Goal: Information Seeking & Learning: Learn about a topic

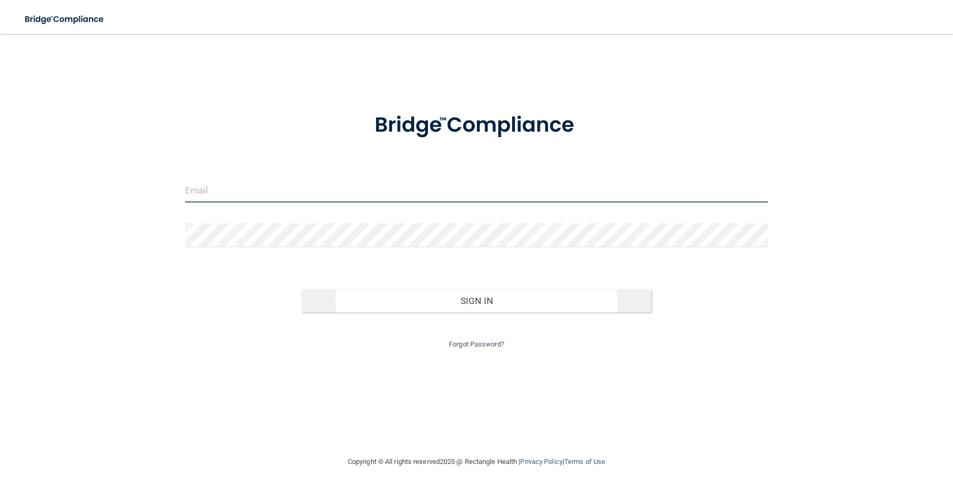
type input "[EMAIL_ADDRESS][DOMAIN_NAME]"
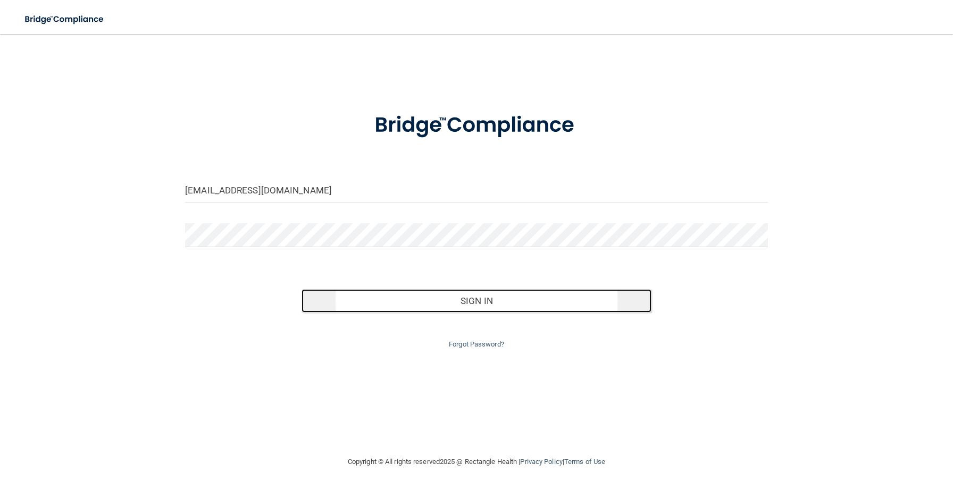
click at [476, 298] on button "Sign In" at bounding box center [476, 300] width 349 height 23
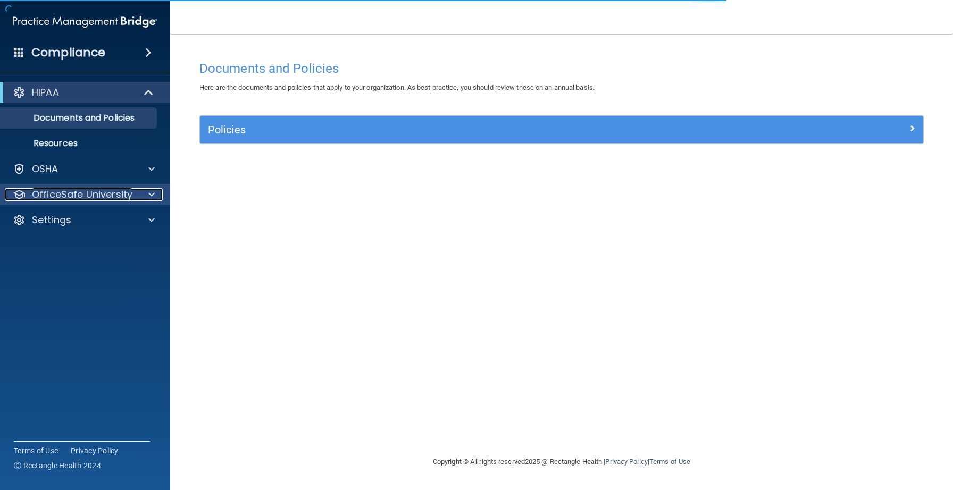
click at [114, 196] on p "OfficeSafe University" at bounding box center [82, 194] width 101 height 13
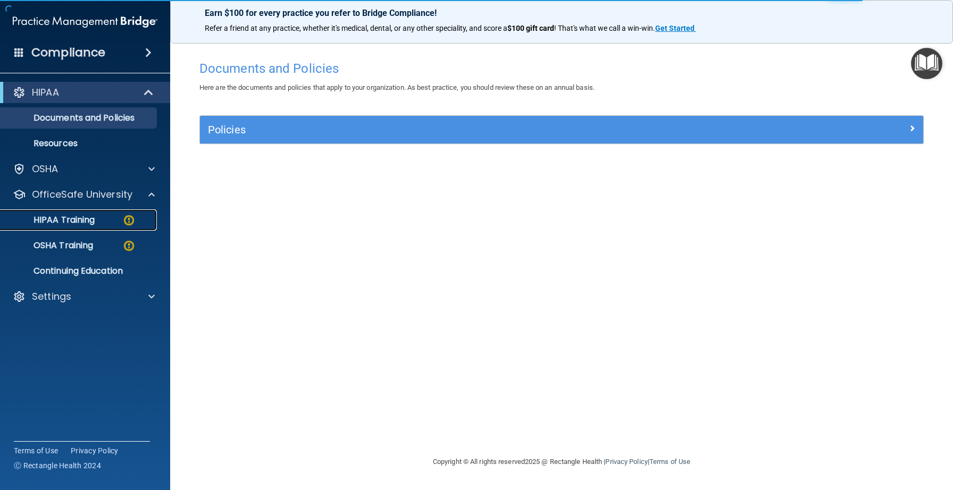
click at [88, 220] on p "HIPAA Training" at bounding box center [51, 220] width 88 height 11
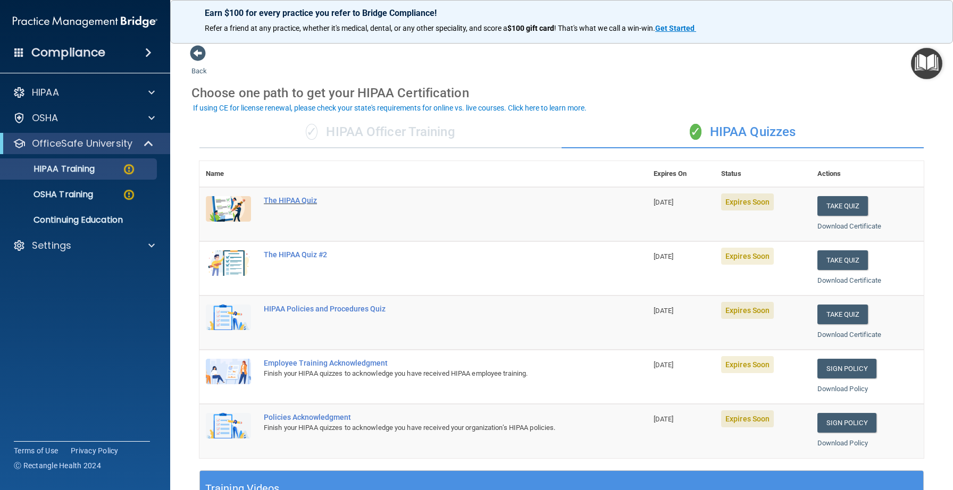
click at [290, 199] on div "The HIPAA Quiz" at bounding box center [429, 200] width 330 height 9
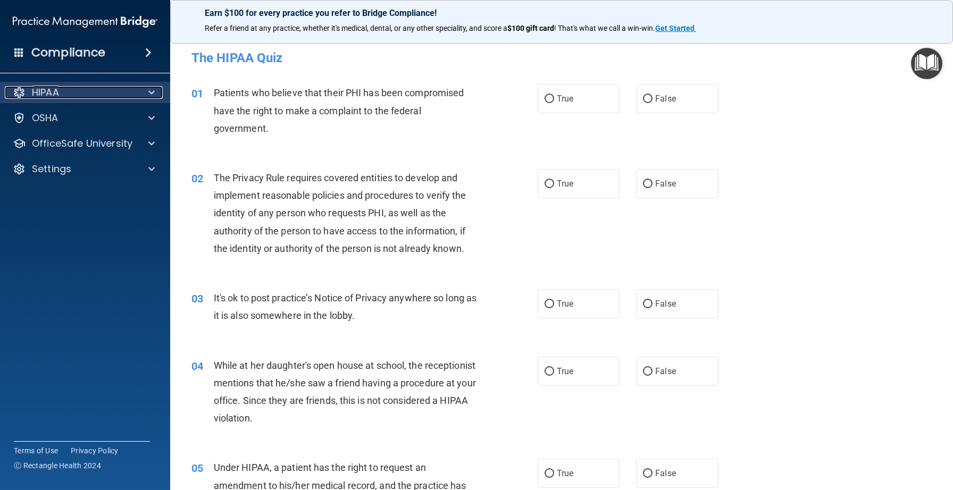
click at [150, 93] on span at bounding box center [151, 92] width 6 height 13
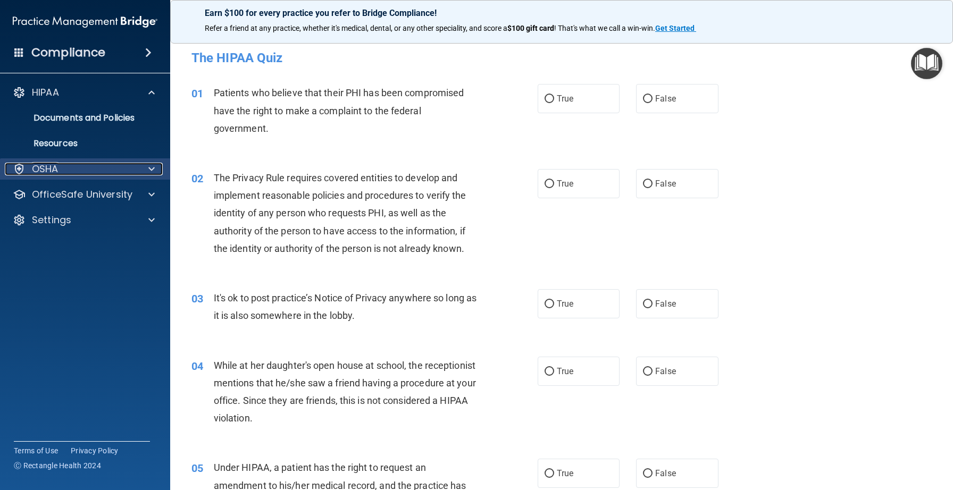
click at [154, 169] on span at bounding box center [151, 169] width 6 height 13
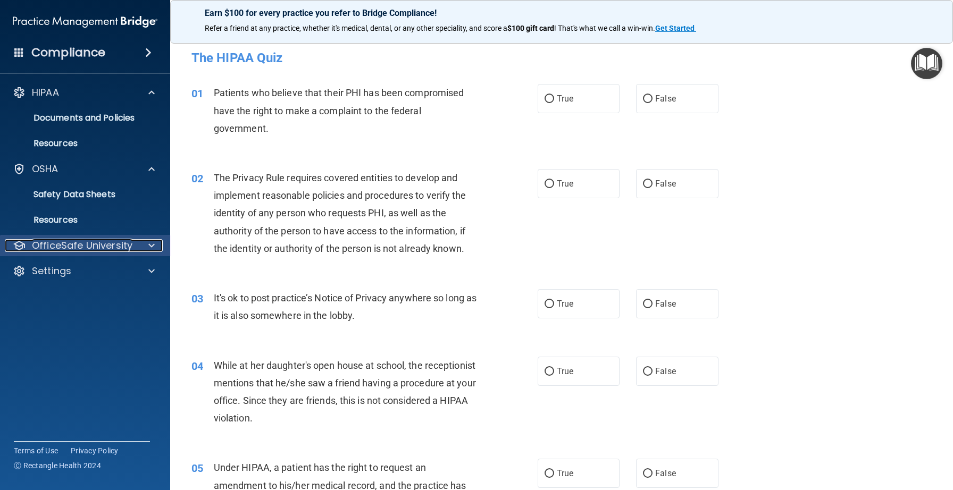
click at [148, 241] on span at bounding box center [151, 245] width 6 height 13
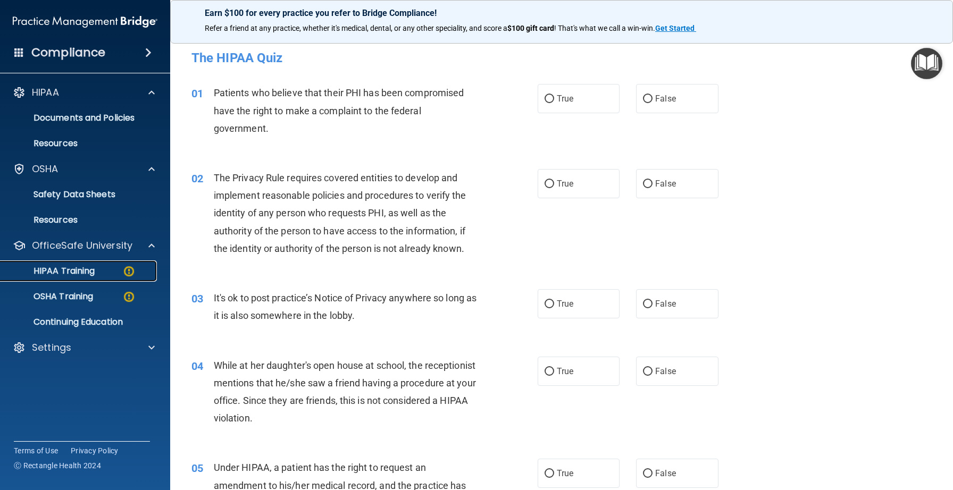
click at [90, 271] on p "HIPAA Training" at bounding box center [51, 271] width 88 height 11
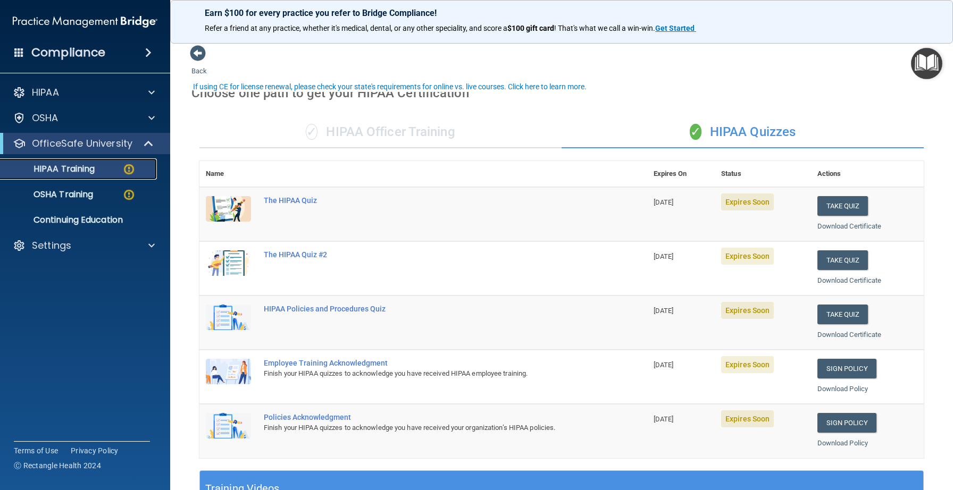
scroll to position [310, 0]
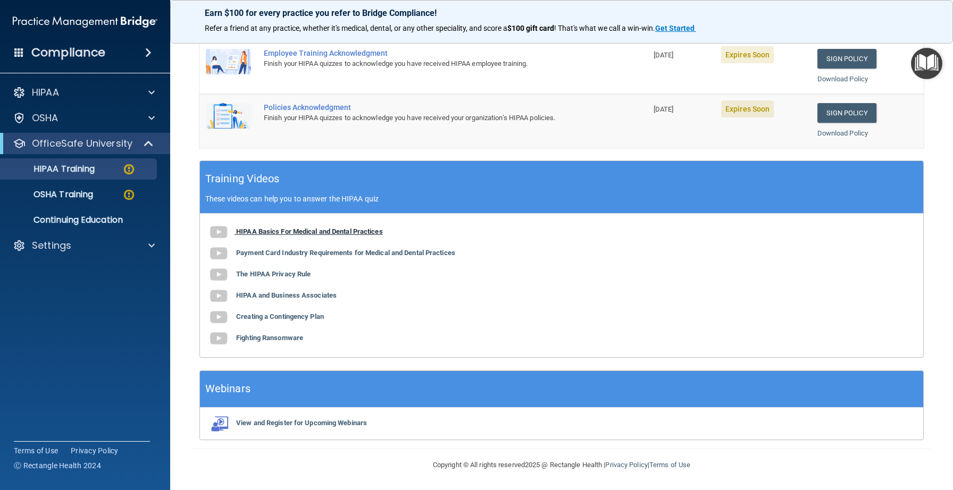
click at [216, 230] on img at bounding box center [218, 232] width 21 height 21
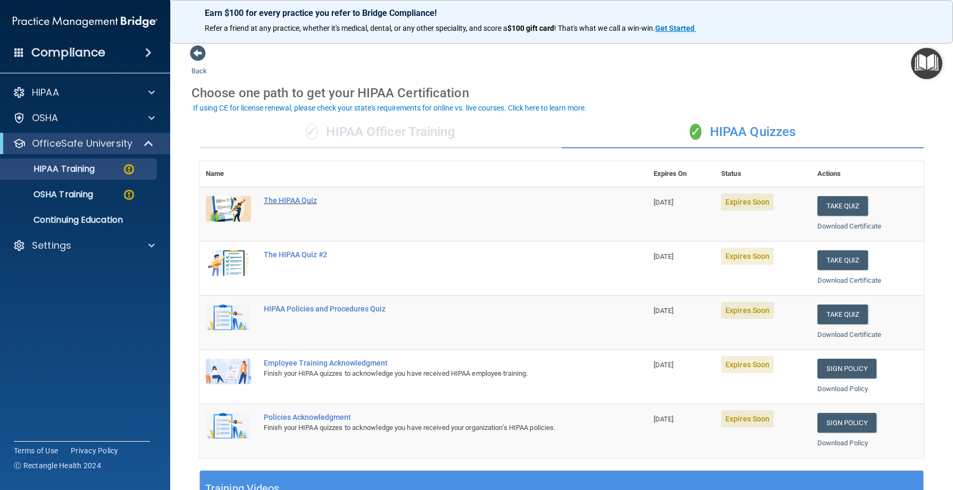
click at [308, 198] on div "The HIPAA Quiz" at bounding box center [429, 200] width 330 height 9
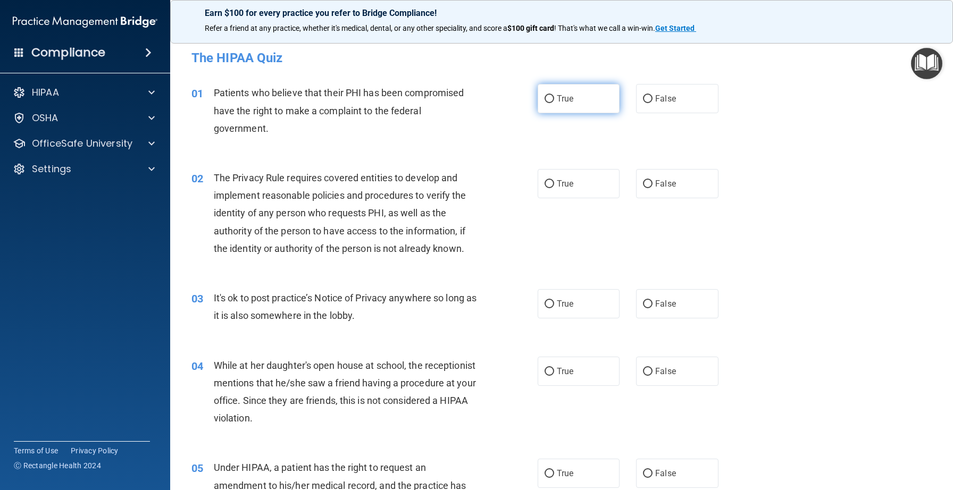
click at [545, 98] on input "True" at bounding box center [550, 99] width 10 height 8
radio input "true"
click at [550, 184] on input "True" at bounding box center [550, 184] width 10 height 8
radio input "true"
click at [550, 302] on input "True" at bounding box center [550, 304] width 10 height 8
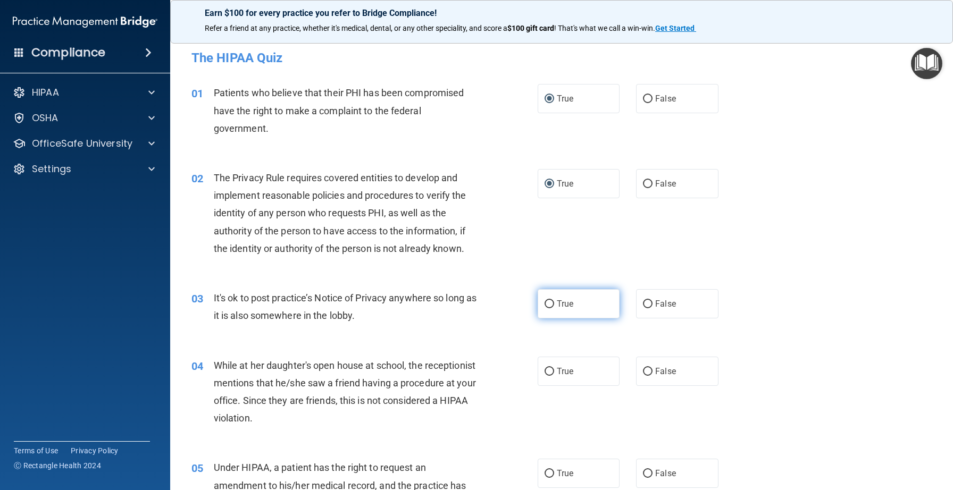
radio input "true"
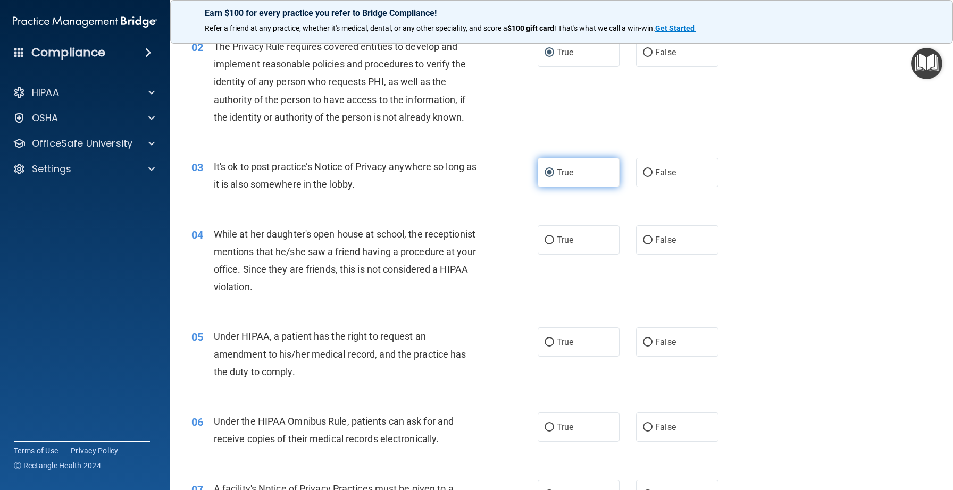
scroll to position [132, 0]
click at [650, 238] on input "False" at bounding box center [648, 240] width 10 height 8
radio input "true"
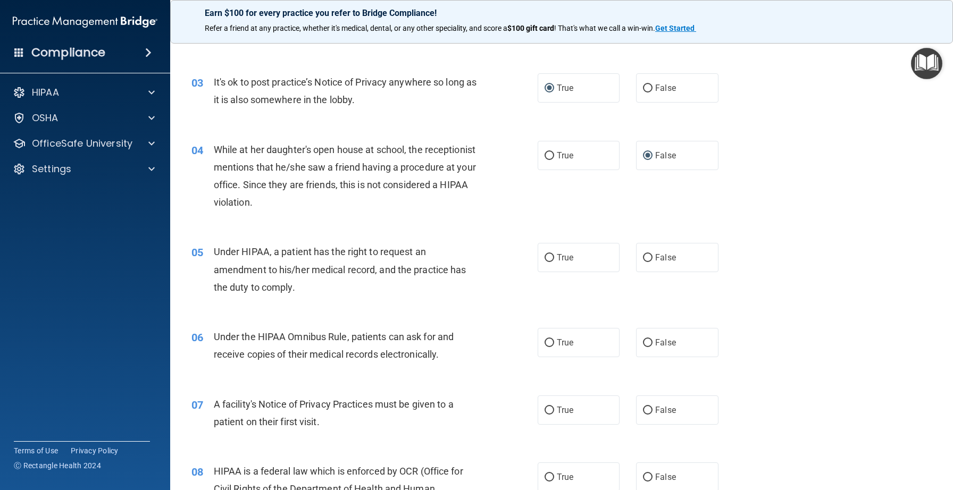
scroll to position [219, 0]
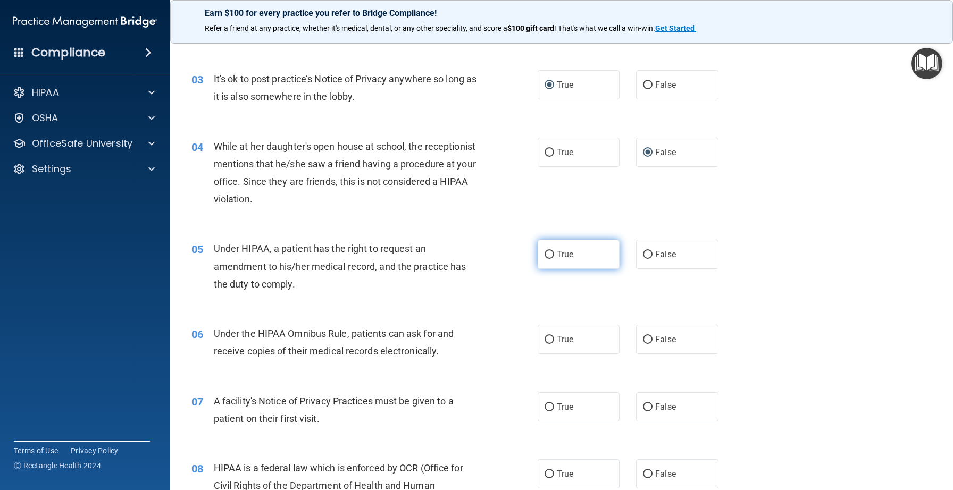
click at [548, 251] on input "True" at bounding box center [550, 255] width 10 height 8
radio input "true"
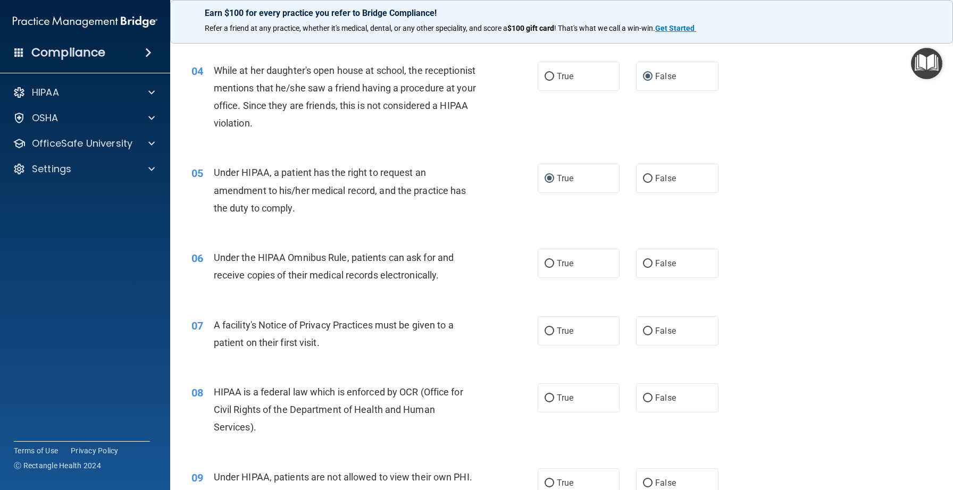
scroll to position [298, 0]
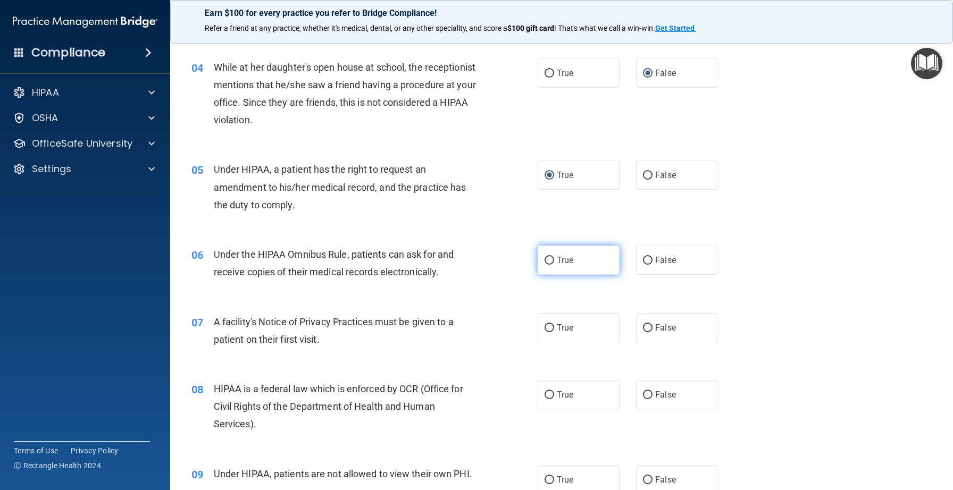
click at [548, 260] on input "True" at bounding box center [550, 261] width 10 height 8
radio input "true"
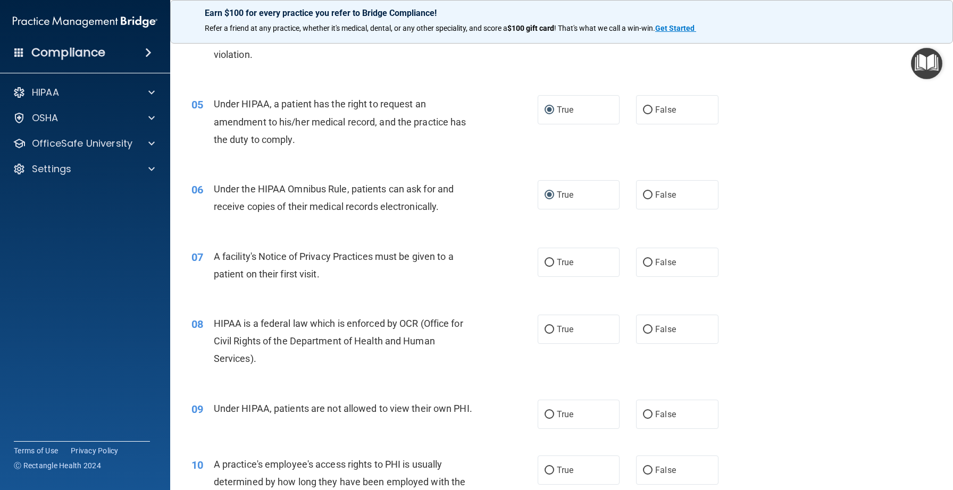
scroll to position [374, 0]
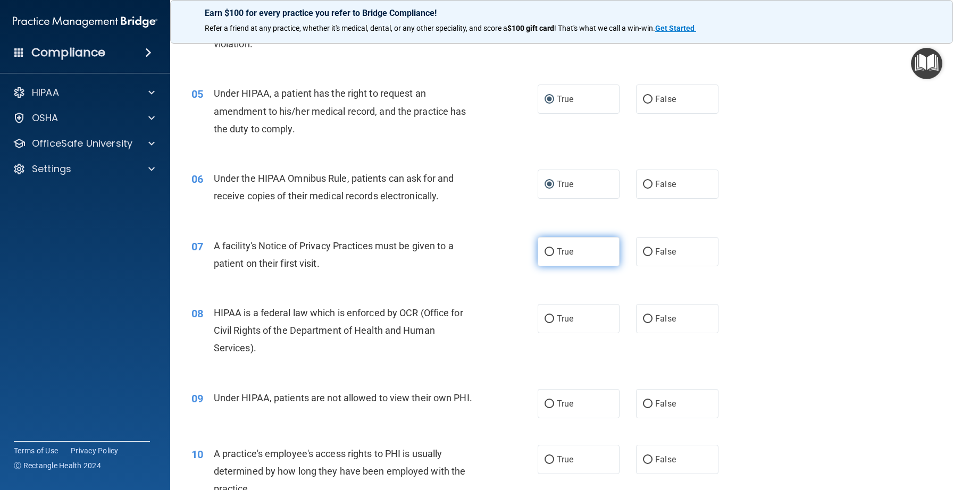
click at [550, 250] on input "True" at bounding box center [550, 252] width 10 height 8
radio input "true"
click at [551, 315] on input "True" at bounding box center [550, 319] width 10 height 8
radio input "true"
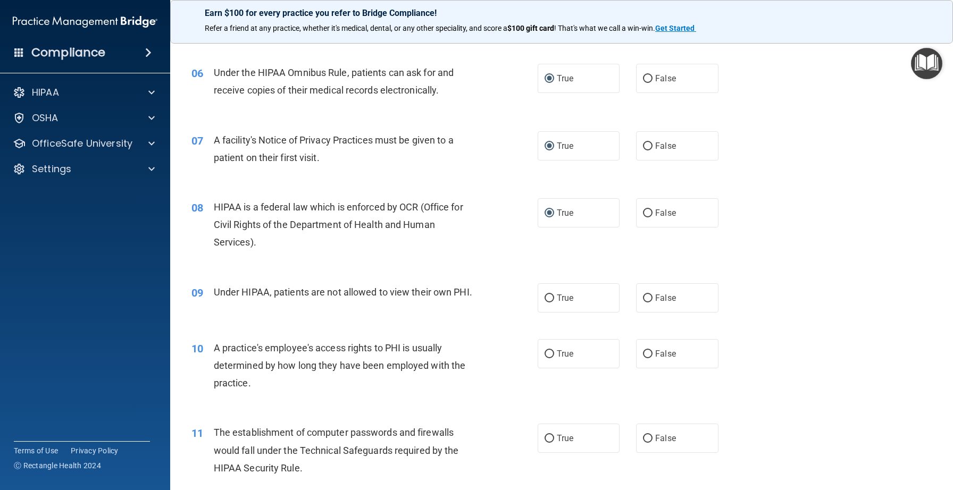
scroll to position [482, 0]
click at [651, 295] on input "False" at bounding box center [648, 297] width 10 height 8
radio input "true"
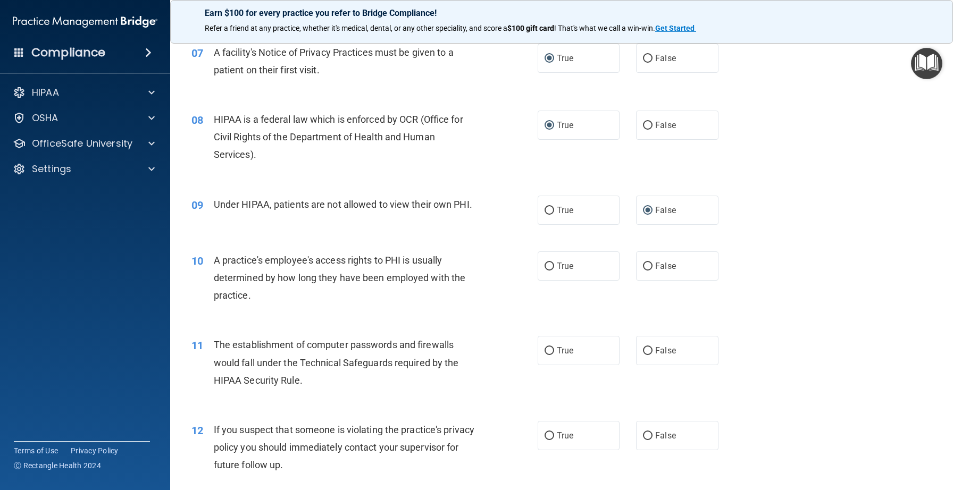
scroll to position [570, 0]
click at [651, 261] on input "False" at bounding box center [648, 265] width 10 height 8
radio input "true"
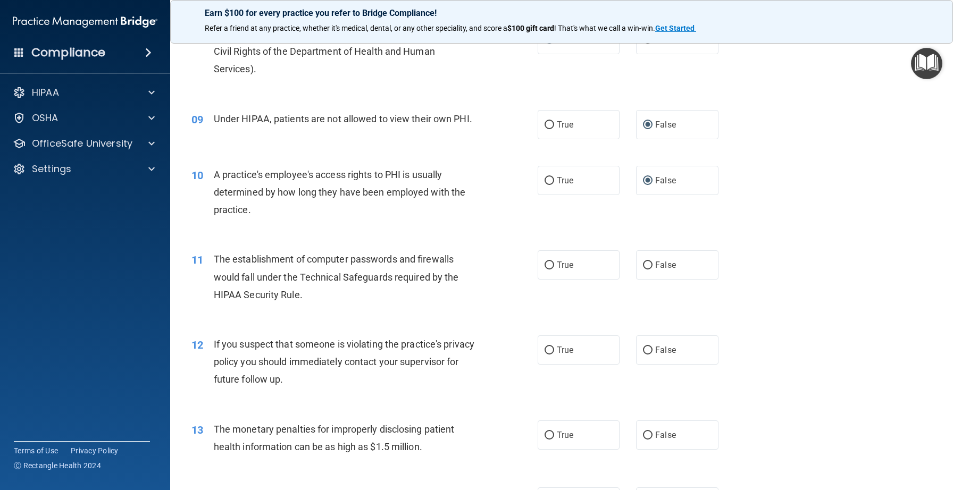
scroll to position [658, 0]
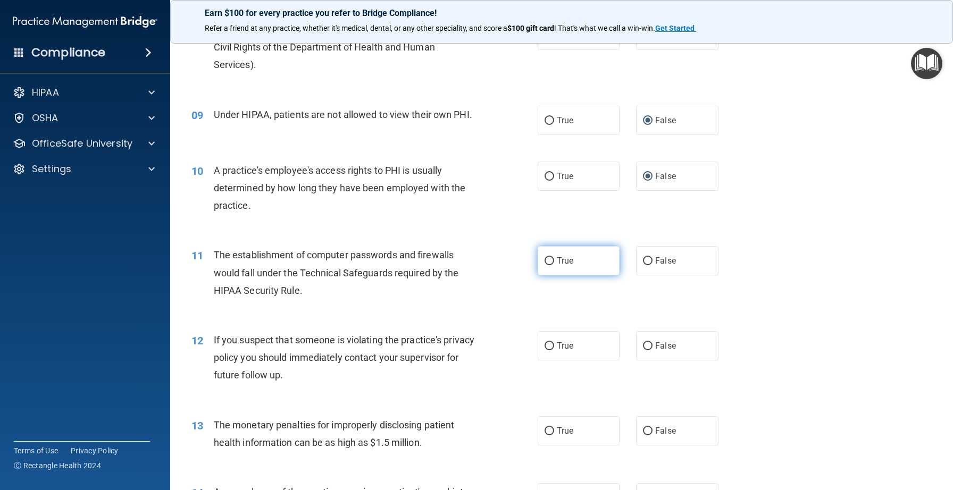
click at [560, 259] on span "True" at bounding box center [565, 261] width 16 height 10
click at [554, 259] on input "True" at bounding box center [550, 261] width 10 height 8
radio input "true"
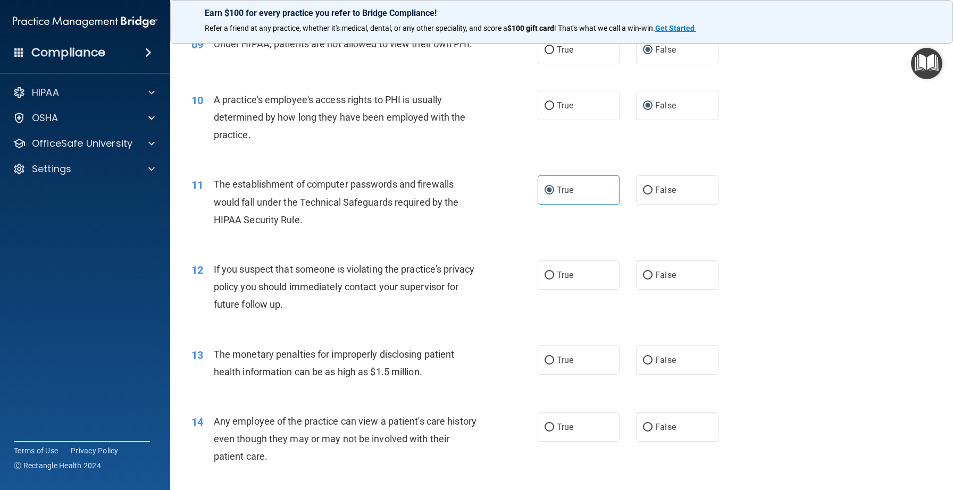
scroll to position [733, 0]
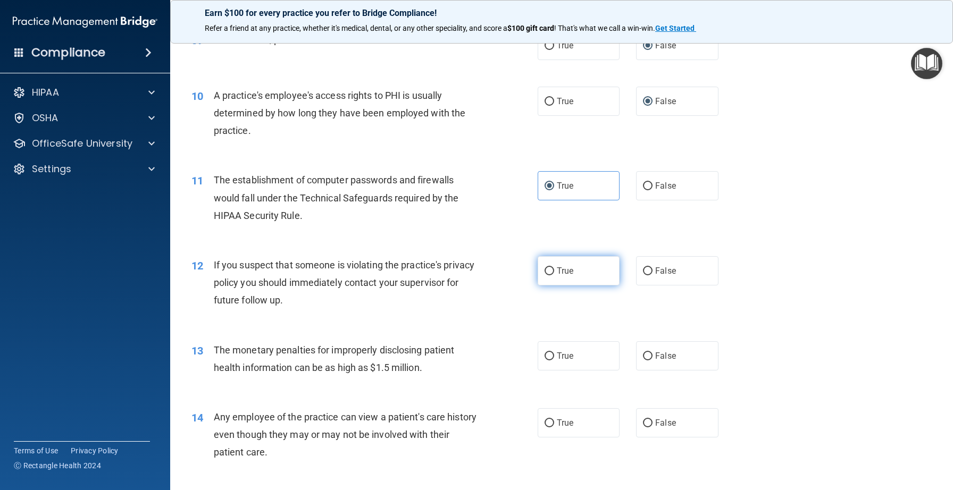
click at [553, 272] on input "True" at bounding box center [550, 271] width 10 height 8
radio input "true"
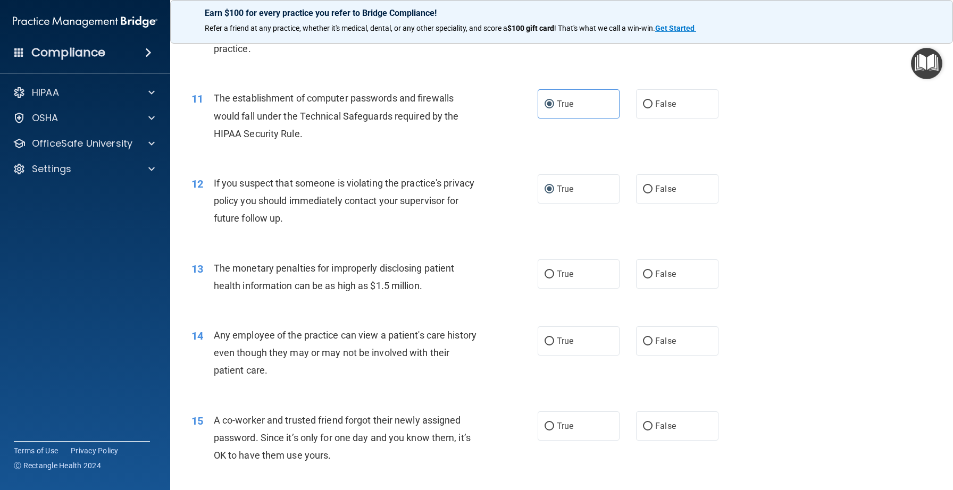
scroll to position [821, 0]
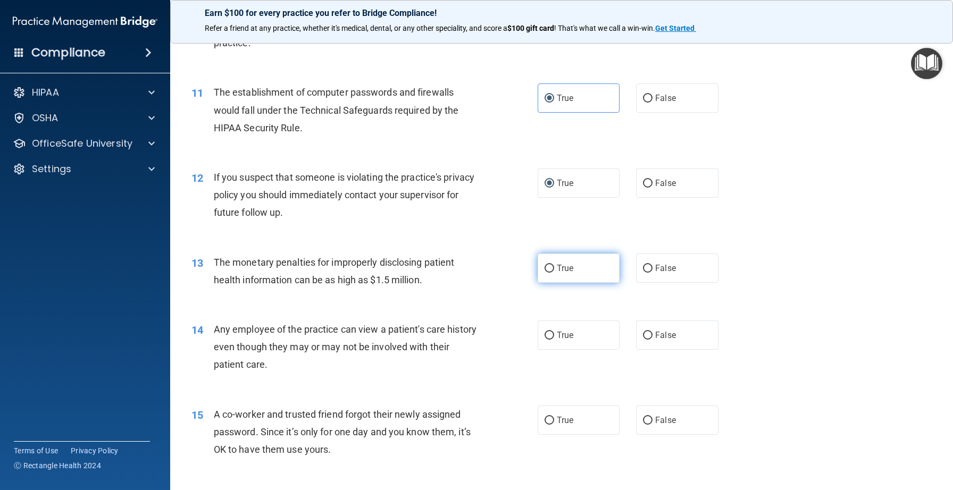
click at [562, 269] on span "True" at bounding box center [565, 268] width 16 height 10
click at [554, 269] on input "True" at bounding box center [550, 269] width 10 height 8
radio input "true"
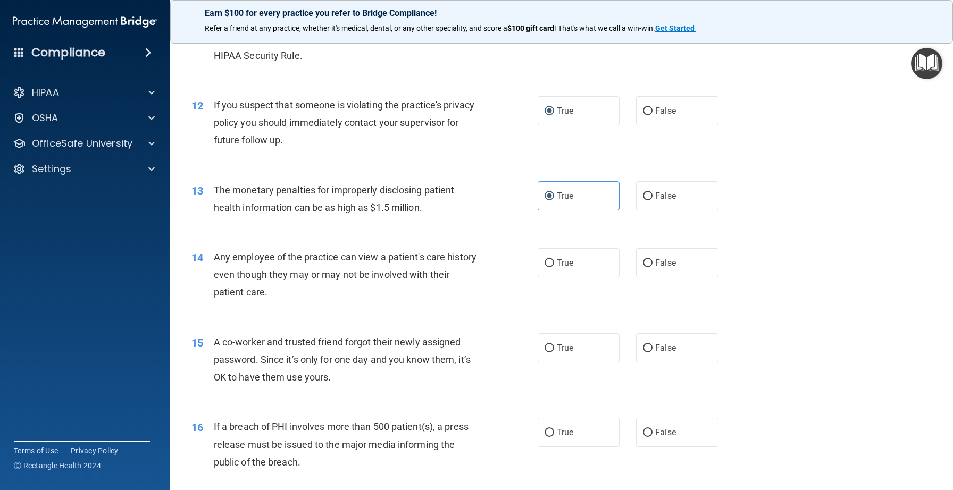
scroll to position [893, 0]
click at [547, 264] on input "True" at bounding box center [550, 263] width 10 height 8
radio input "true"
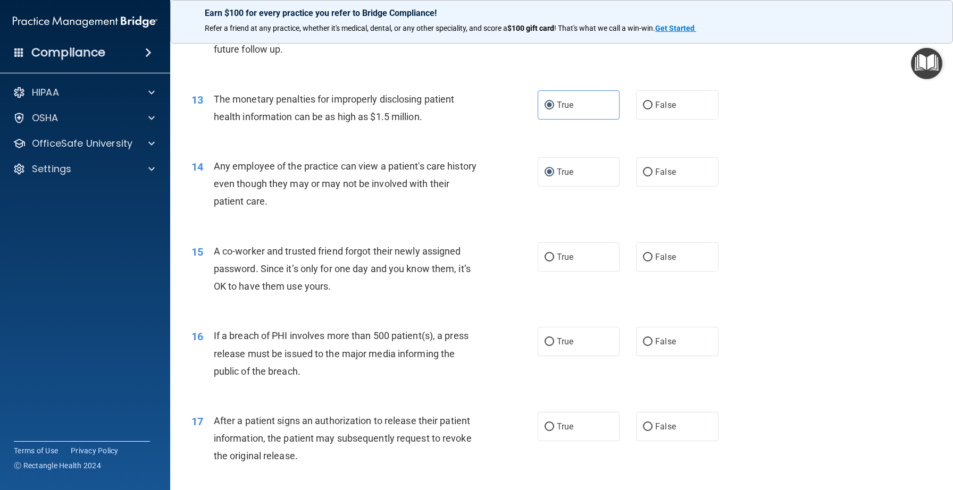
scroll to position [984, 0]
click at [657, 259] on span "False" at bounding box center [665, 257] width 21 height 10
click at [652, 259] on input "False" at bounding box center [648, 257] width 10 height 8
radio input "true"
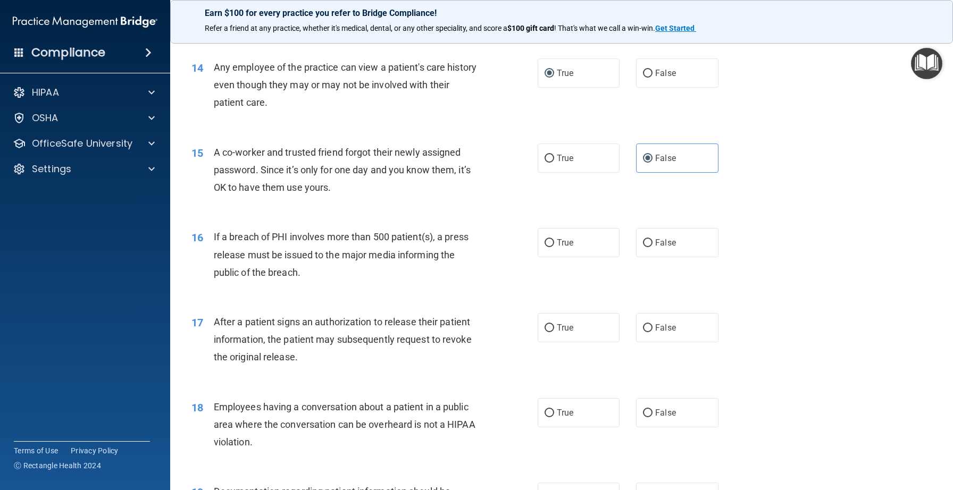
scroll to position [1087, 0]
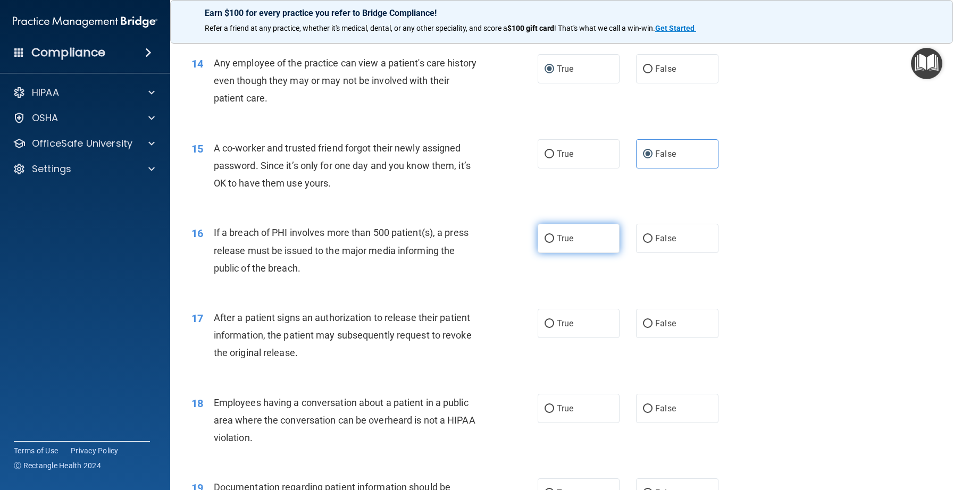
click at [560, 239] on span "True" at bounding box center [565, 238] width 16 height 10
click at [554, 239] on input "True" at bounding box center [550, 239] width 10 height 8
radio input "true"
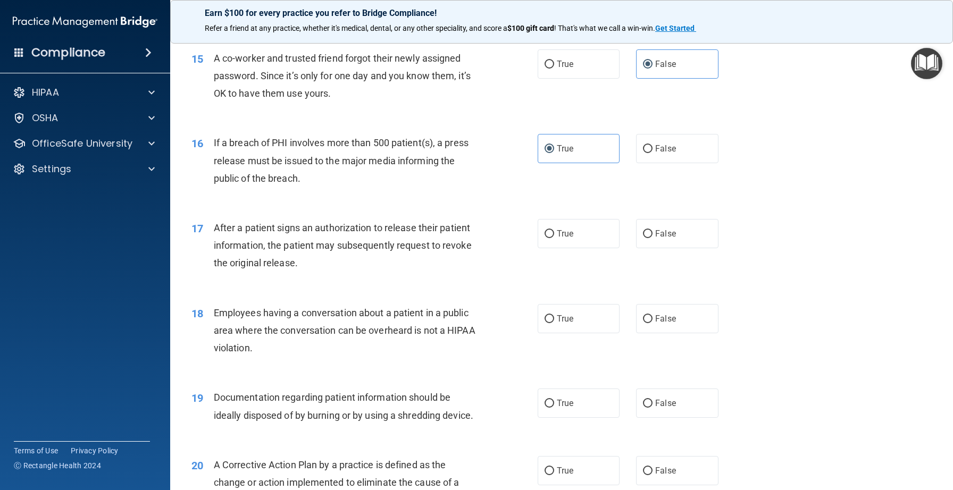
scroll to position [1178, 0]
click at [575, 228] on label "True" at bounding box center [579, 232] width 82 height 29
click at [554, 229] on input "True" at bounding box center [550, 233] width 10 height 8
radio input "true"
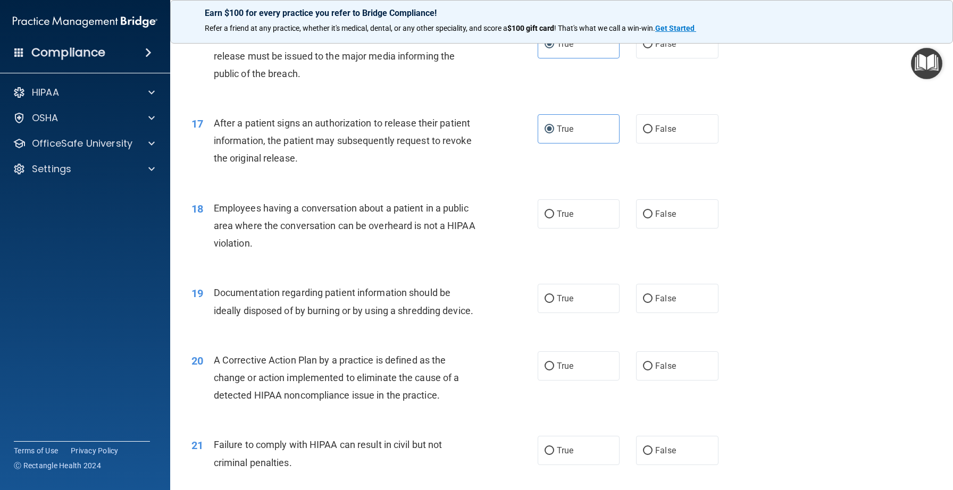
scroll to position [1286, 0]
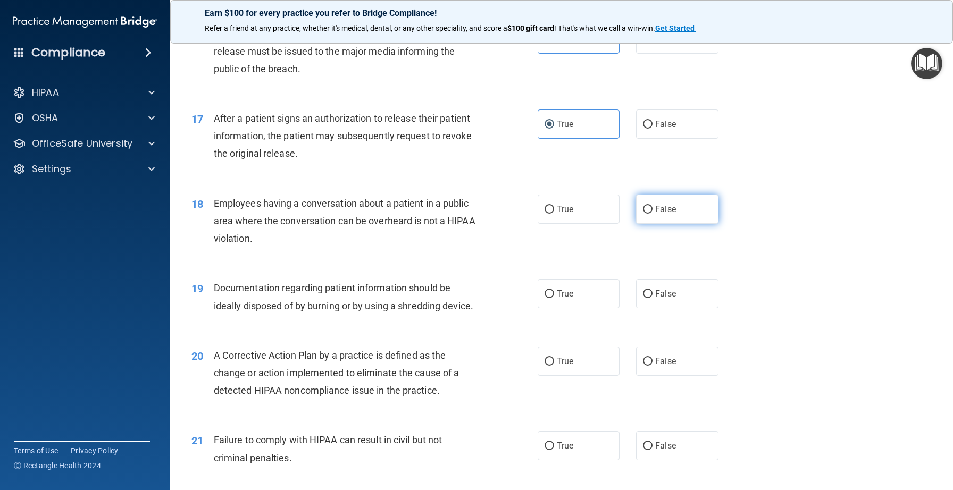
click at [664, 204] on label "False" at bounding box center [677, 209] width 82 height 29
click at [652, 206] on input "False" at bounding box center [648, 210] width 10 height 8
radio input "true"
click at [555, 289] on label "True" at bounding box center [579, 293] width 82 height 29
click at [554, 290] on input "True" at bounding box center [550, 294] width 10 height 8
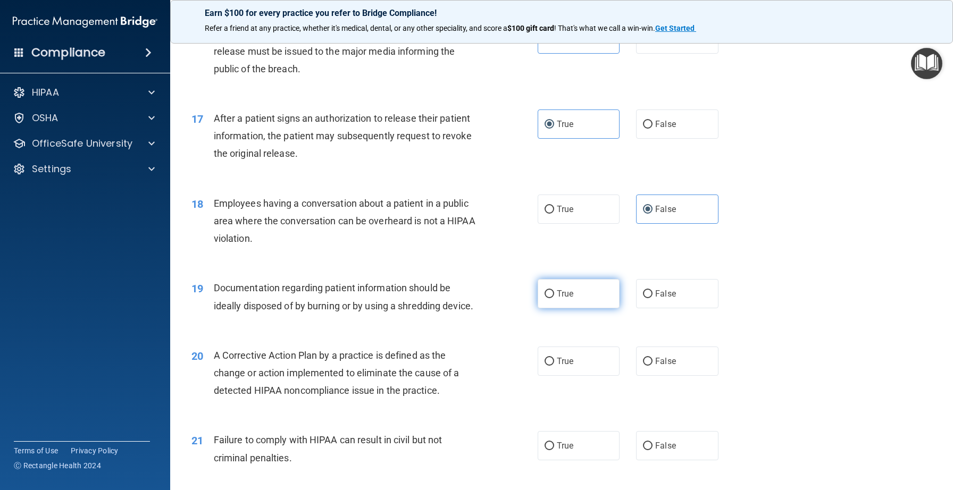
radio input "true"
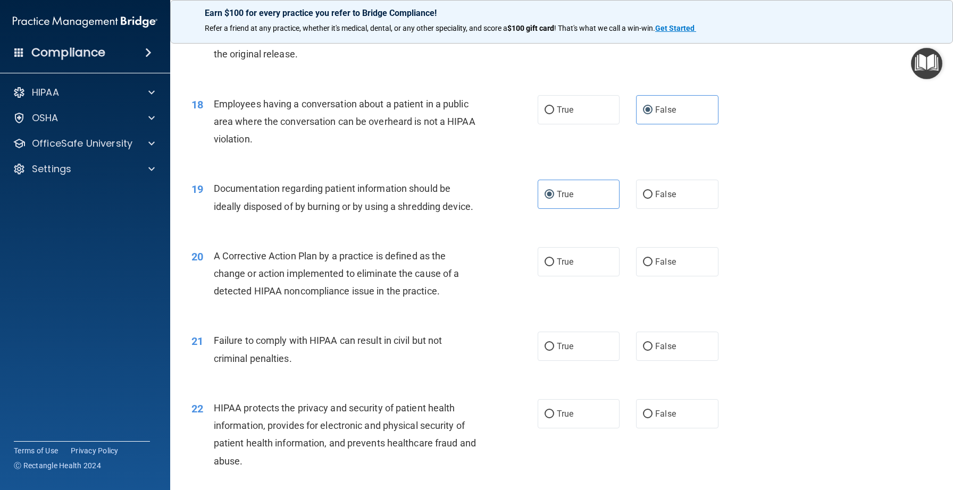
scroll to position [1396, 0]
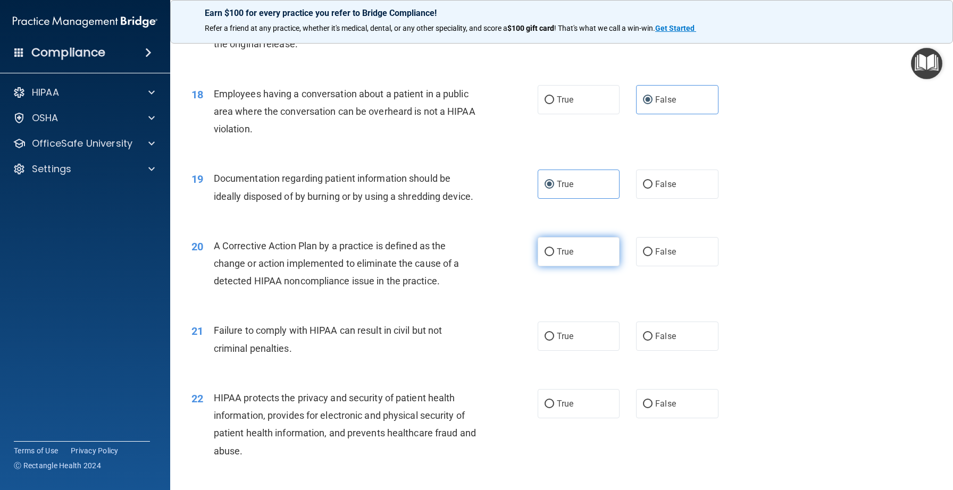
click at [564, 252] on span "True" at bounding box center [565, 252] width 16 height 10
click at [554, 252] on input "True" at bounding box center [550, 252] width 10 height 8
radio input "true"
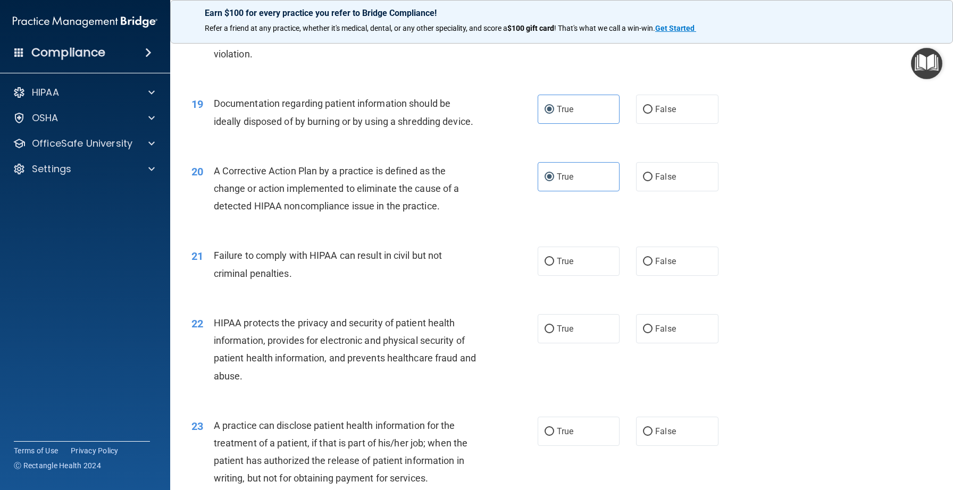
scroll to position [1478, 0]
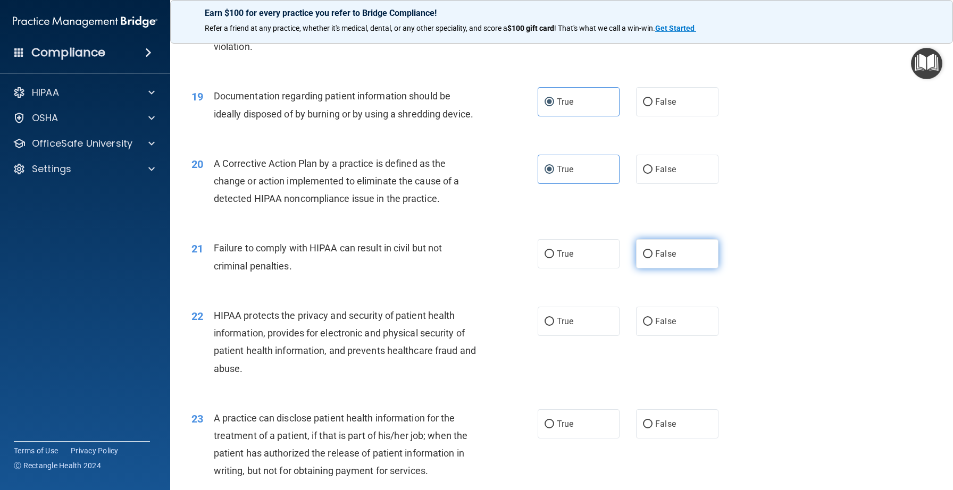
click at [645, 253] on input "False" at bounding box center [648, 254] width 10 height 8
radio input "true"
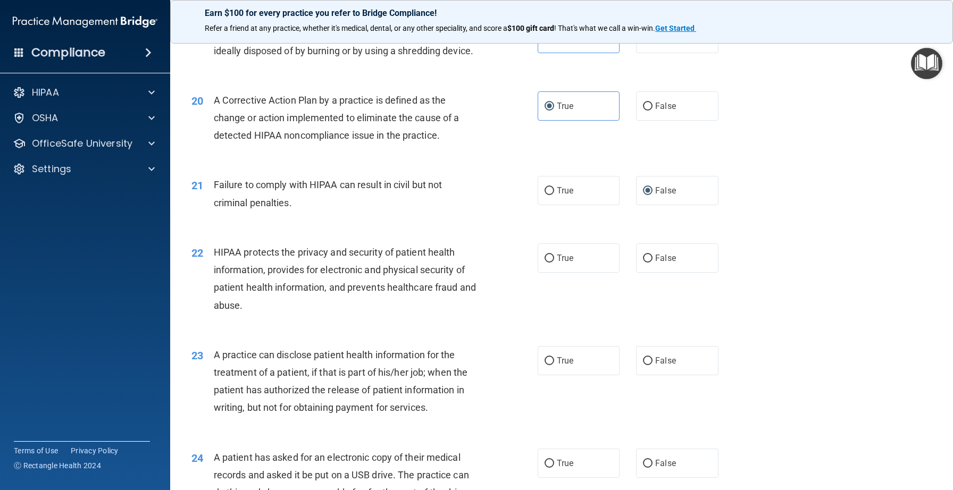
scroll to position [1543, 0]
click at [564, 251] on label "True" at bounding box center [579, 256] width 82 height 29
click at [554, 254] on input "True" at bounding box center [550, 258] width 10 height 8
radio input "true"
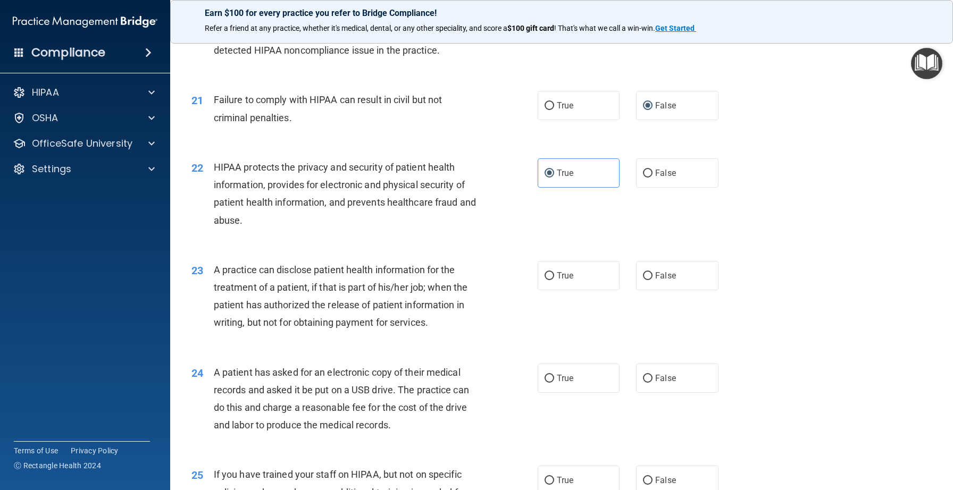
scroll to position [1642, 0]
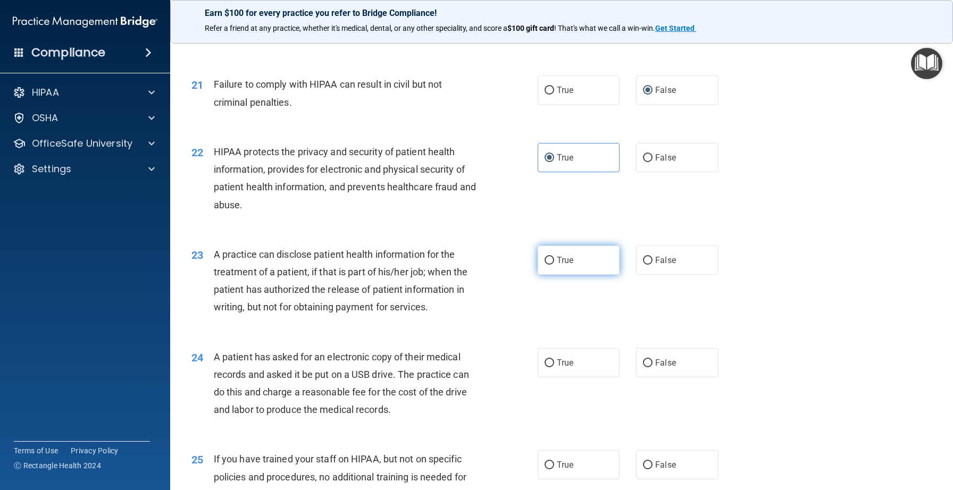
click at [568, 259] on span "True" at bounding box center [565, 260] width 16 height 10
click at [554, 259] on input "True" at bounding box center [550, 261] width 10 height 8
radio input "true"
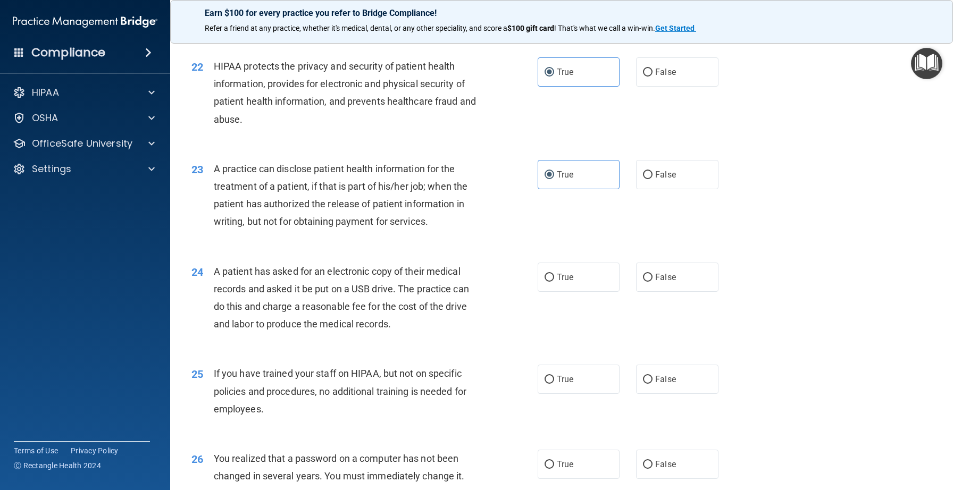
scroll to position [1751, 0]
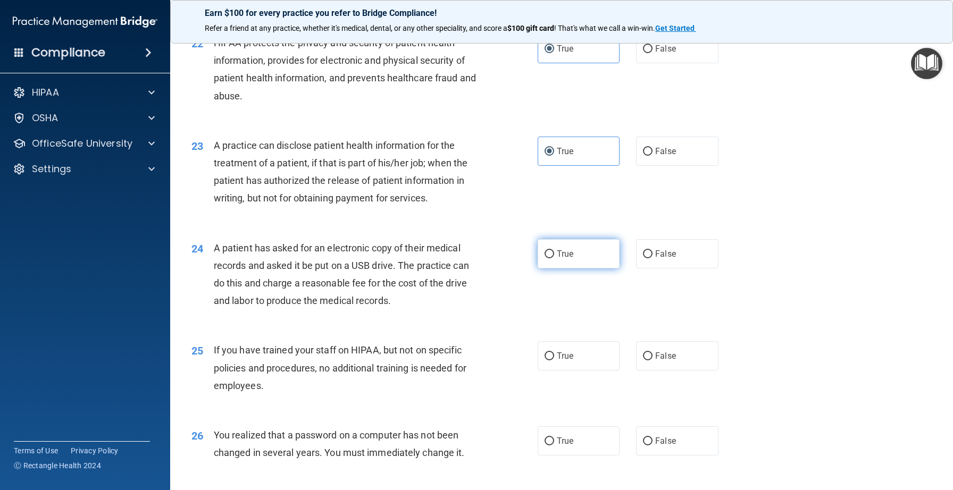
click at [557, 253] on span "True" at bounding box center [565, 254] width 16 height 10
click at [554, 253] on input "True" at bounding box center [550, 254] width 10 height 8
radio input "true"
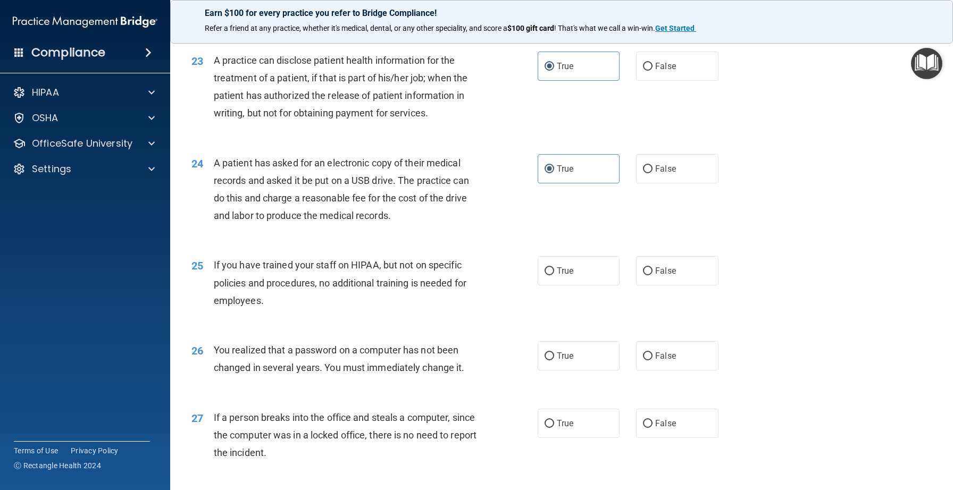
scroll to position [1845, 0]
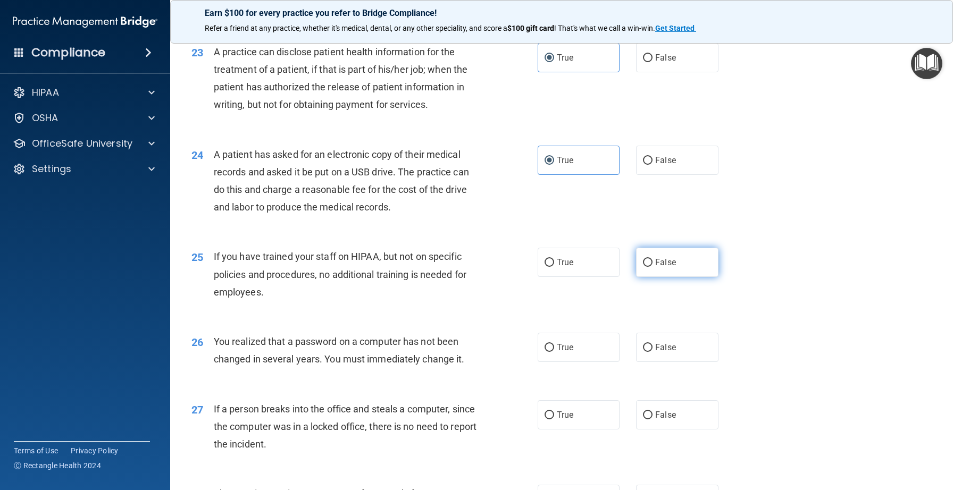
click at [656, 265] on span "False" at bounding box center [665, 262] width 21 height 10
click at [652, 265] on input "False" at bounding box center [648, 263] width 10 height 8
radio input "true"
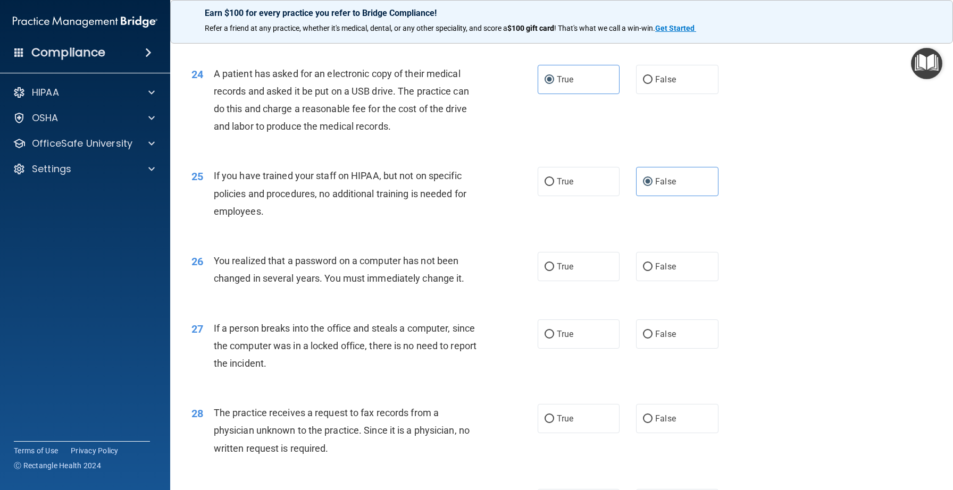
scroll to position [1939, 0]
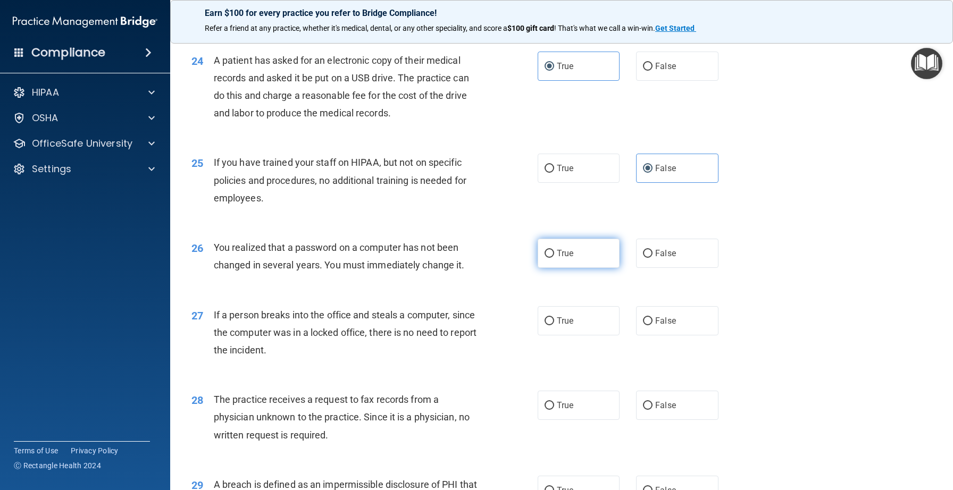
click at [564, 255] on span "True" at bounding box center [565, 253] width 16 height 10
click at [554, 255] on input "True" at bounding box center [550, 254] width 10 height 8
radio input "true"
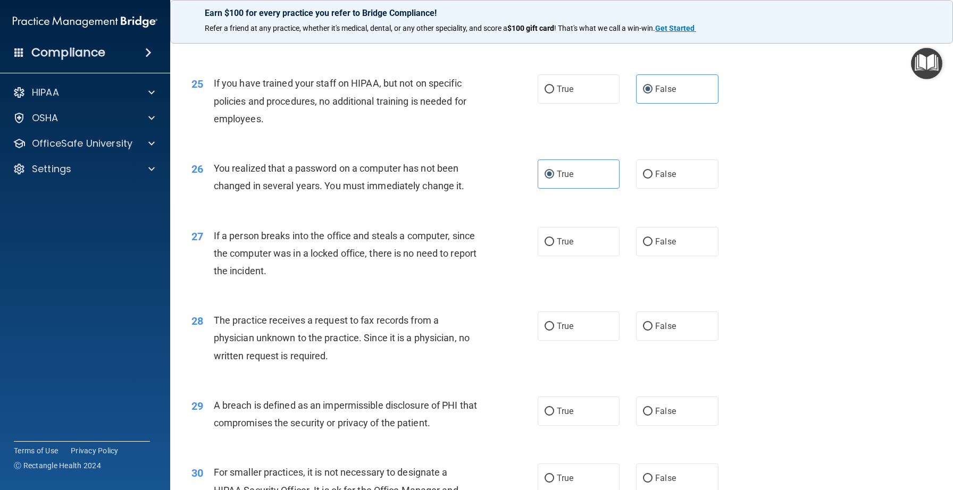
scroll to position [2020, 0]
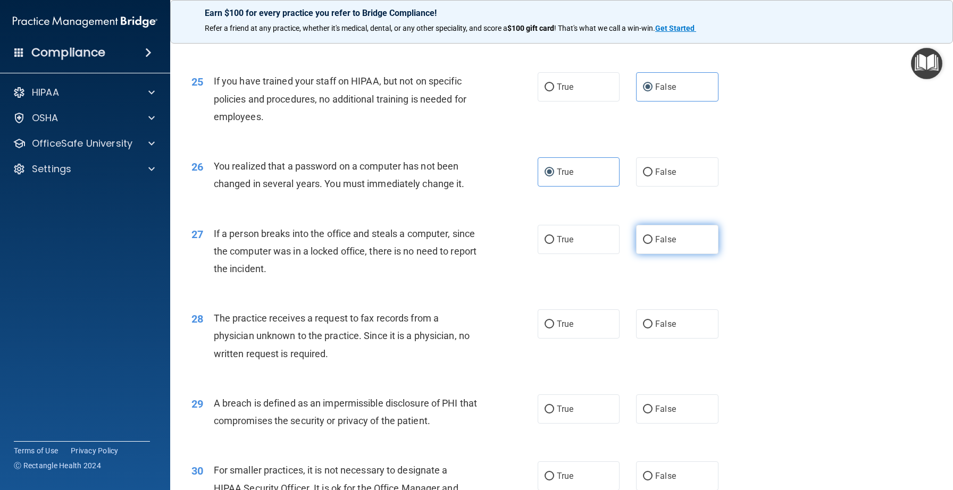
click at [660, 243] on span "False" at bounding box center [665, 240] width 21 height 10
click at [652, 243] on input "False" at bounding box center [648, 240] width 10 height 8
radio input "true"
click at [680, 320] on label "False" at bounding box center [677, 323] width 82 height 29
click at [652, 321] on input "False" at bounding box center [648, 325] width 10 height 8
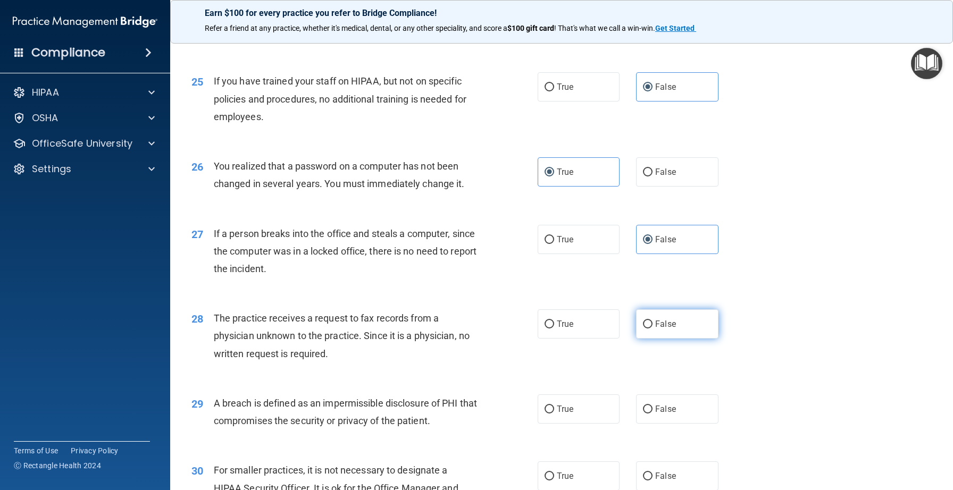
radio input "true"
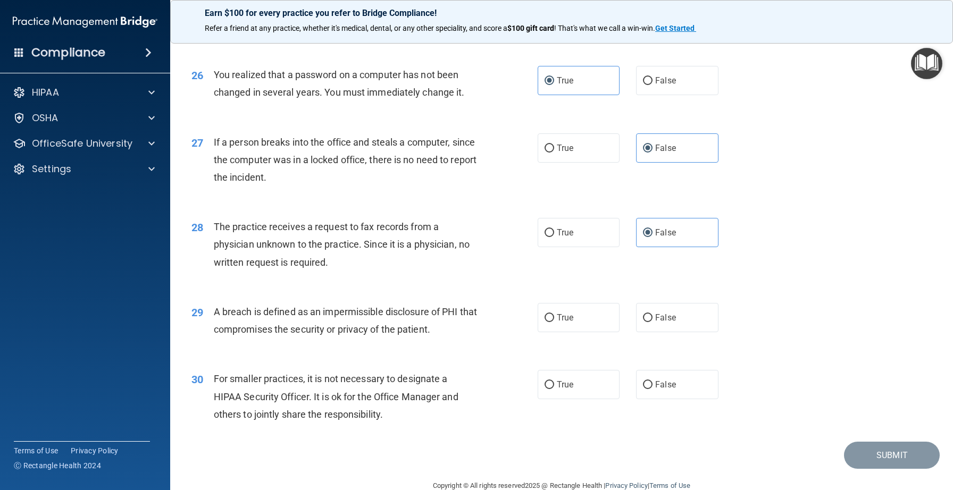
scroll to position [2133, 0]
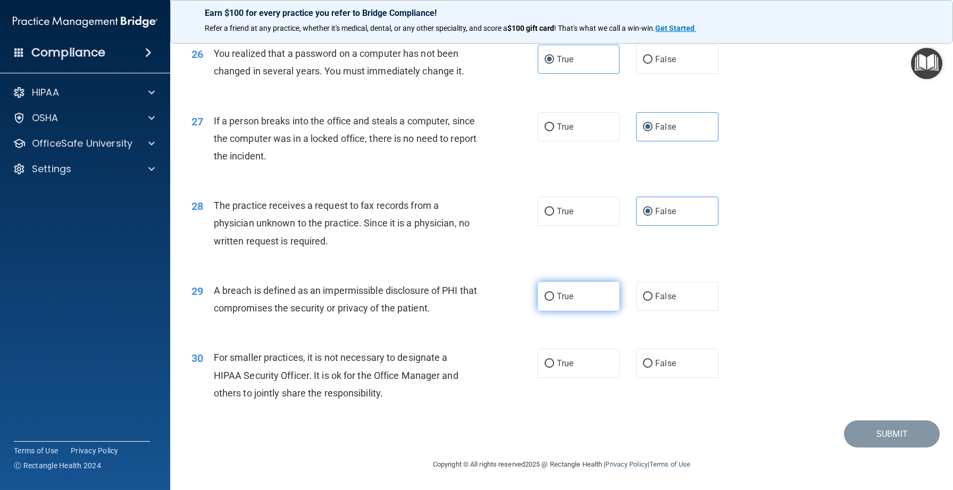
click at [573, 287] on label "True" at bounding box center [579, 296] width 82 height 29
click at [554, 293] on input "True" at bounding box center [550, 297] width 10 height 8
radio input "true"
click at [554, 366] on input "True" at bounding box center [550, 364] width 10 height 8
radio input "true"
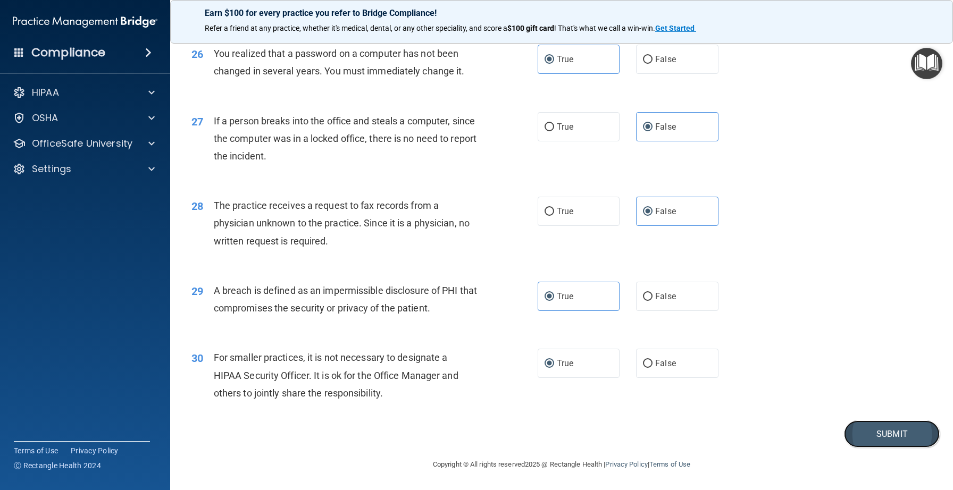
click at [859, 429] on button "Submit" at bounding box center [892, 434] width 96 height 27
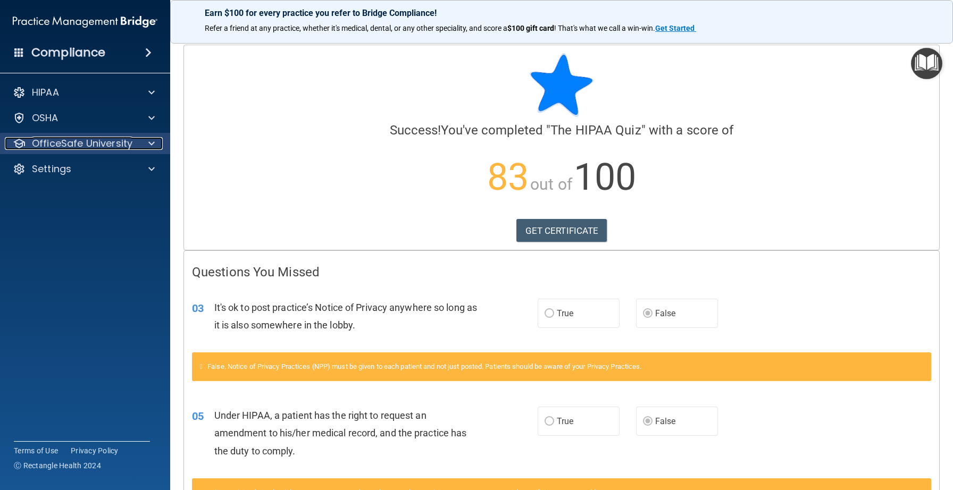
click at [156, 147] on div at bounding box center [150, 143] width 27 height 13
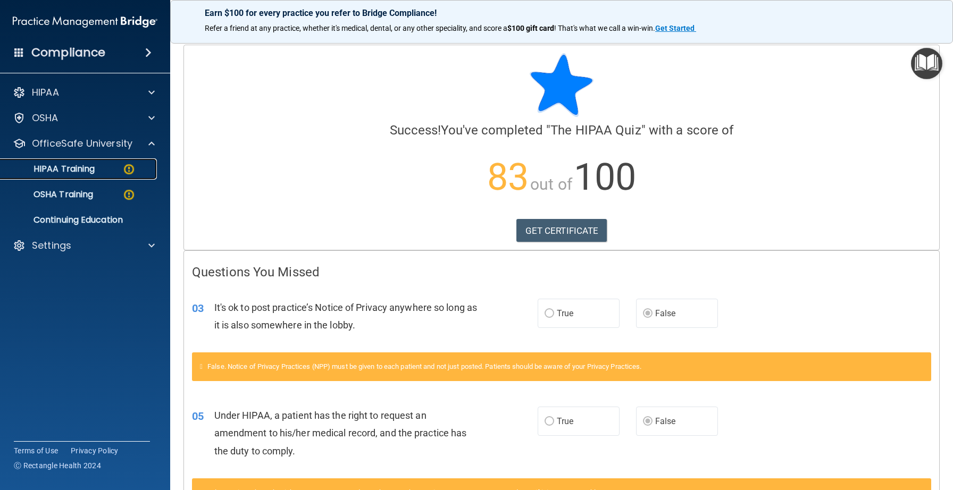
click at [104, 167] on div "HIPAA Training" at bounding box center [79, 169] width 145 height 11
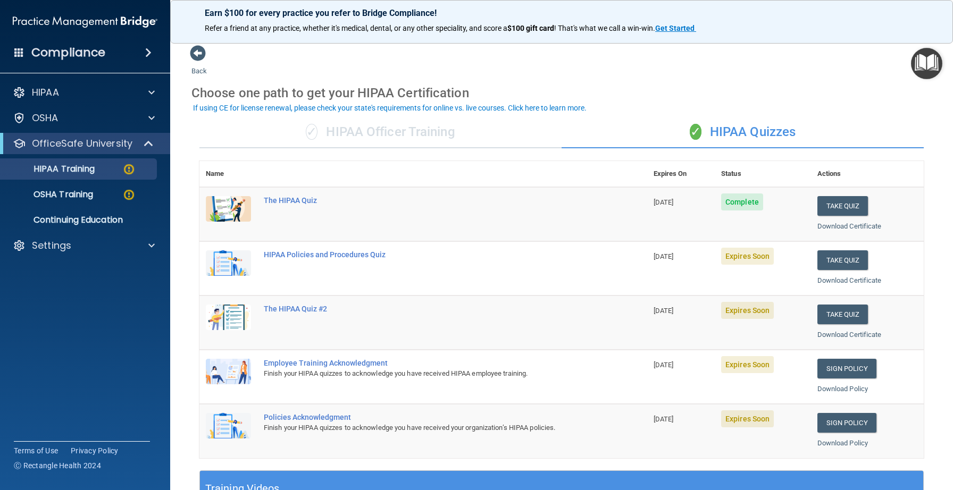
click at [241, 260] on img at bounding box center [228, 263] width 45 height 26
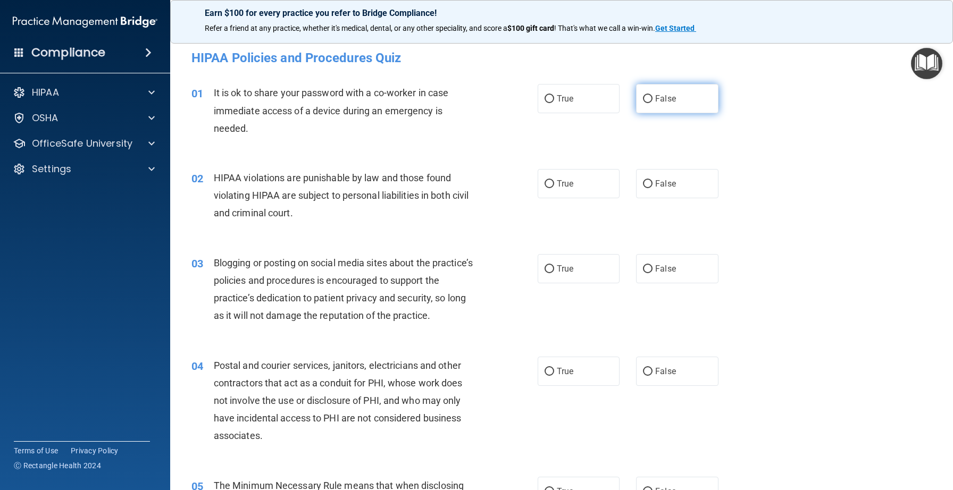
click at [646, 99] on input "False" at bounding box center [648, 99] width 10 height 8
radio input "true"
click at [549, 185] on input "True" at bounding box center [550, 184] width 10 height 8
radio input "true"
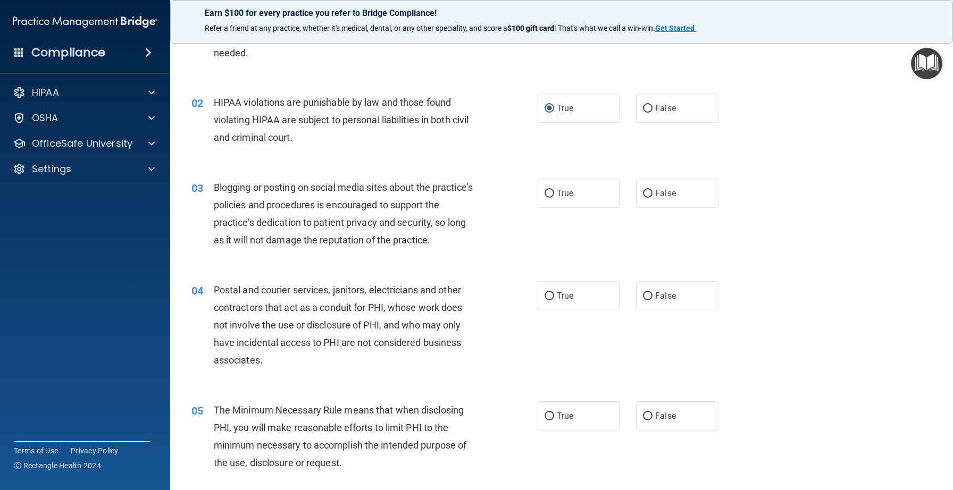
scroll to position [89, 0]
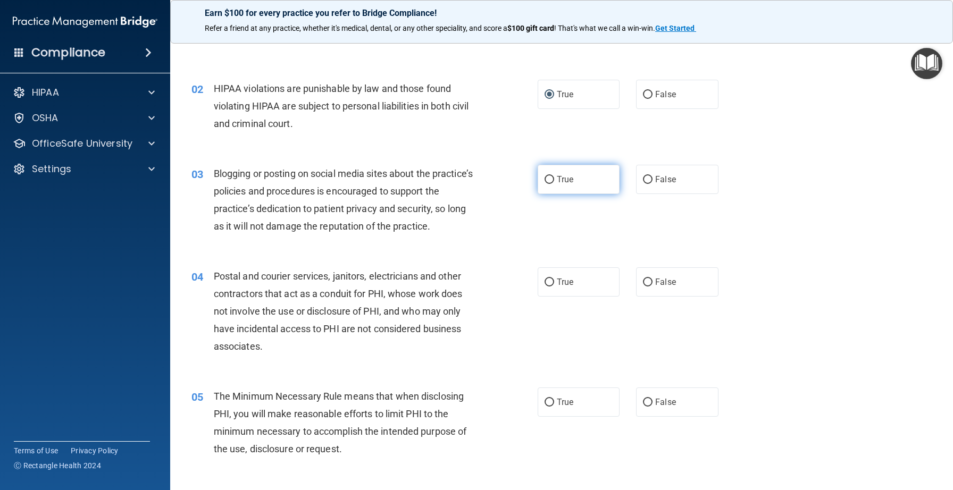
click at [563, 179] on span "True" at bounding box center [565, 179] width 16 height 10
click at [554, 179] on input "True" at bounding box center [550, 180] width 10 height 8
radio input "true"
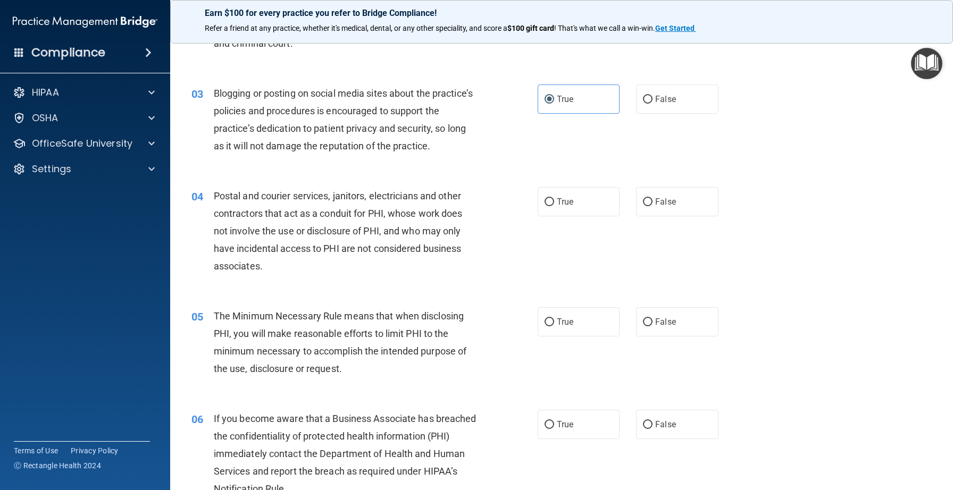
scroll to position [172, 0]
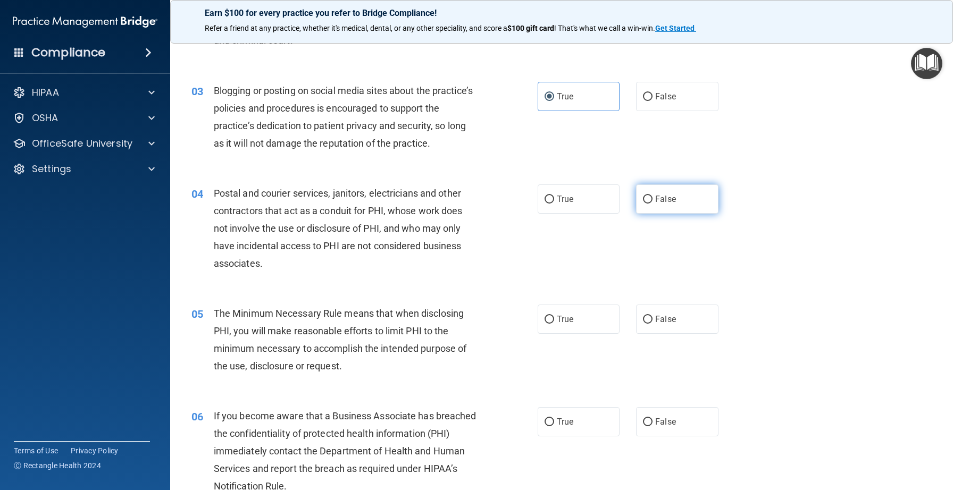
click at [664, 194] on span "False" at bounding box center [665, 199] width 21 height 10
click at [652, 196] on input "False" at bounding box center [648, 200] width 10 height 8
radio input "true"
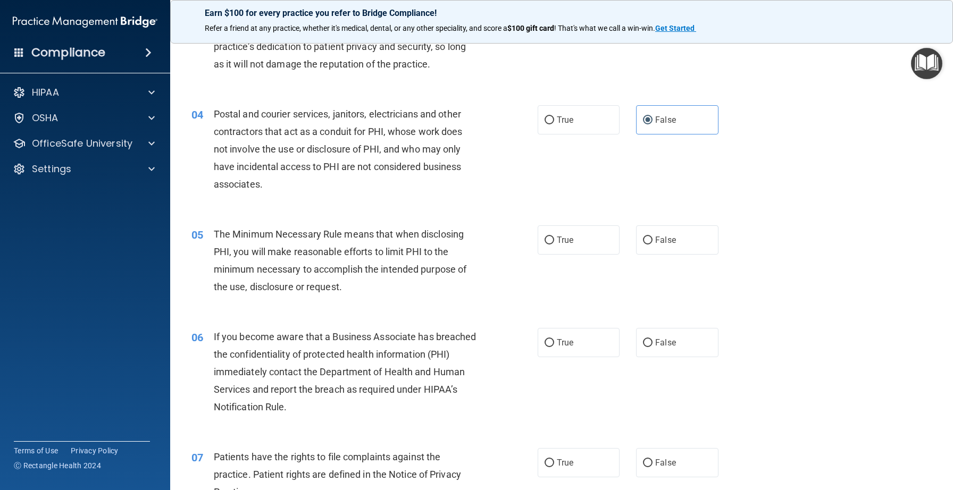
scroll to position [258, 0]
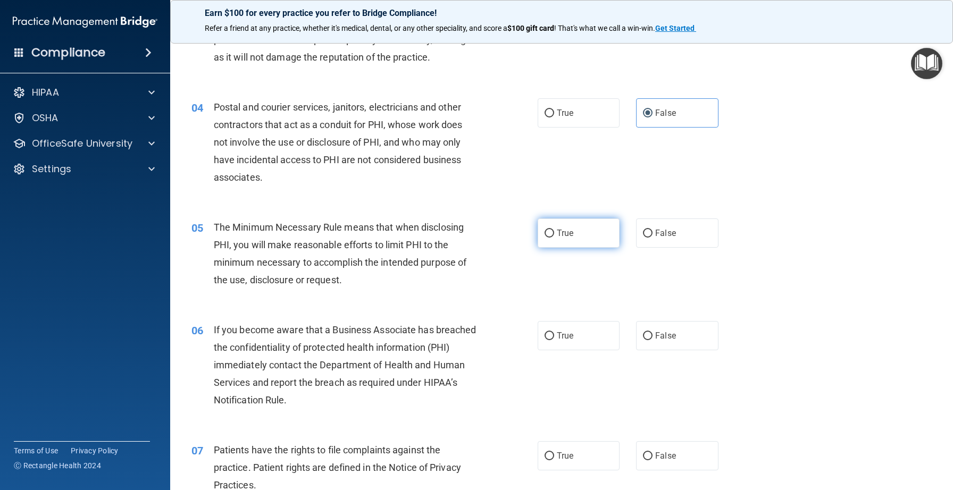
click at [568, 231] on span "True" at bounding box center [565, 233] width 16 height 10
click at [554, 231] on input "True" at bounding box center [550, 234] width 10 height 8
radio input "true"
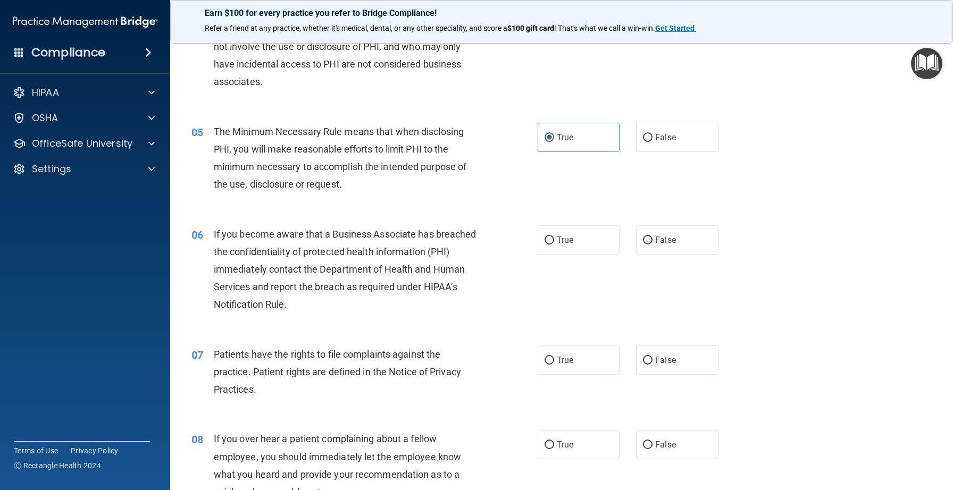
scroll to position [362, 0]
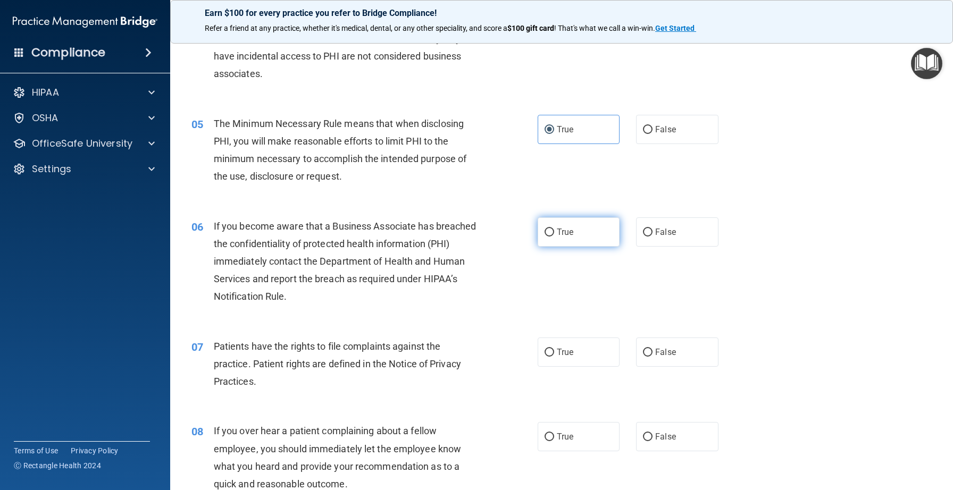
click at [578, 241] on label "True" at bounding box center [579, 231] width 82 height 29
click at [554, 237] on input "True" at bounding box center [550, 233] width 10 height 8
radio input "true"
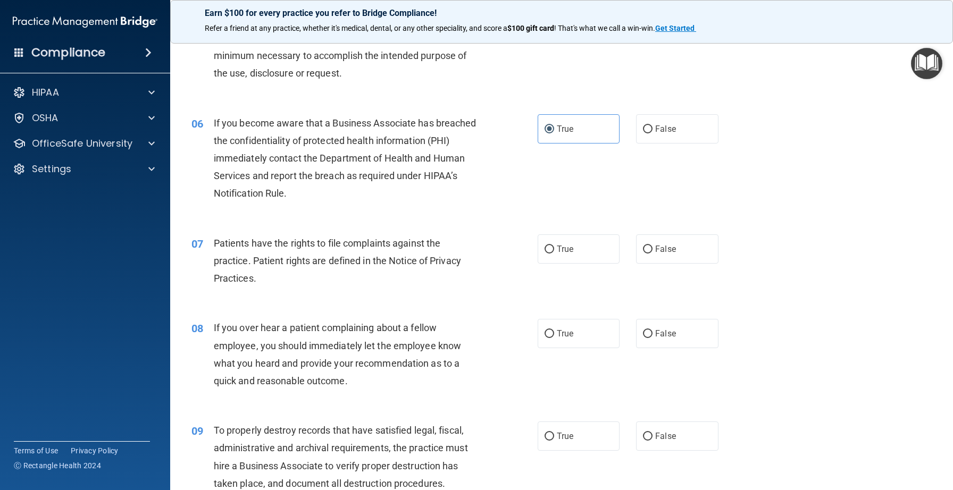
scroll to position [471, 0]
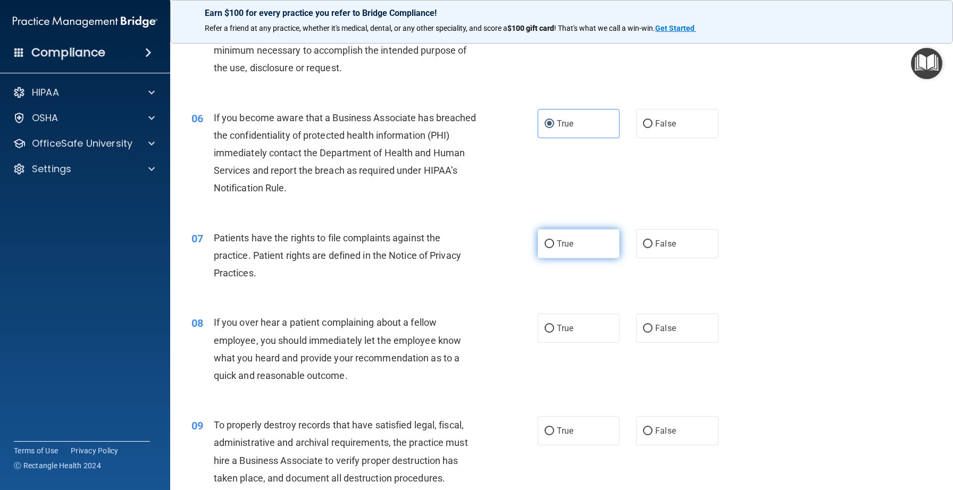
click at [564, 245] on span "True" at bounding box center [565, 244] width 16 height 10
click at [554, 245] on input "True" at bounding box center [550, 244] width 10 height 8
radio input "true"
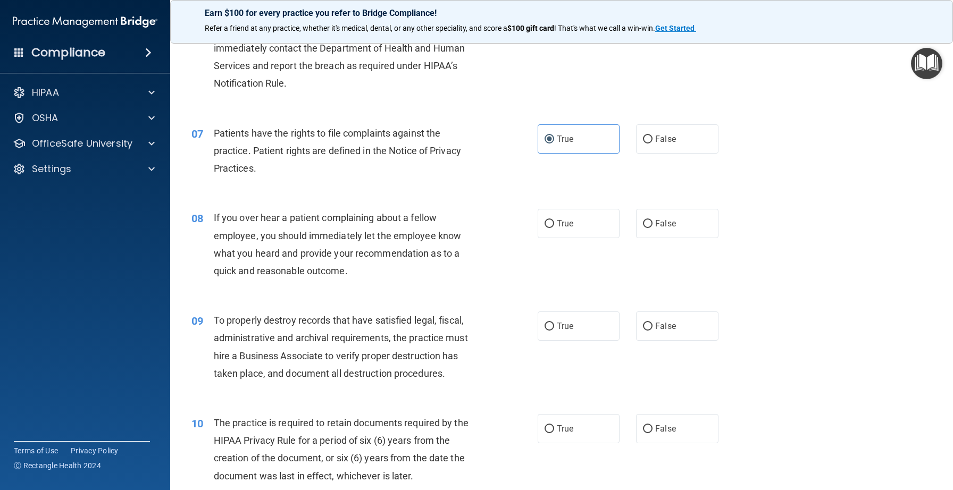
scroll to position [583, 0]
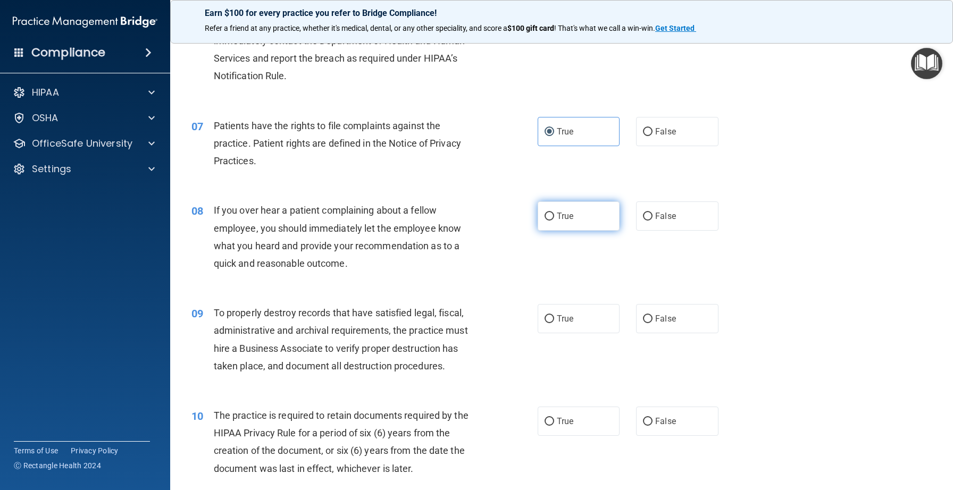
click at [577, 213] on label "True" at bounding box center [579, 216] width 82 height 29
click at [554, 213] on input "True" at bounding box center [550, 217] width 10 height 8
radio input "true"
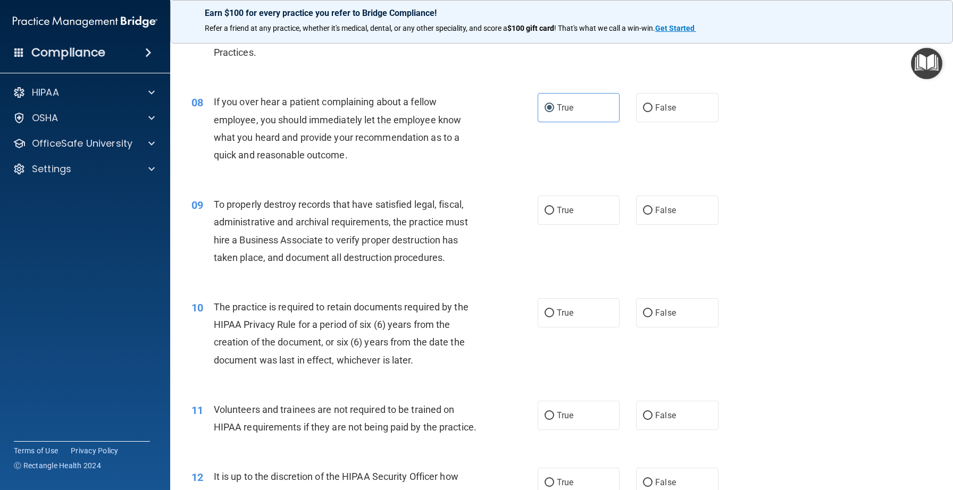
scroll to position [693, 0]
click at [555, 213] on label "True" at bounding box center [579, 208] width 82 height 29
click at [554, 213] on input "True" at bounding box center [550, 209] width 10 height 8
radio input "true"
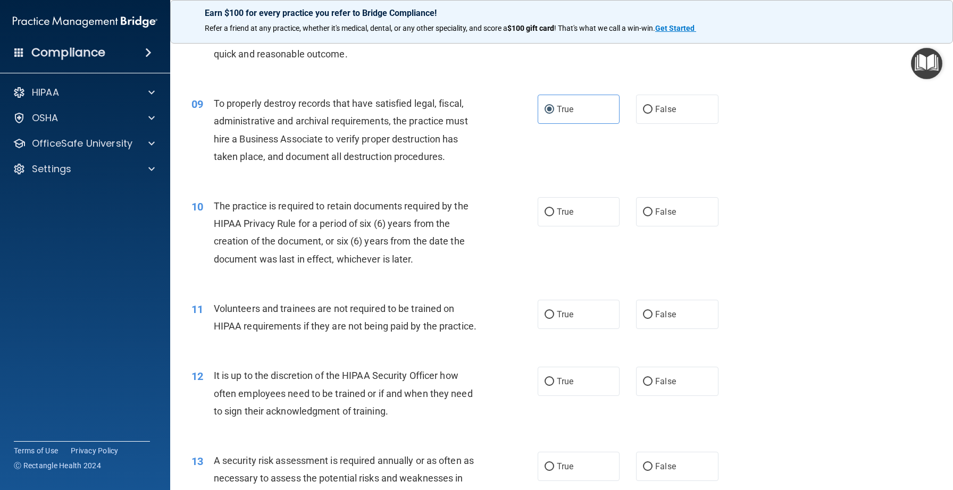
scroll to position [793, 0]
click at [660, 212] on span "False" at bounding box center [665, 211] width 21 height 10
click at [652, 212] on input "False" at bounding box center [648, 212] width 10 height 8
radio input "true"
click at [589, 211] on label "True" at bounding box center [579, 211] width 82 height 29
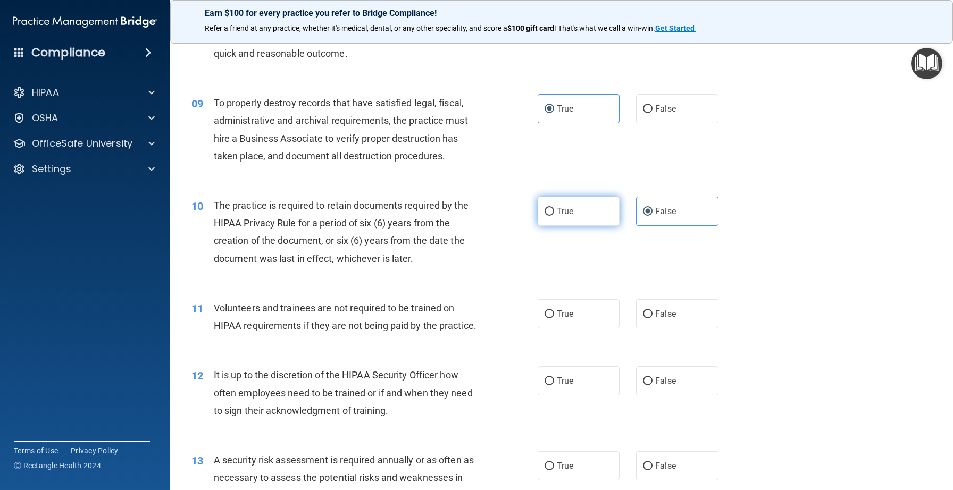
click at [554, 211] on input "True" at bounding box center [550, 212] width 10 height 8
radio input "true"
radio input "false"
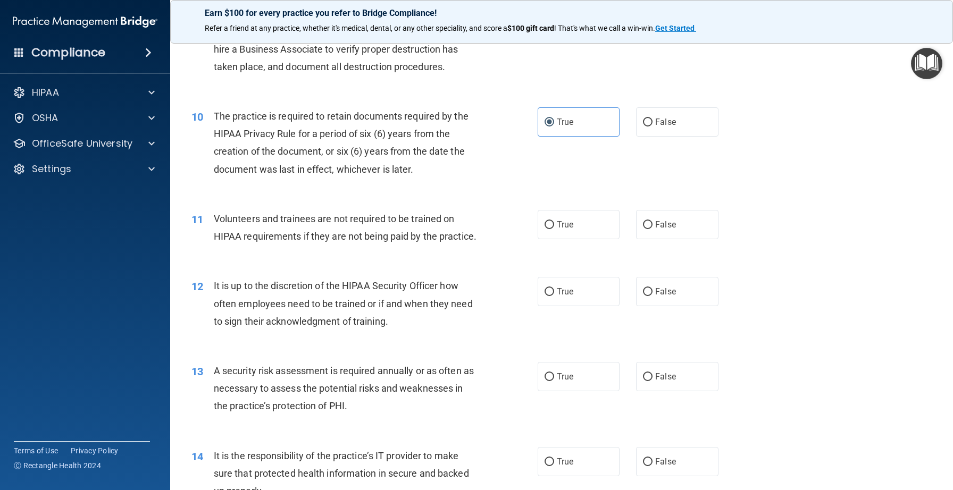
scroll to position [884, 0]
click at [667, 231] on label "False" at bounding box center [677, 222] width 82 height 29
click at [652, 228] on input "False" at bounding box center [648, 224] width 10 height 8
radio input "true"
click at [649, 292] on input "False" at bounding box center [648, 291] width 10 height 8
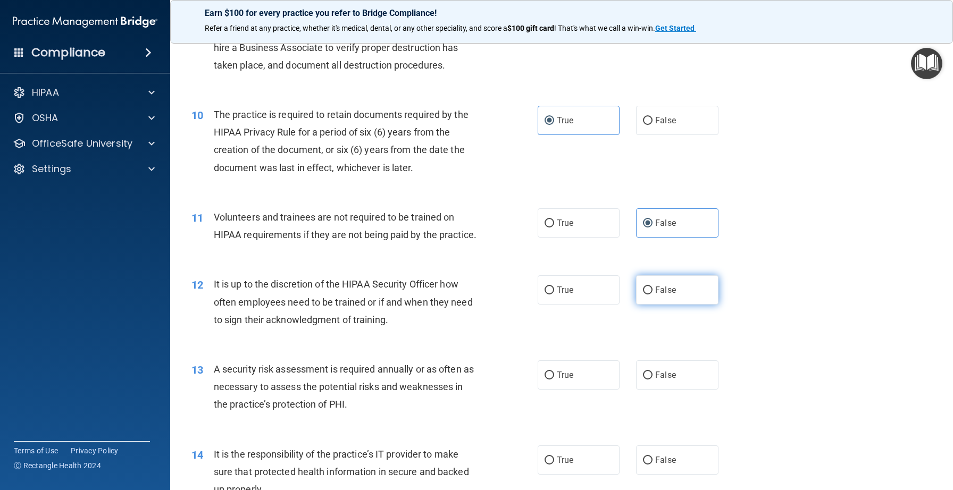
radio input "true"
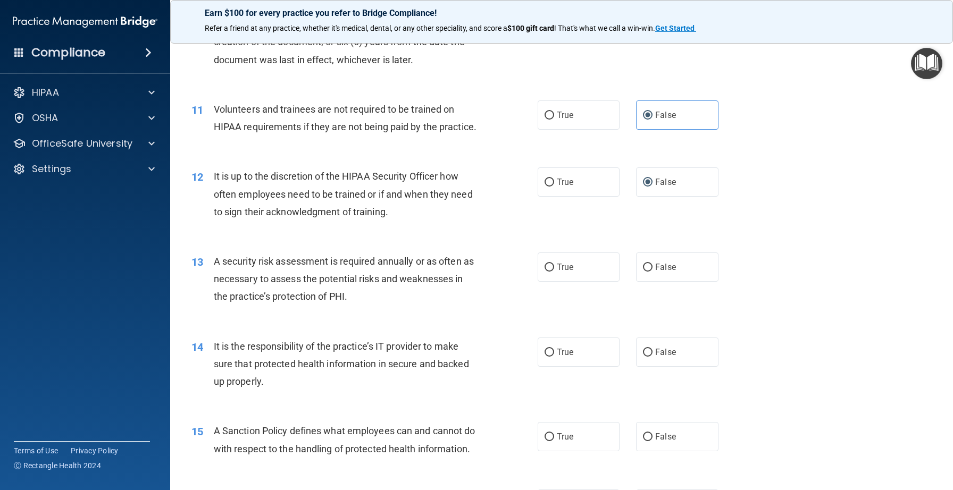
scroll to position [993, 0]
click at [564, 265] on span "True" at bounding box center [565, 266] width 16 height 10
click at [554, 265] on input "True" at bounding box center [550, 267] width 10 height 8
radio input "true"
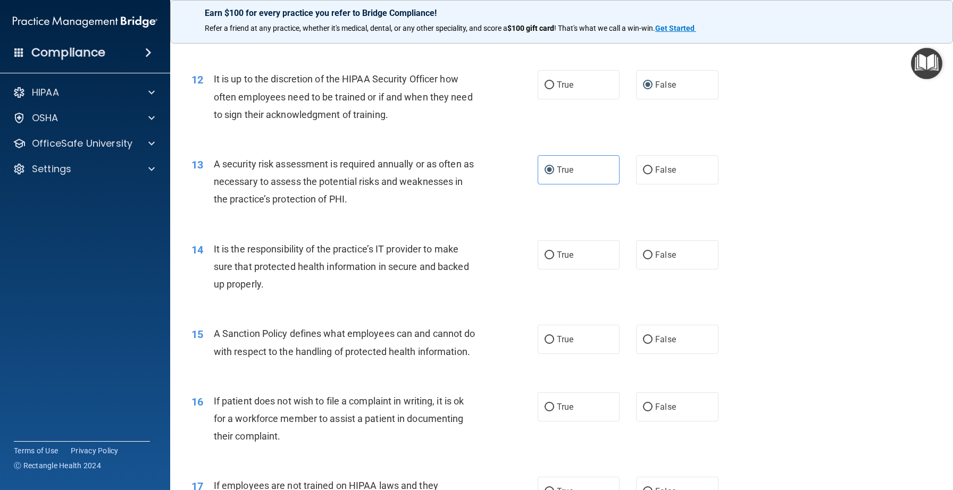
scroll to position [1091, 0]
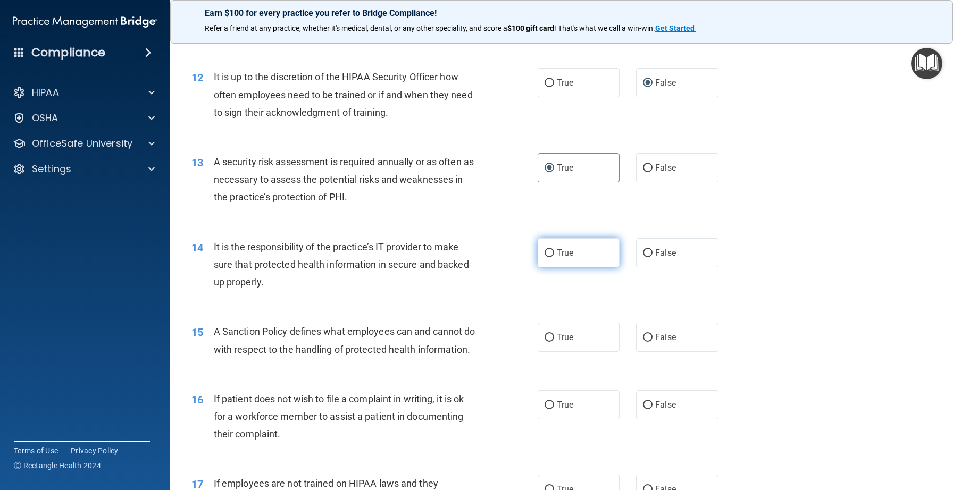
click at [578, 254] on label "True" at bounding box center [579, 252] width 82 height 29
click at [554, 254] on input "True" at bounding box center [550, 253] width 10 height 8
radio input "true"
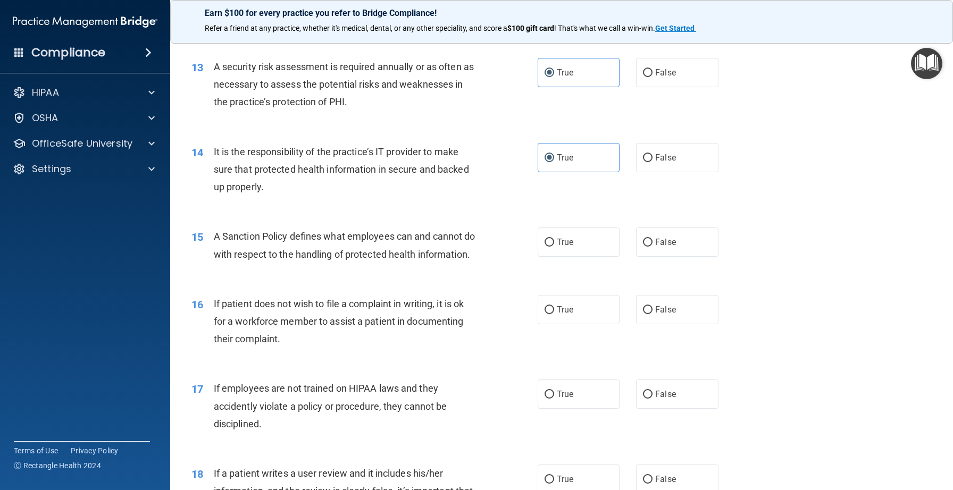
scroll to position [1197, 0]
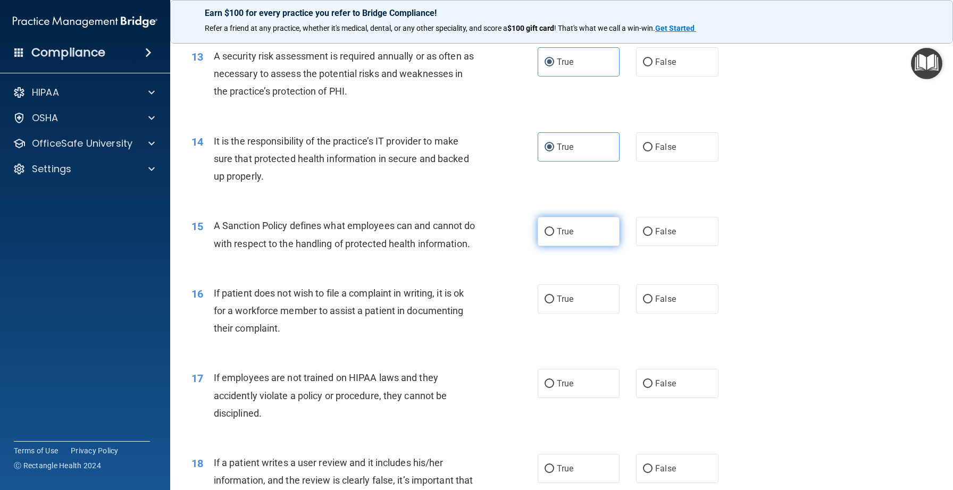
click at [570, 240] on label "True" at bounding box center [579, 231] width 82 height 29
click at [554, 236] on input "True" at bounding box center [550, 232] width 10 height 8
radio input "true"
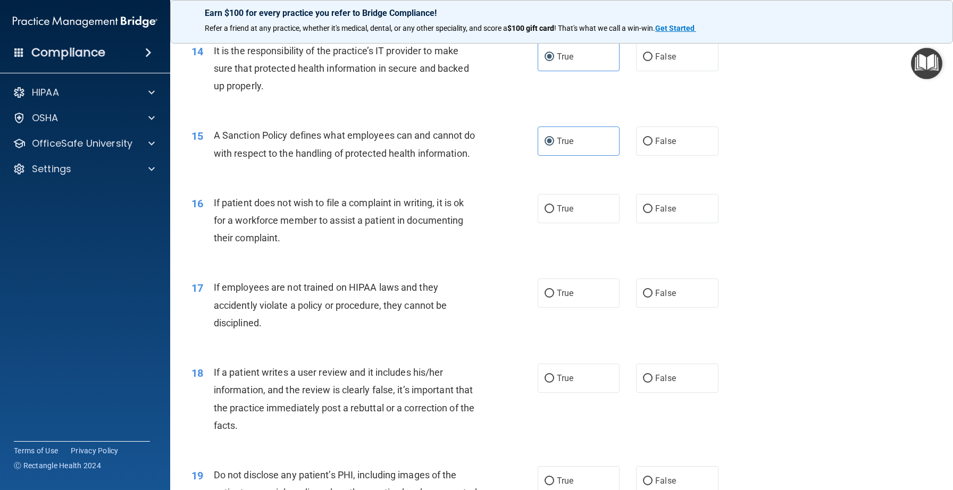
scroll to position [1293, 0]
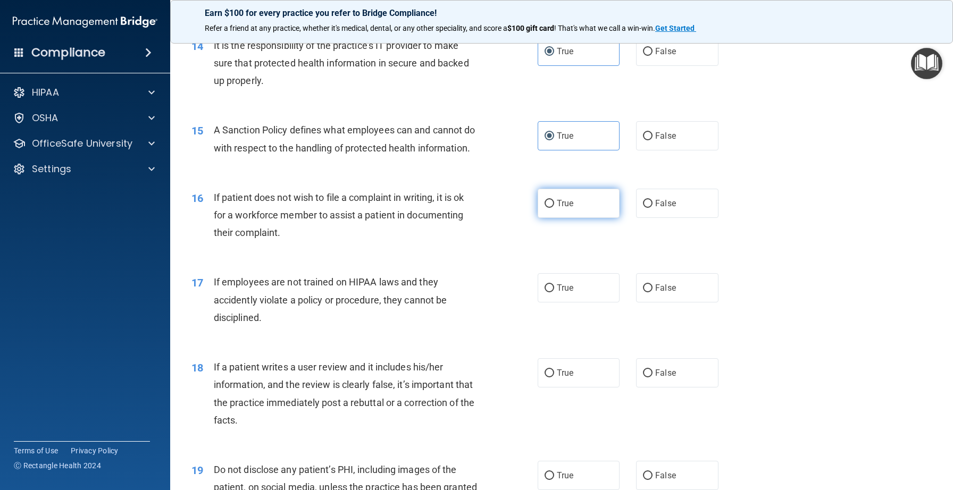
click at [578, 218] on label "True" at bounding box center [579, 203] width 82 height 29
click at [554, 208] on input "True" at bounding box center [550, 204] width 10 height 8
radio input "true"
click at [666, 293] on span "False" at bounding box center [665, 288] width 21 height 10
click at [652, 292] on input "False" at bounding box center [648, 288] width 10 height 8
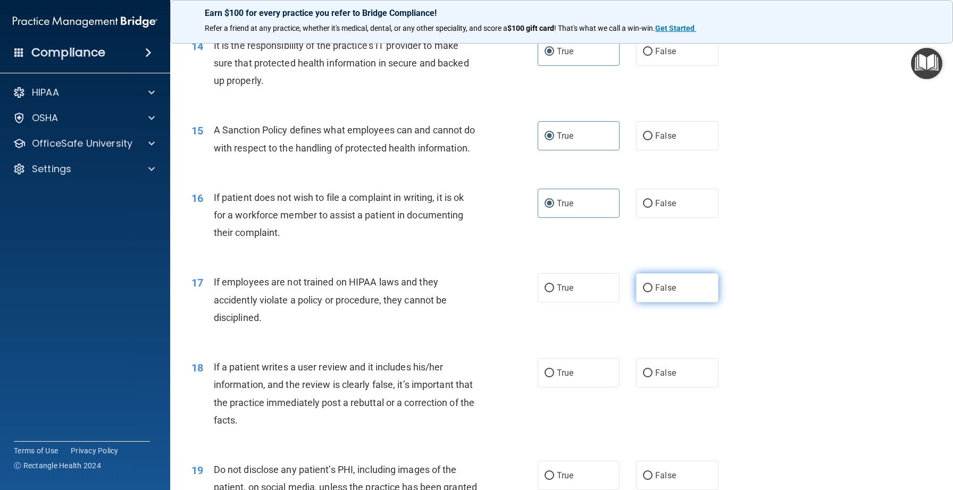
radio input "true"
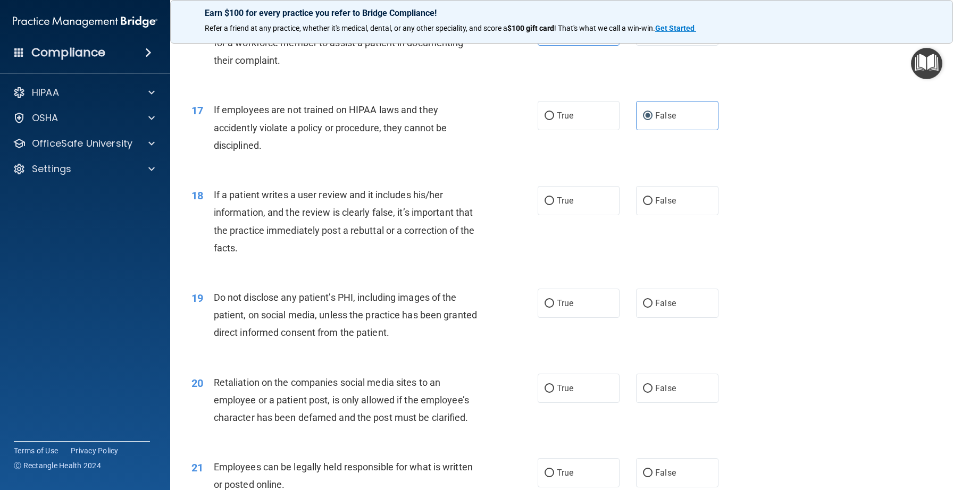
scroll to position [1467, 0]
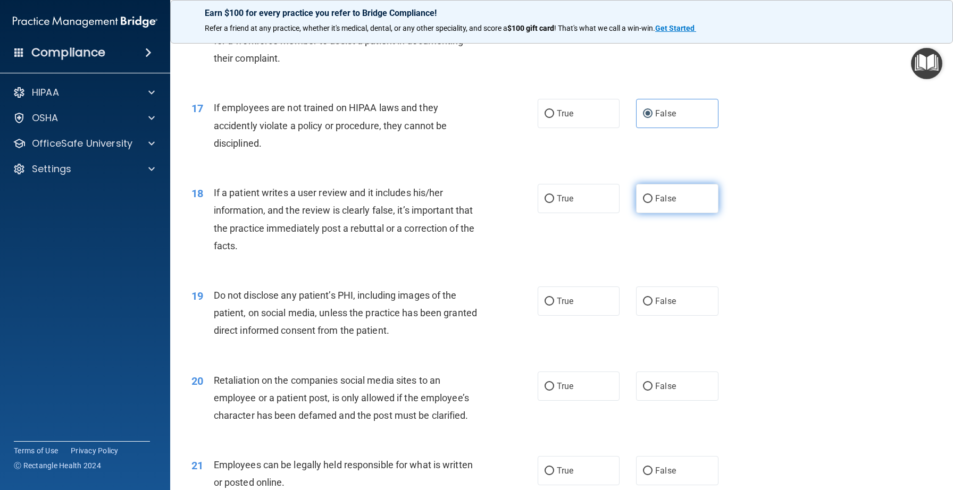
click at [661, 204] on span "False" at bounding box center [665, 199] width 21 height 10
click at [652, 203] on input "False" at bounding box center [648, 199] width 10 height 8
radio input "true"
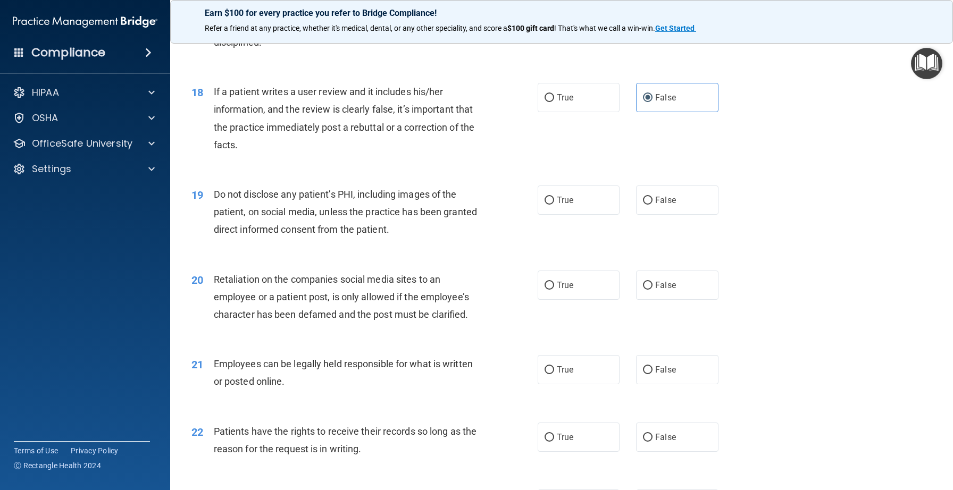
scroll to position [1572, 0]
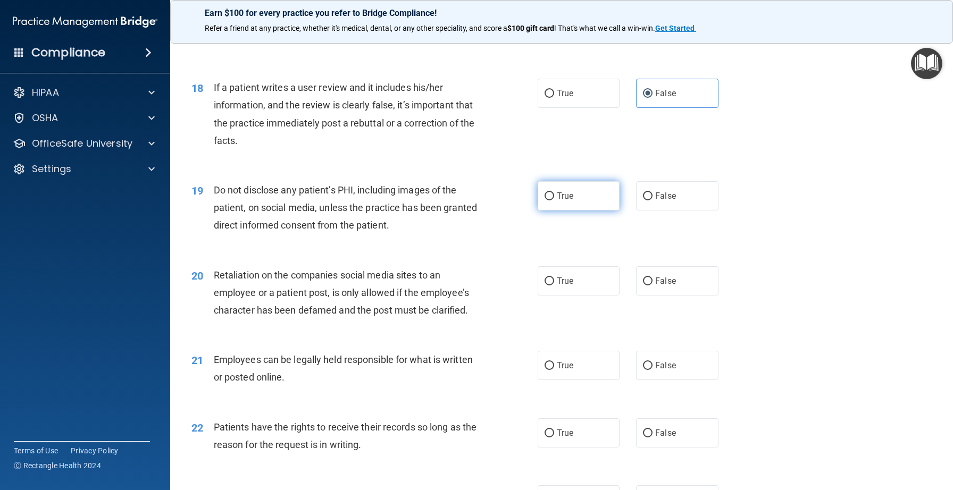
click at [580, 208] on label "True" at bounding box center [579, 195] width 82 height 29
click at [554, 200] on input "True" at bounding box center [550, 197] width 10 height 8
radio input "true"
click at [664, 286] on span "False" at bounding box center [665, 281] width 21 height 10
click at [652, 286] on input "False" at bounding box center [648, 282] width 10 height 8
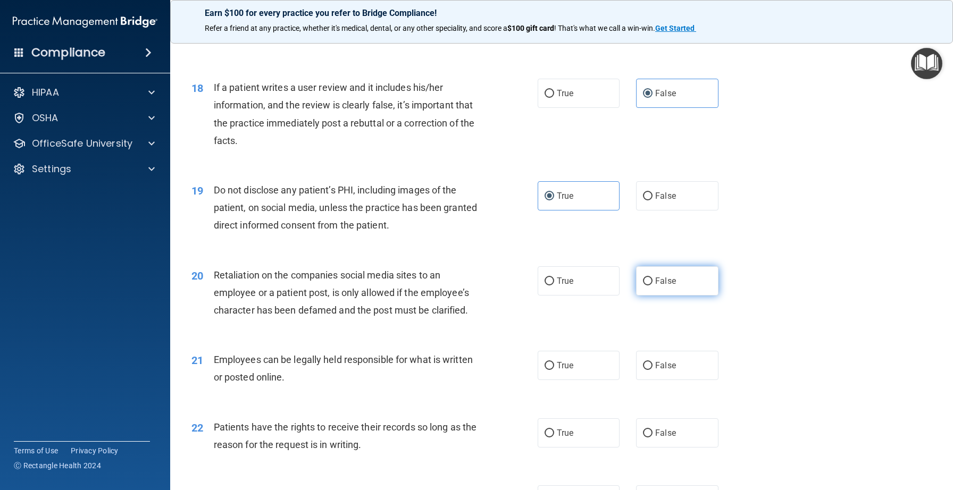
radio input "true"
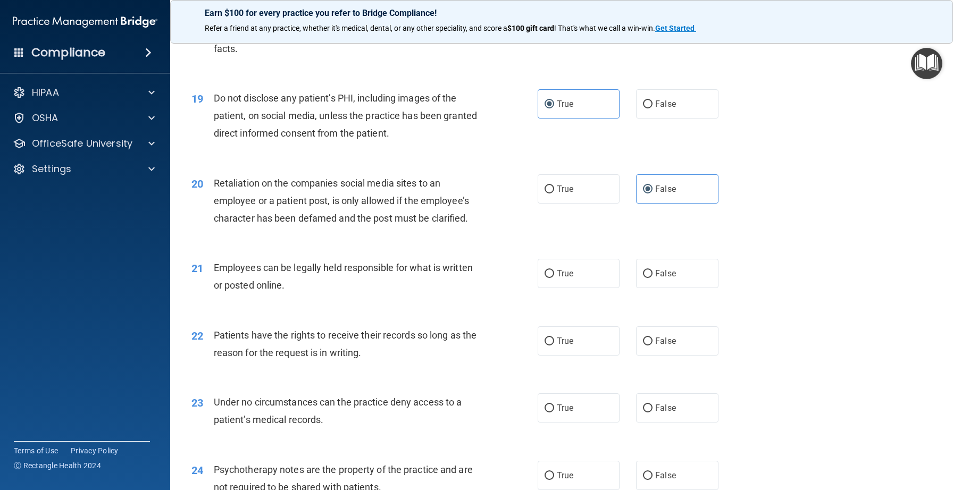
scroll to position [1676, 0]
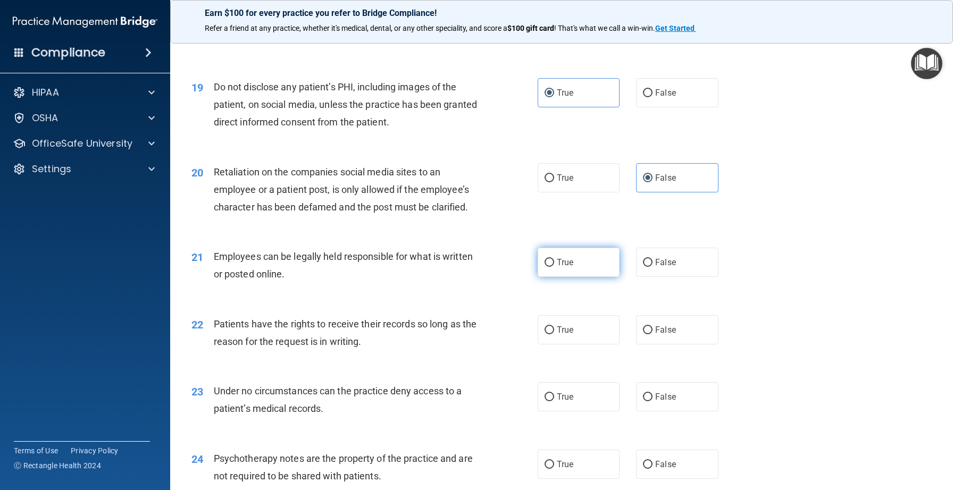
click at [581, 277] on label "True" at bounding box center [579, 262] width 82 height 29
click at [554, 267] on input "True" at bounding box center [550, 263] width 10 height 8
radio input "true"
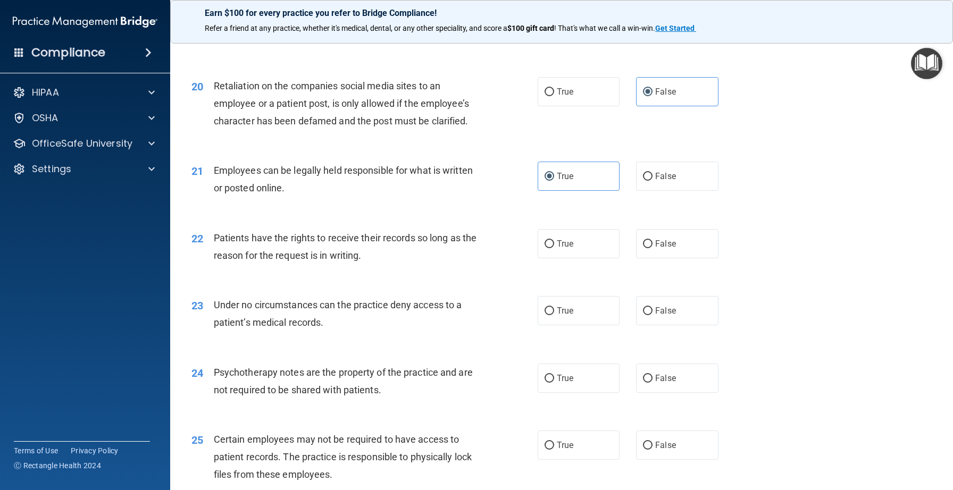
scroll to position [1789, 0]
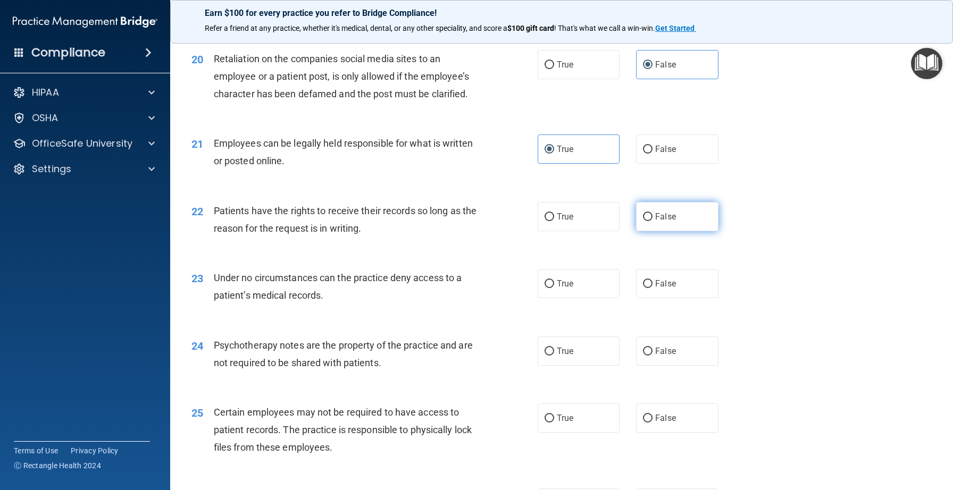
click at [658, 222] on span "False" at bounding box center [665, 217] width 21 height 10
click at [652, 221] on input "False" at bounding box center [648, 217] width 10 height 8
radio input "true"
click at [555, 298] on label "True" at bounding box center [579, 283] width 82 height 29
click at [554, 288] on input "True" at bounding box center [550, 284] width 10 height 8
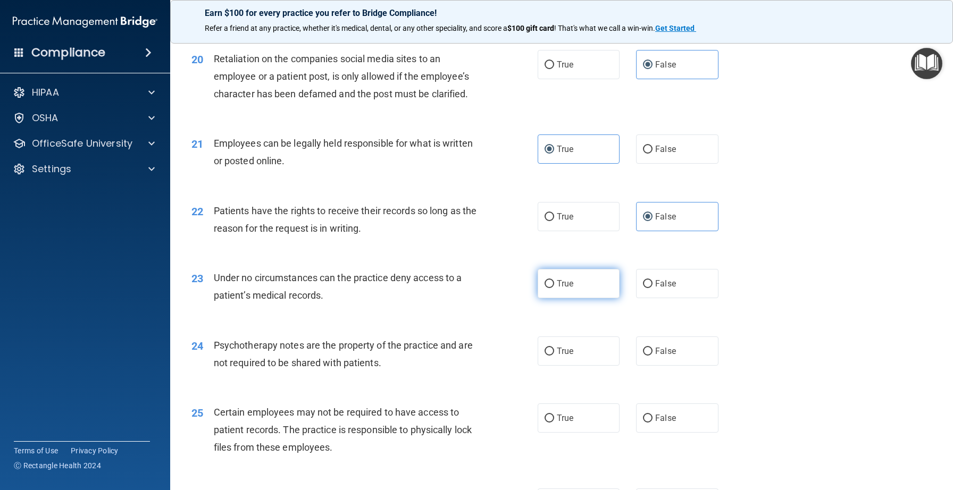
radio input "true"
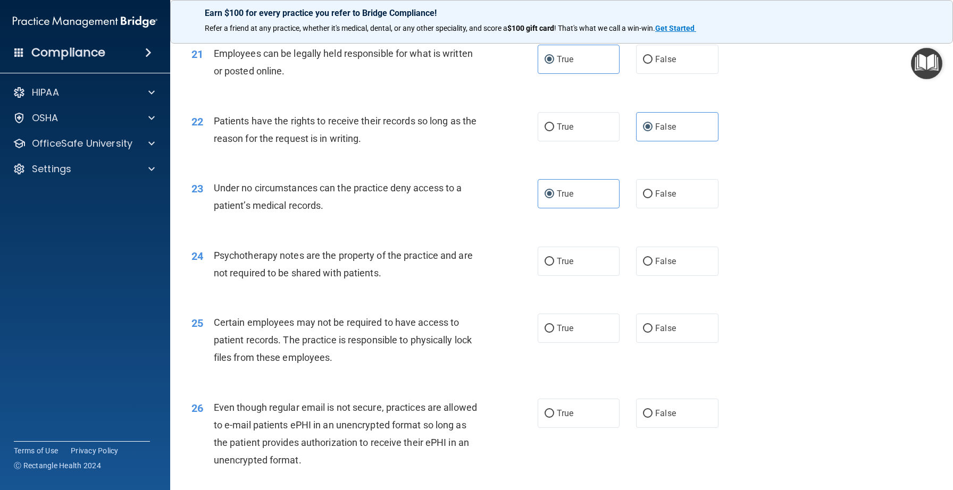
scroll to position [1892, 0]
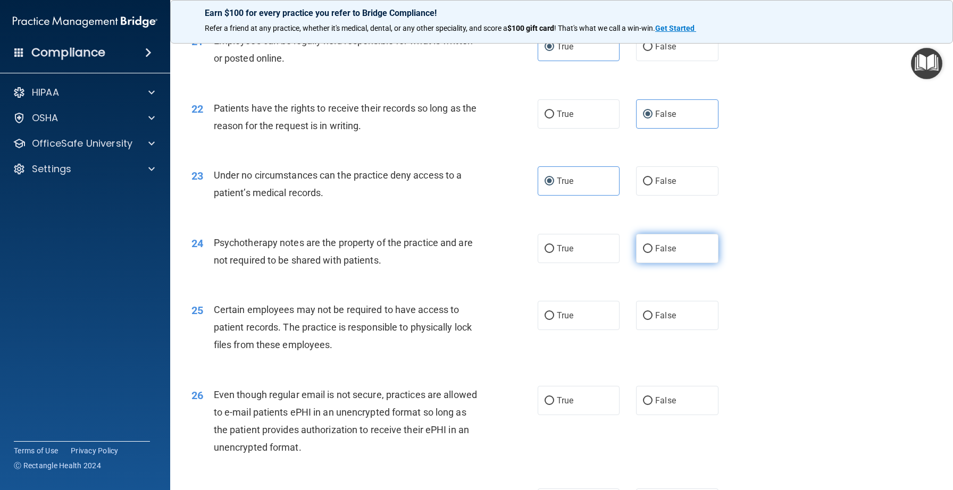
click at [671, 254] on span "False" at bounding box center [665, 249] width 21 height 10
click at [652, 253] on input "False" at bounding box center [648, 249] width 10 height 8
radio input "true"
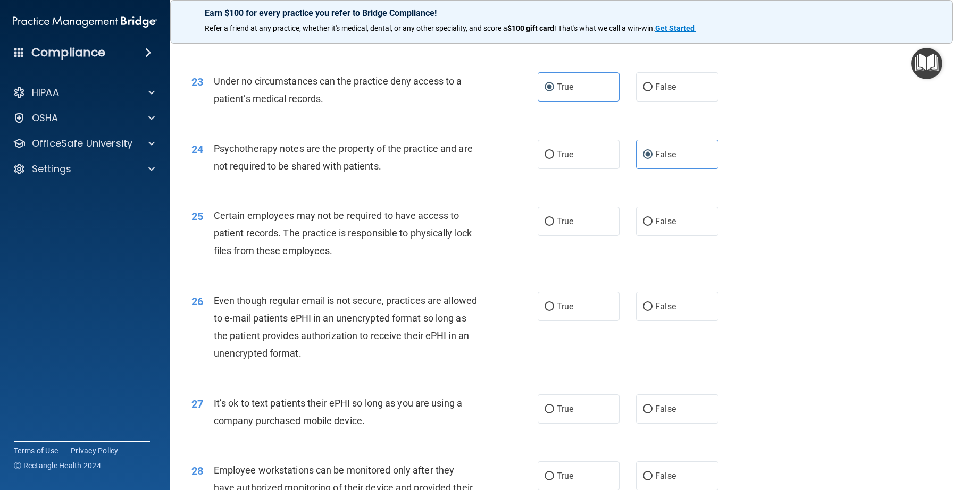
scroll to position [1989, 0]
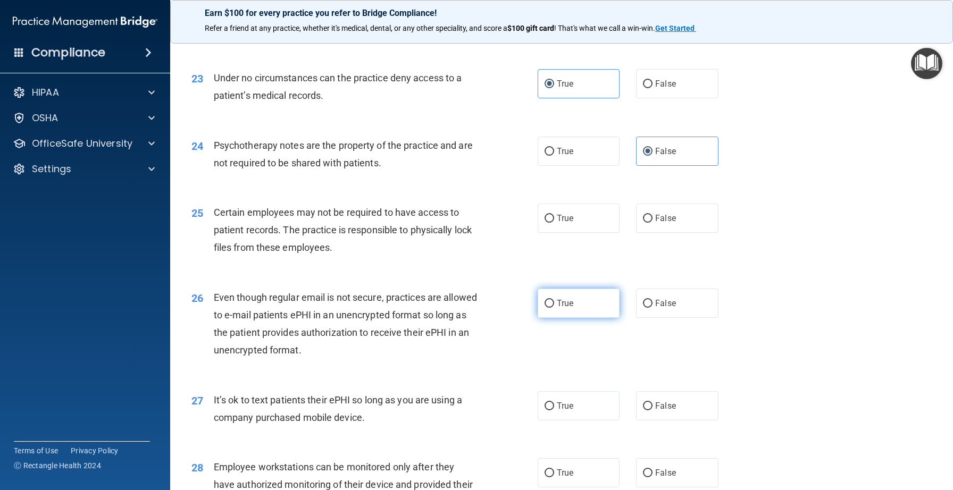
click at [565, 308] on span "True" at bounding box center [565, 303] width 16 height 10
click at [554, 308] on input "True" at bounding box center [550, 304] width 10 height 8
radio input "true"
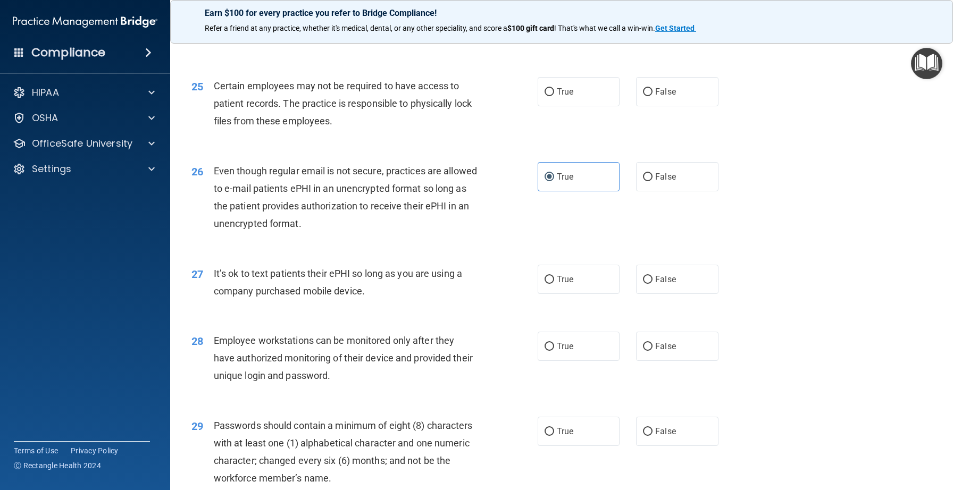
scroll to position [2116, 0]
click at [664, 294] on label "False" at bounding box center [677, 278] width 82 height 29
click at [652, 283] on input "False" at bounding box center [648, 279] width 10 height 8
radio input "true"
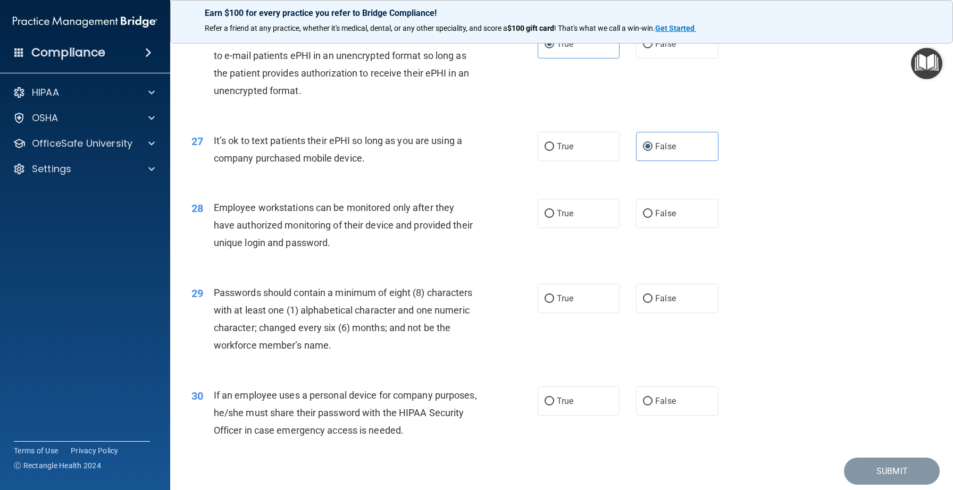
scroll to position [2249, 0]
click at [661, 218] on span "False" at bounding box center [665, 213] width 21 height 10
click at [652, 217] on input "False" at bounding box center [648, 214] width 10 height 8
radio input "true"
click at [558, 303] on span "True" at bounding box center [565, 298] width 16 height 10
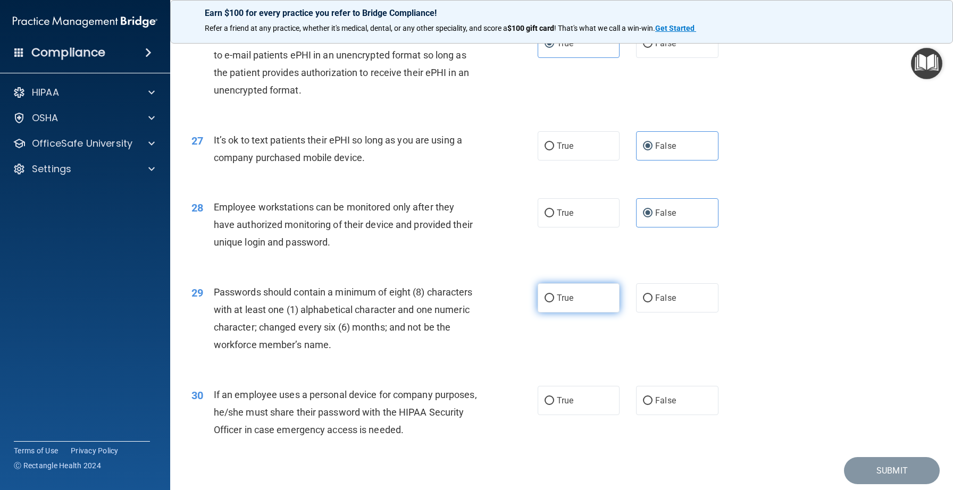
click at [554, 303] on input "True" at bounding box center [550, 299] width 10 height 8
radio input "true"
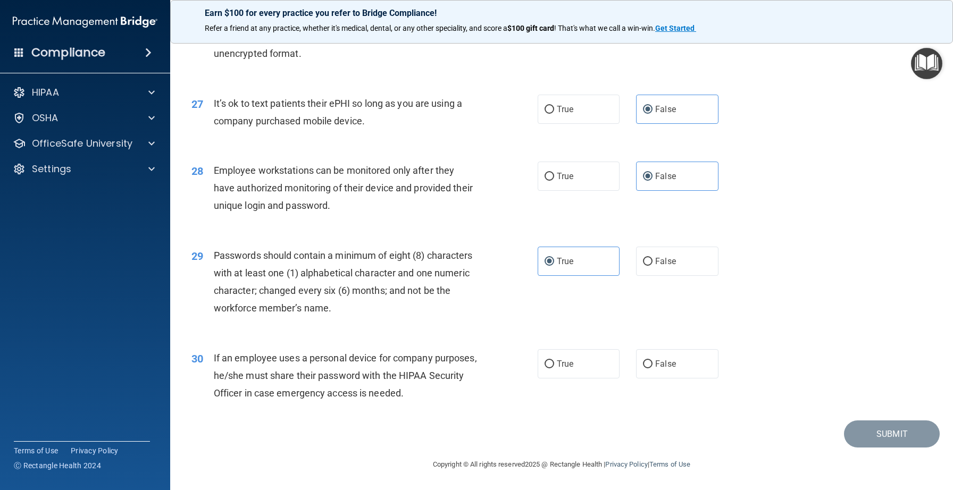
scroll to position [2303, 0]
click at [589, 365] on label "True" at bounding box center [579, 363] width 82 height 29
click at [554, 365] on input "True" at bounding box center [550, 365] width 10 height 8
radio input "true"
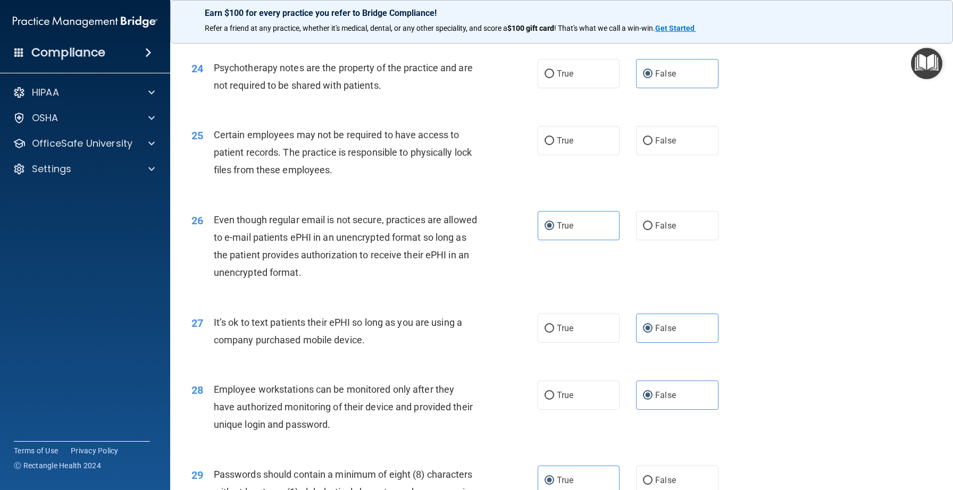
scroll to position [2061, 0]
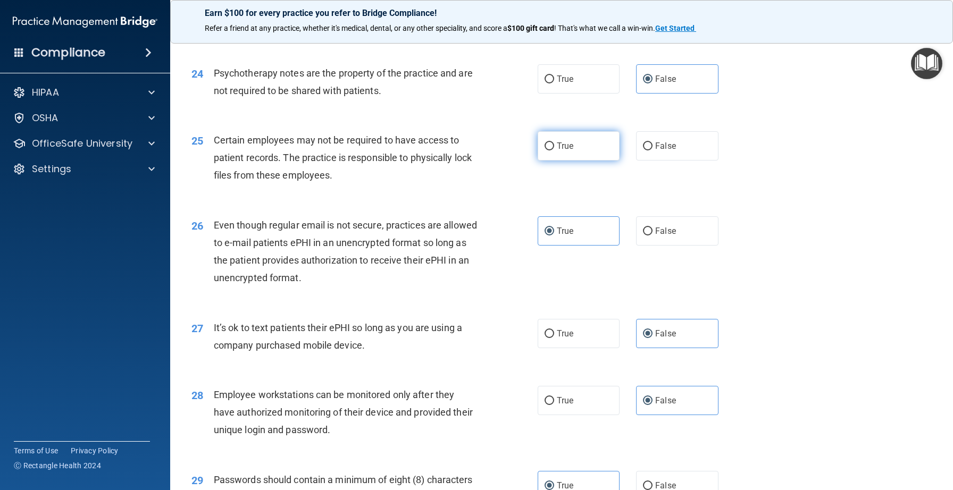
click at [584, 161] on label "True" at bounding box center [579, 145] width 82 height 29
click at [554, 150] on input "True" at bounding box center [550, 147] width 10 height 8
radio input "true"
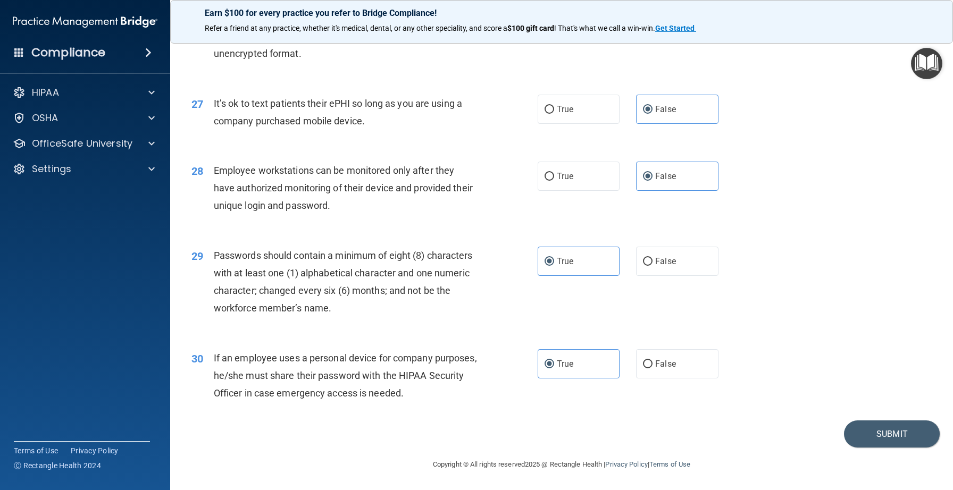
scroll to position [2303, 0]
click at [858, 439] on button "Submit" at bounding box center [892, 434] width 96 height 27
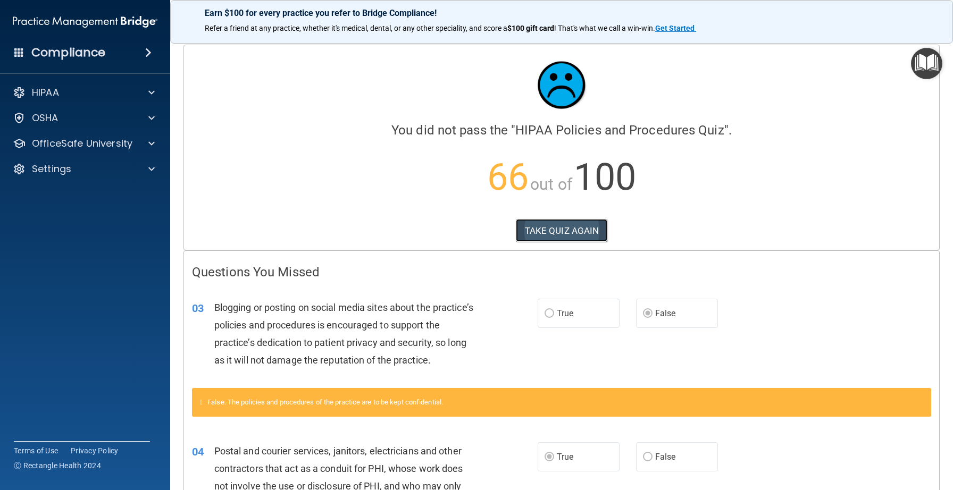
click at [567, 231] on button "TAKE QUIZ AGAIN" at bounding box center [562, 230] width 92 height 23
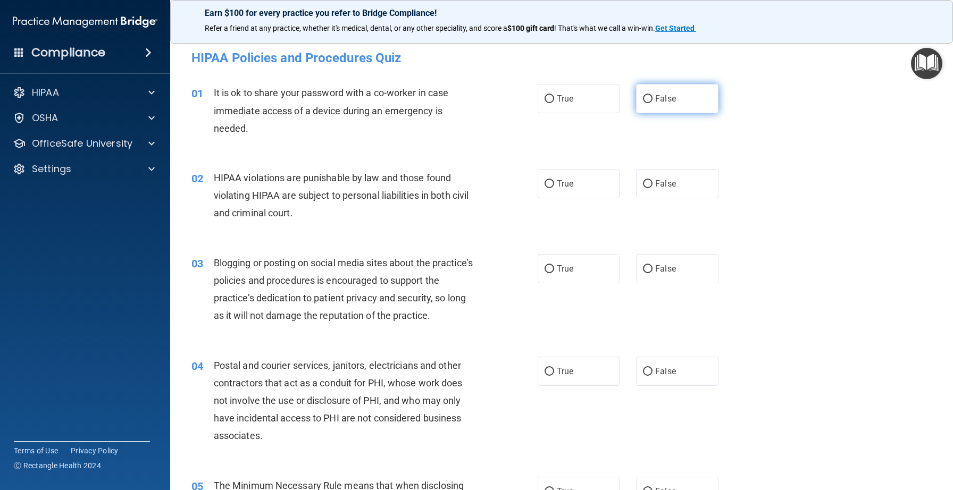
click at [645, 95] on input "False" at bounding box center [648, 99] width 10 height 8
radio input "true"
click at [559, 183] on span "True" at bounding box center [565, 184] width 16 height 10
click at [554, 183] on input "True" at bounding box center [550, 184] width 10 height 8
radio input "true"
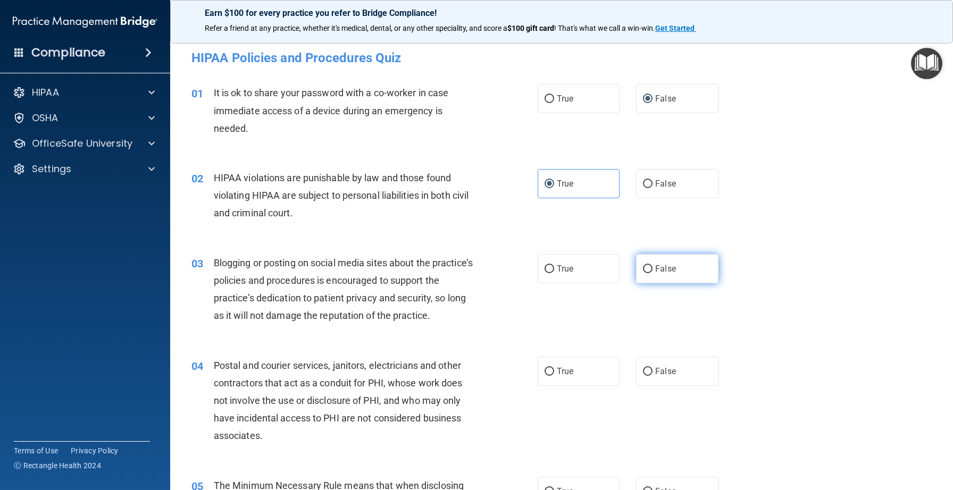
click at [656, 270] on span "False" at bounding box center [665, 269] width 21 height 10
click at [652, 270] on input "False" at bounding box center [648, 269] width 10 height 8
radio input "true"
click at [554, 372] on label "True" at bounding box center [579, 371] width 82 height 29
click at [554, 372] on input "True" at bounding box center [550, 372] width 10 height 8
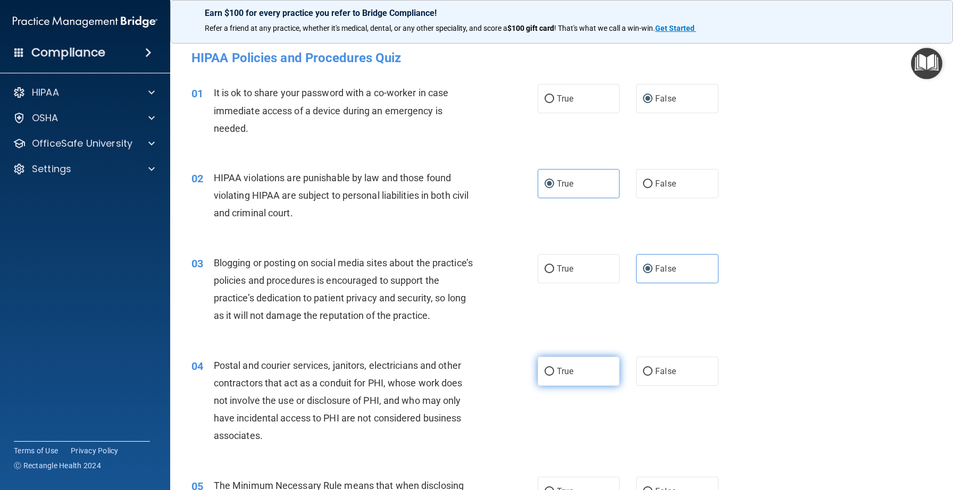
radio input "true"
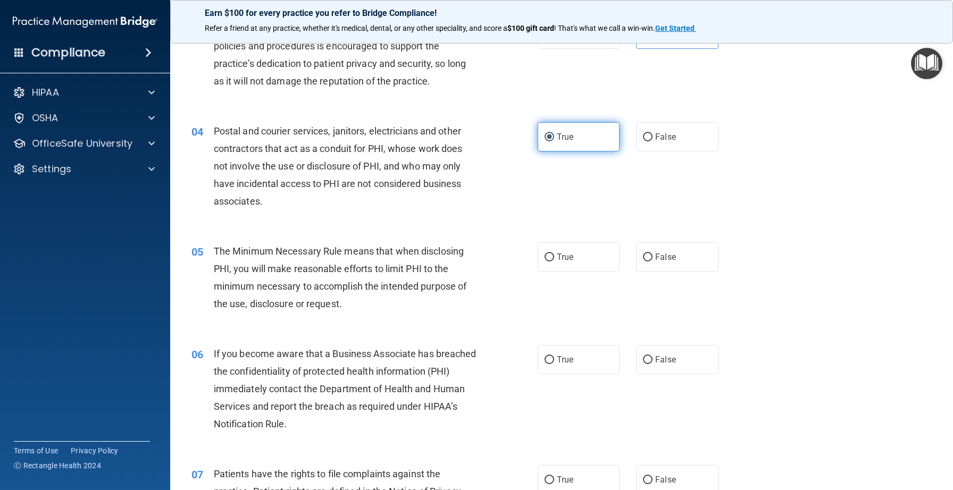
scroll to position [237, 0]
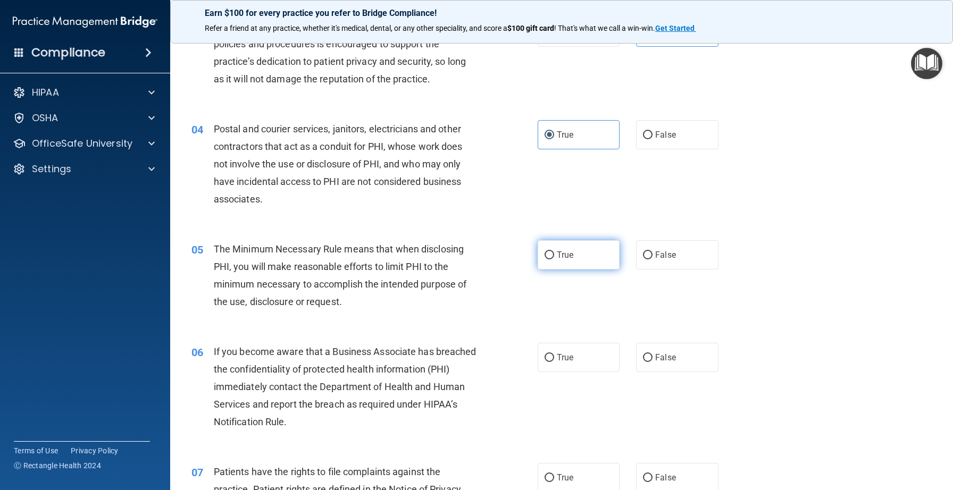
click at [551, 252] on input "True" at bounding box center [550, 256] width 10 height 8
radio input "true"
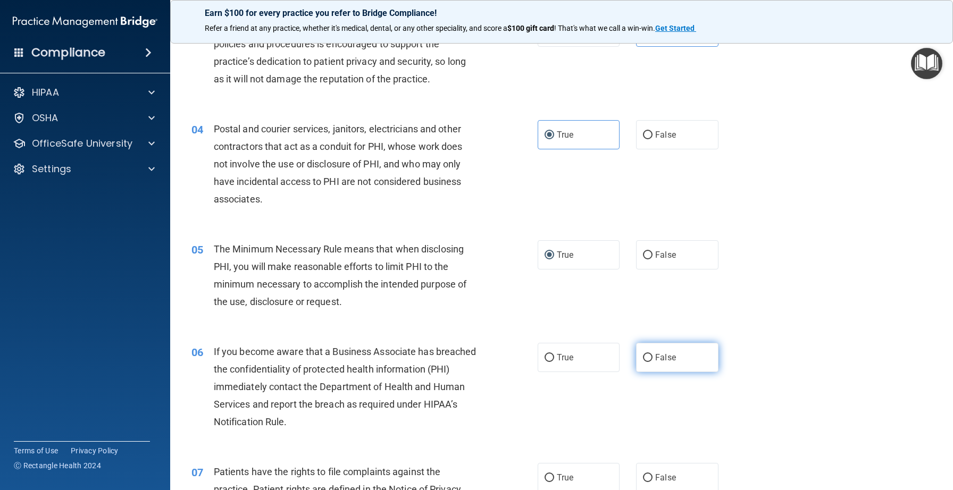
click at [668, 355] on span "False" at bounding box center [665, 358] width 21 height 10
click at [652, 355] on input "False" at bounding box center [648, 358] width 10 height 8
radio input "true"
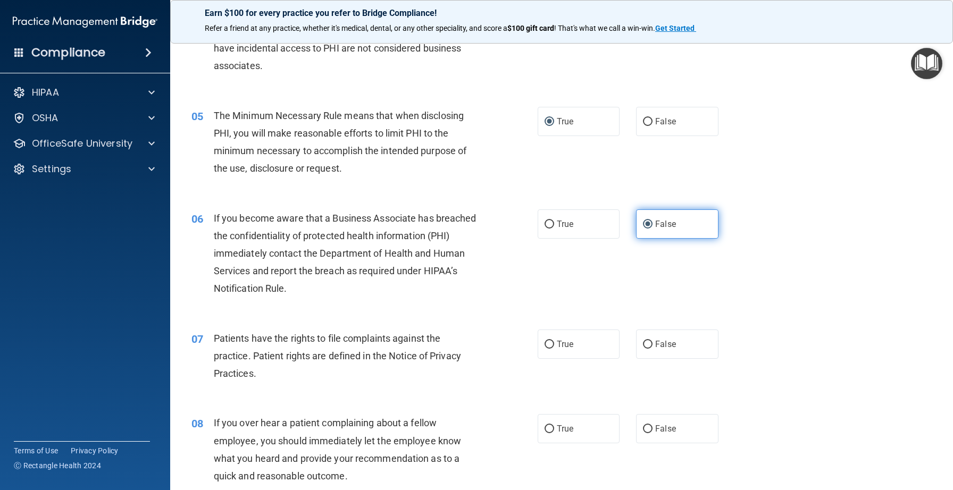
scroll to position [379, 0]
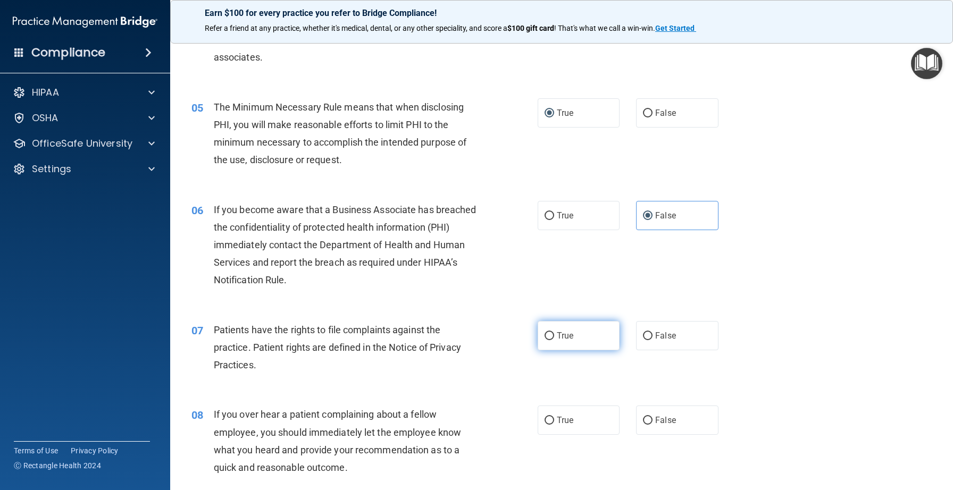
click at [553, 338] on input "True" at bounding box center [550, 336] width 10 height 8
radio input "true"
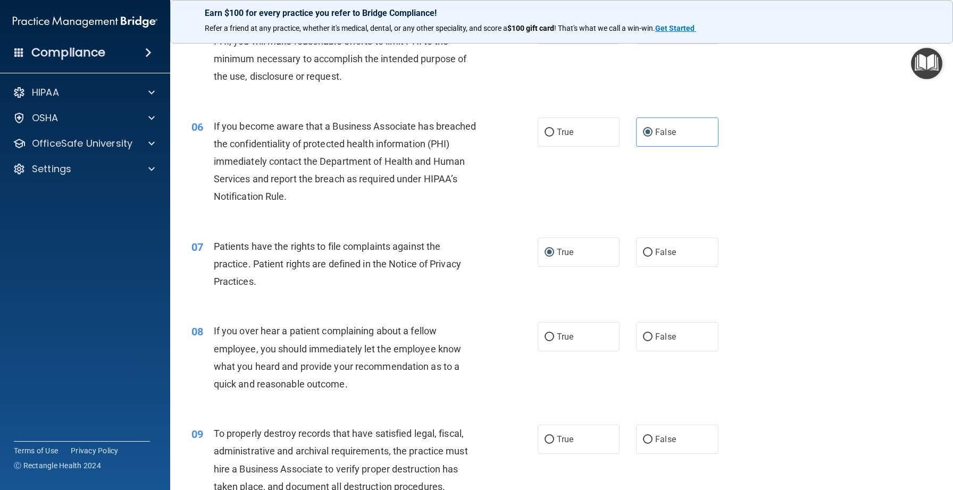
scroll to position [469, 0]
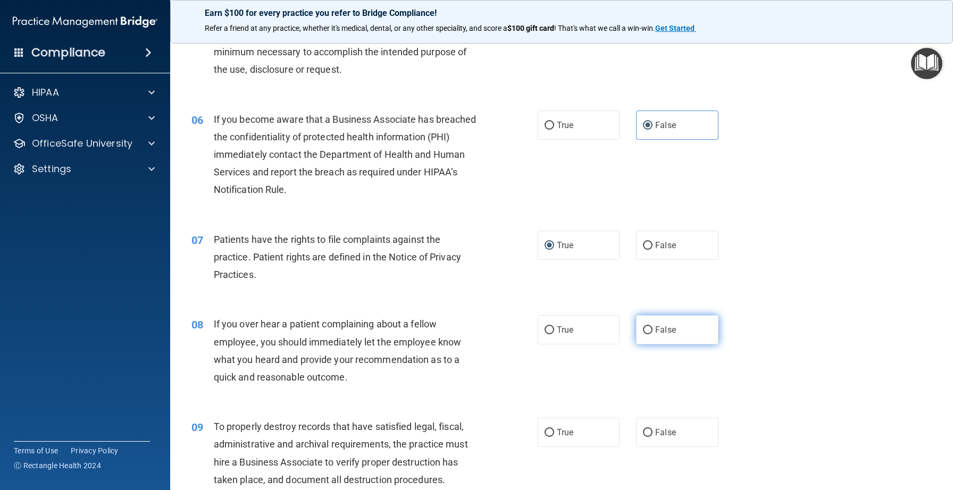
click at [654, 323] on label "False" at bounding box center [677, 329] width 82 height 29
click at [652, 327] on input "False" at bounding box center [648, 331] width 10 height 8
radio input "true"
click at [646, 433] on input "False" at bounding box center [648, 433] width 10 height 8
radio input "true"
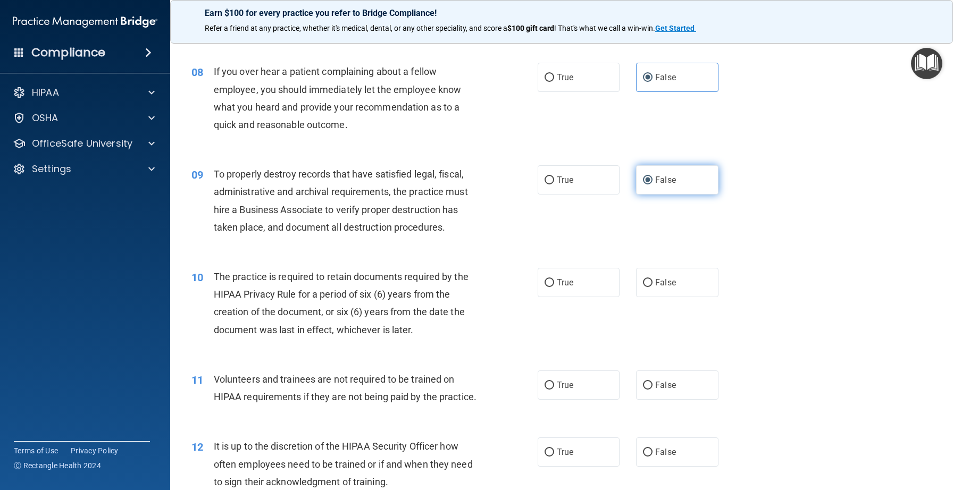
scroll to position [727, 0]
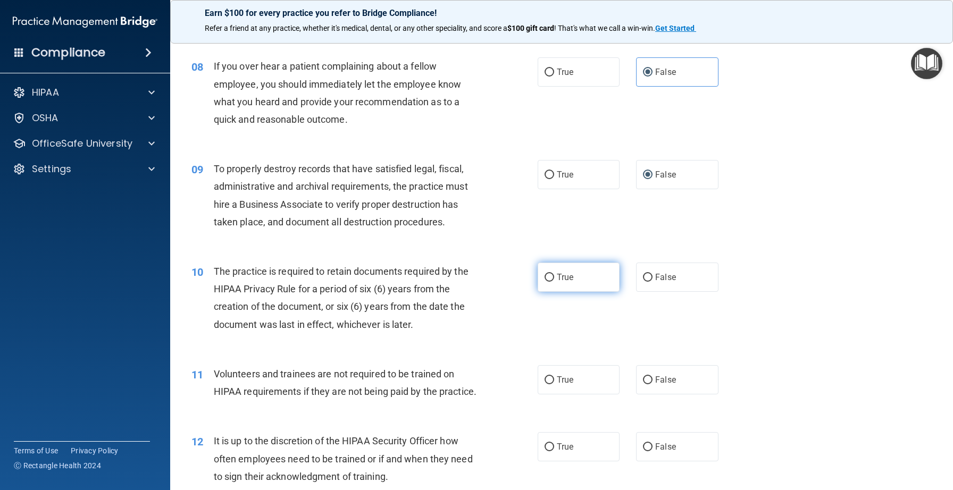
click at [580, 275] on label "True" at bounding box center [579, 277] width 82 height 29
click at [554, 275] on input "True" at bounding box center [550, 278] width 10 height 8
radio input "true"
click at [651, 379] on input "False" at bounding box center [648, 380] width 10 height 8
radio input "true"
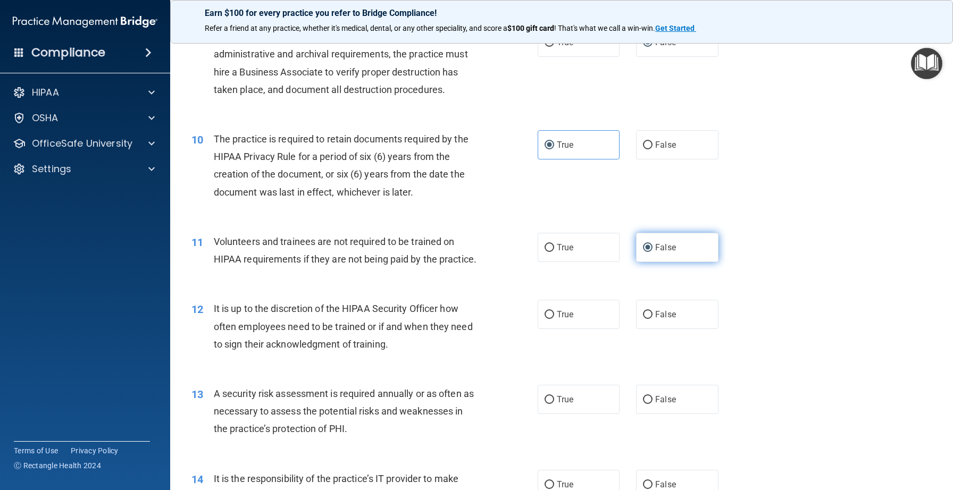
scroll to position [865, 0]
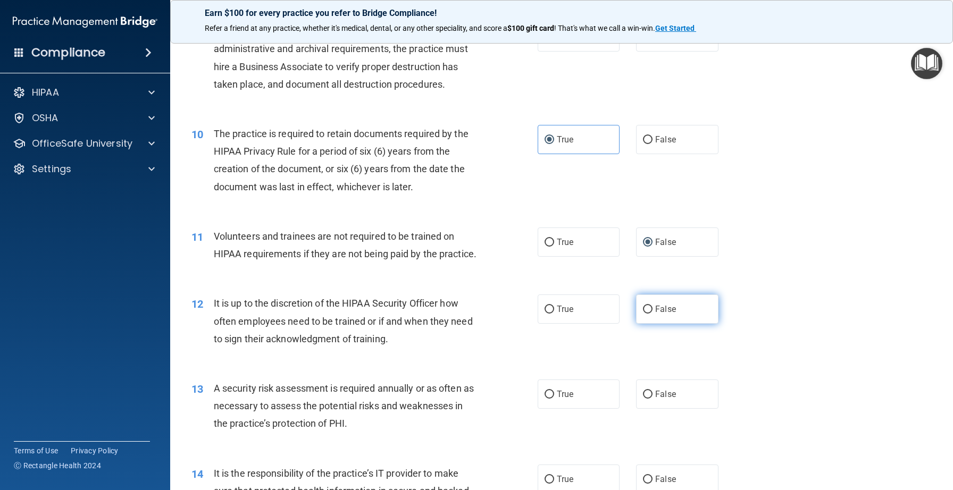
click at [661, 308] on span "False" at bounding box center [665, 309] width 21 height 10
click at [652, 308] on input "False" at bounding box center [648, 310] width 10 height 8
radio input "true"
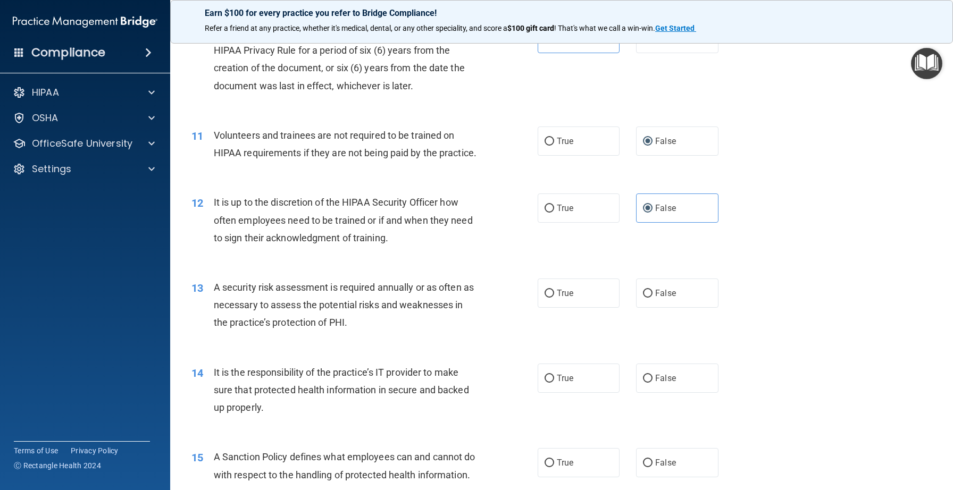
scroll to position [978, 0]
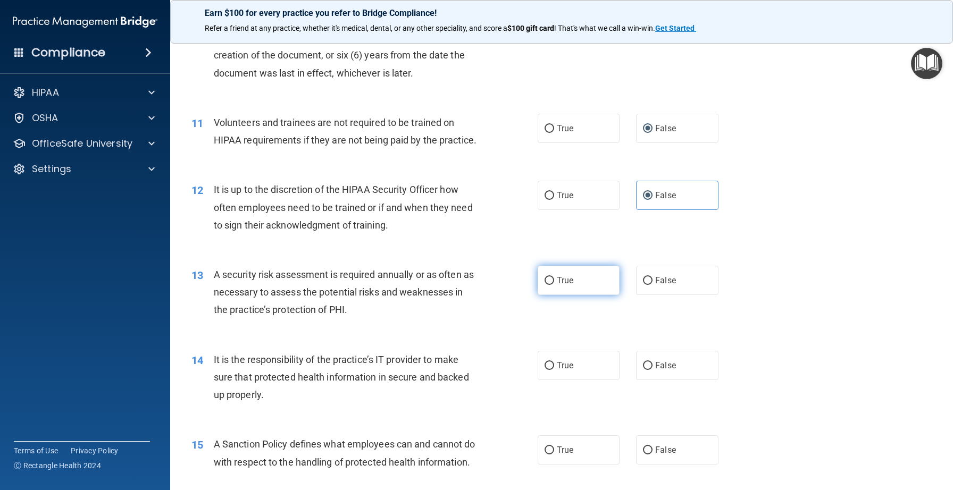
click at [562, 278] on span "True" at bounding box center [565, 280] width 16 height 10
click at [554, 278] on input "True" at bounding box center [550, 281] width 10 height 8
radio input "true"
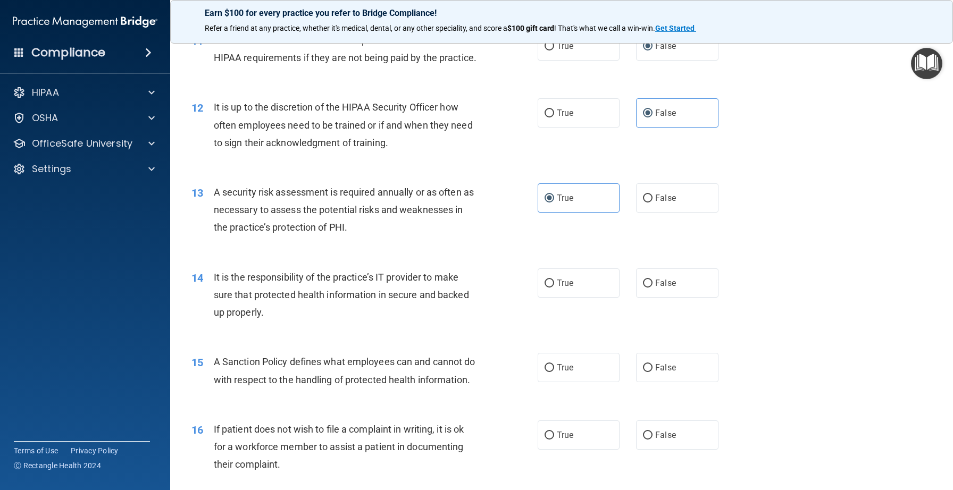
scroll to position [1064, 0]
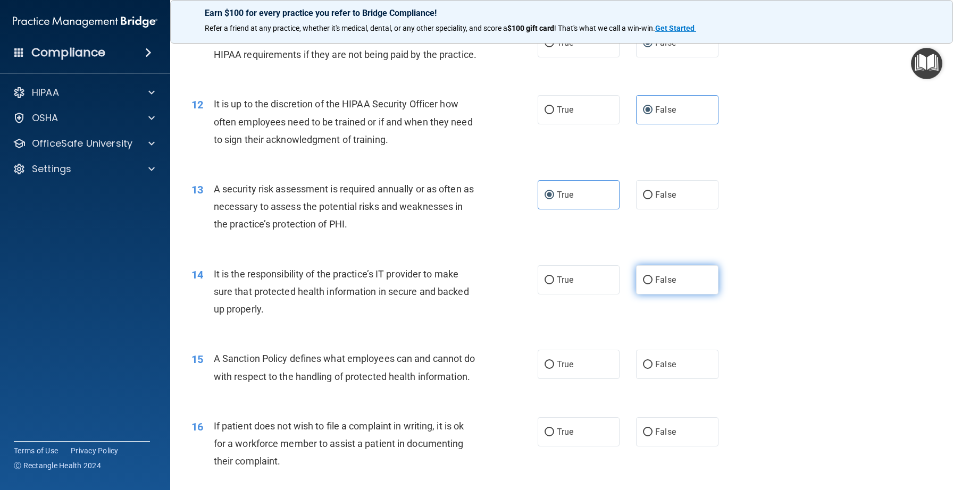
click at [648, 281] on input "False" at bounding box center [648, 281] width 10 height 8
radio input "true"
click at [645, 370] on label "False" at bounding box center [677, 364] width 82 height 29
click at [645, 369] on input "False" at bounding box center [648, 365] width 10 height 8
radio input "true"
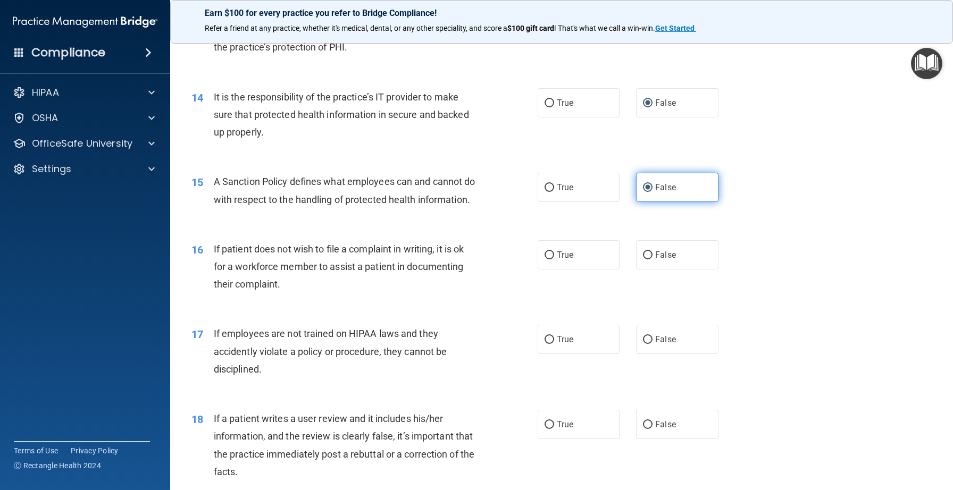
scroll to position [1242, 0]
click at [570, 260] on span "True" at bounding box center [565, 254] width 16 height 10
click at [554, 259] on input "True" at bounding box center [550, 255] width 10 height 8
radio input "true"
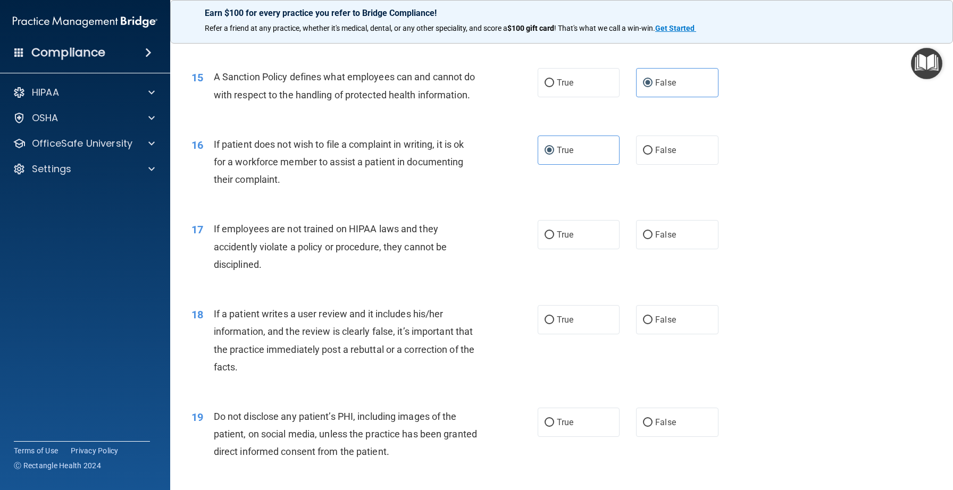
scroll to position [1358, 0]
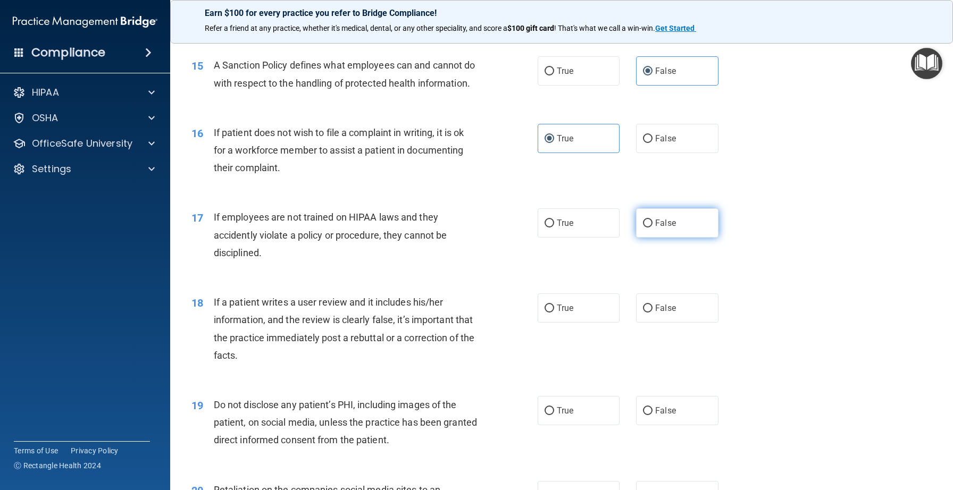
click at [675, 237] on label "False" at bounding box center [677, 222] width 82 height 29
click at [652, 228] on input "False" at bounding box center [648, 224] width 10 height 8
radio input "true"
click at [652, 321] on label "False" at bounding box center [677, 308] width 82 height 29
click at [652, 313] on input "False" at bounding box center [648, 309] width 10 height 8
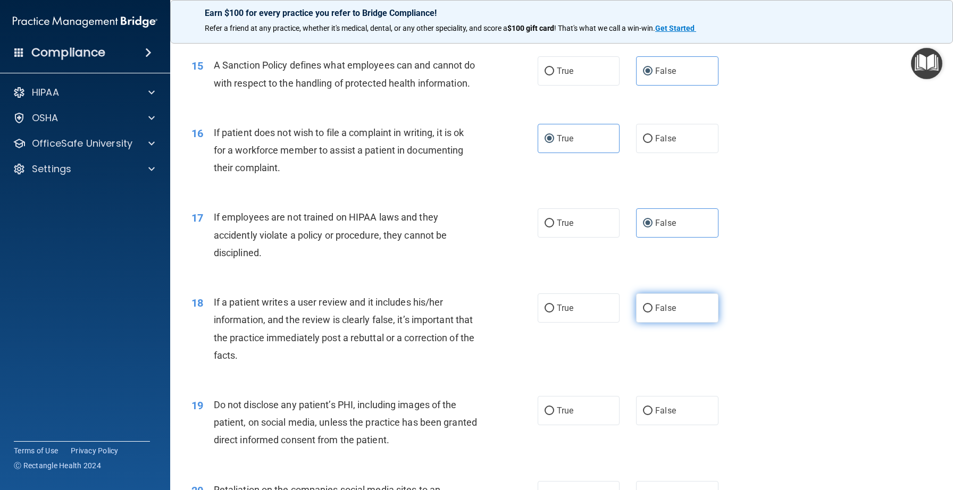
radio input "true"
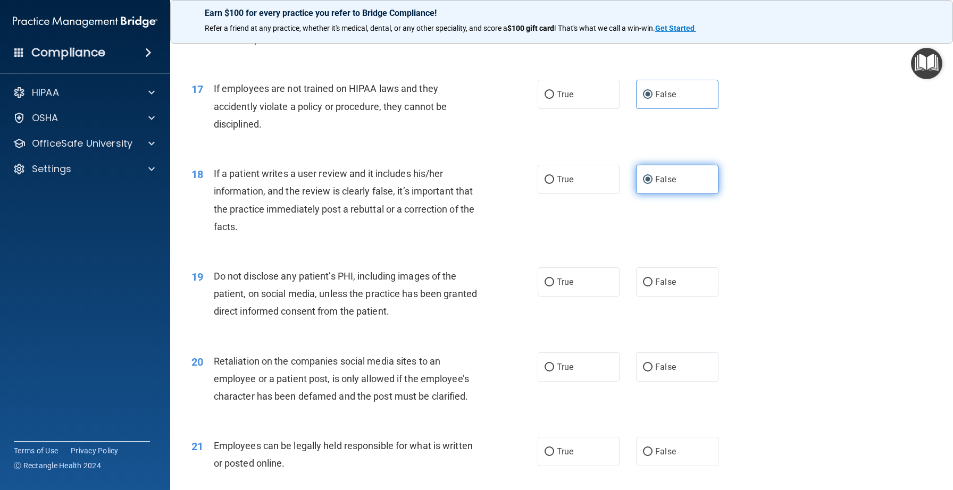
scroll to position [1487, 0]
click at [545, 286] on input "True" at bounding box center [550, 282] width 10 height 8
radio input "true"
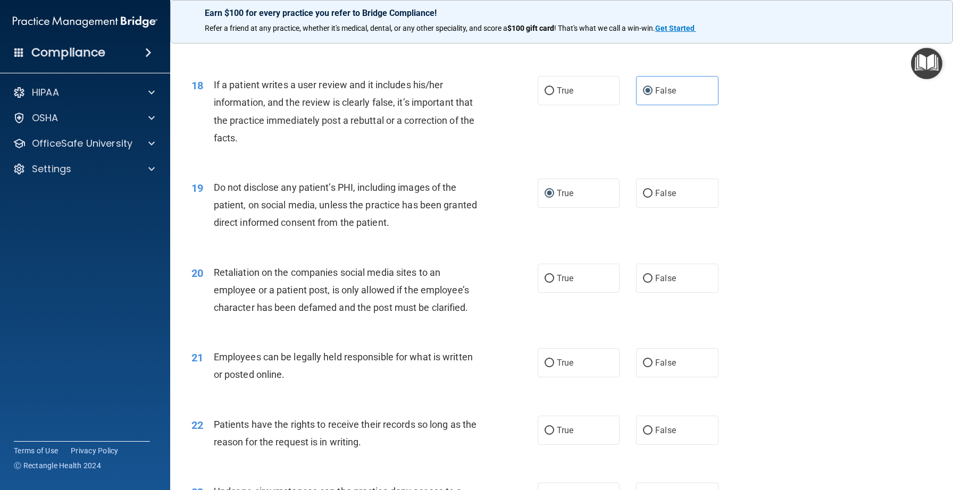
scroll to position [1577, 0]
click at [666, 282] on span "False" at bounding box center [665, 277] width 21 height 10
click at [652, 281] on input "False" at bounding box center [648, 277] width 10 height 8
radio input "true"
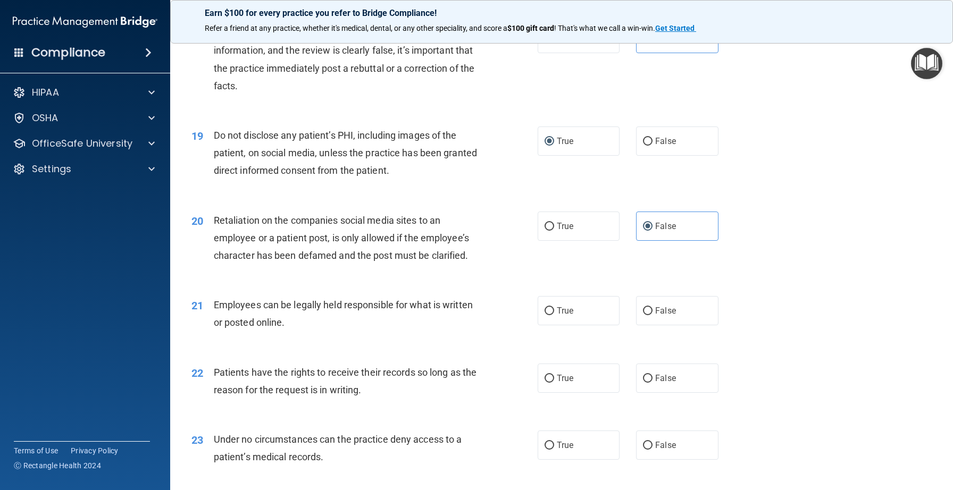
scroll to position [1629, 0]
click at [558, 314] on span "True" at bounding box center [565, 309] width 16 height 10
click at [554, 314] on input "True" at bounding box center [550, 310] width 10 height 8
radio input "true"
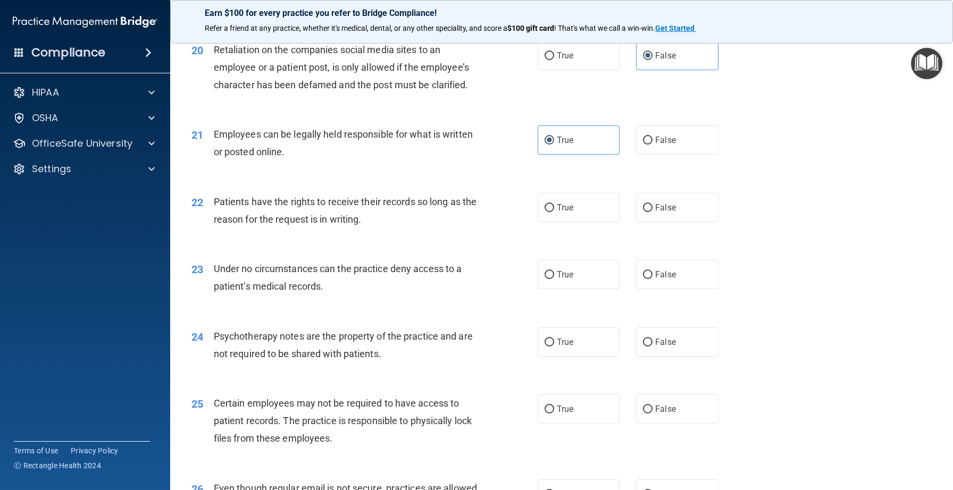
scroll to position [1798, 0]
click at [658, 212] on span "False" at bounding box center [665, 207] width 21 height 10
click at [652, 212] on input "False" at bounding box center [648, 208] width 10 height 8
radio input "true"
click at [647, 279] on input "False" at bounding box center [648, 275] width 10 height 8
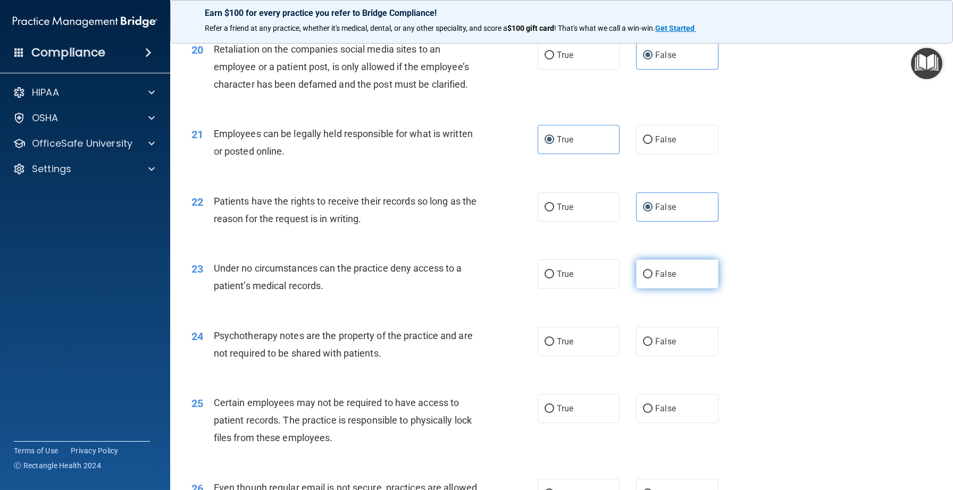
radio input "true"
click at [585, 356] on label "True" at bounding box center [579, 341] width 82 height 29
click at [554, 346] on input "True" at bounding box center [550, 342] width 10 height 8
radio input "true"
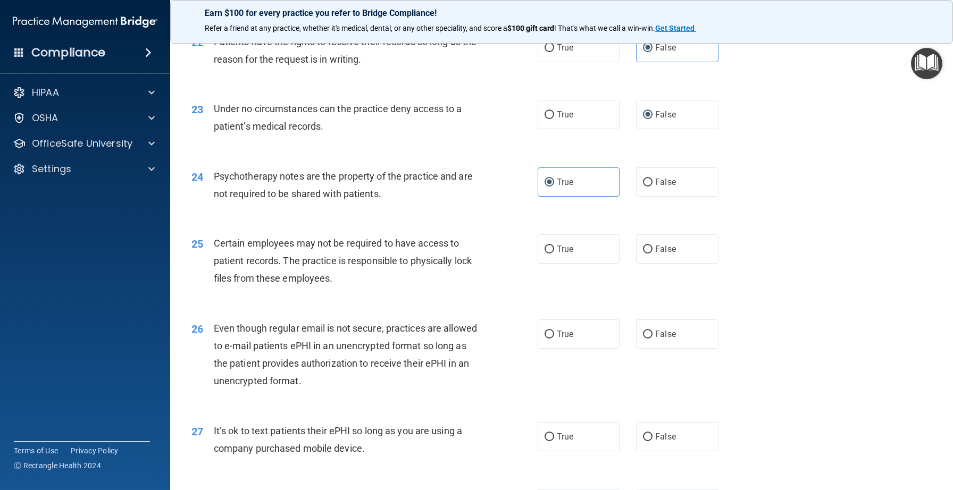
scroll to position [1961, 0]
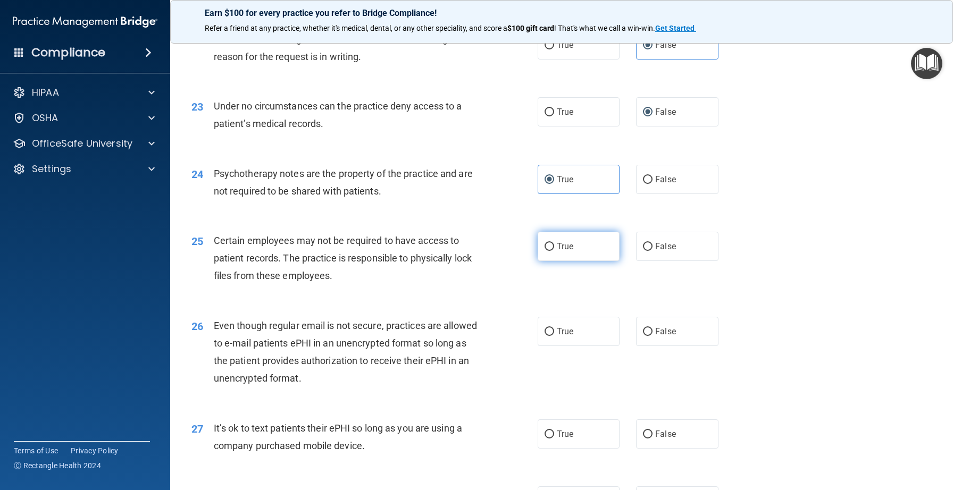
click at [557, 258] on label "True" at bounding box center [579, 246] width 82 height 29
click at [554, 251] on input "True" at bounding box center [550, 247] width 10 height 8
radio input "true"
click at [563, 342] on label "True" at bounding box center [579, 331] width 82 height 29
click at [554, 336] on input "True" at bounding box center [550, 332] width 10 height 8
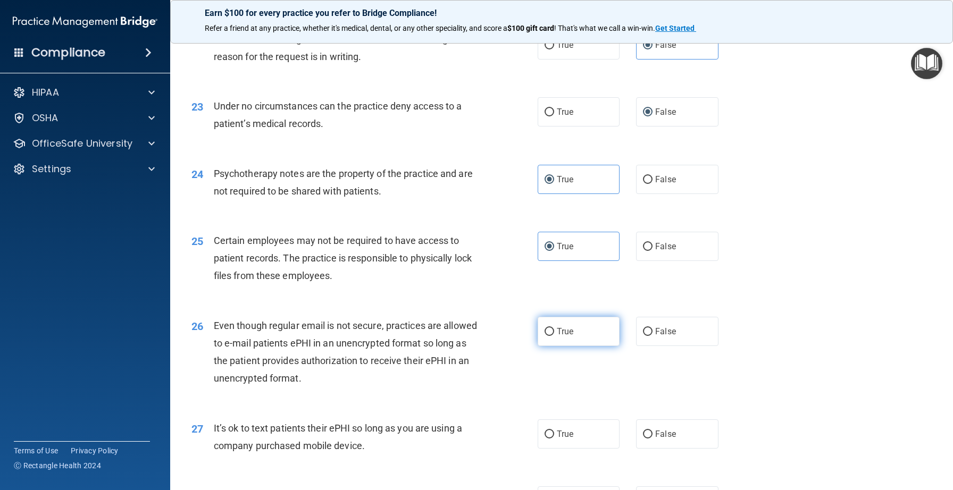
radio input "true"
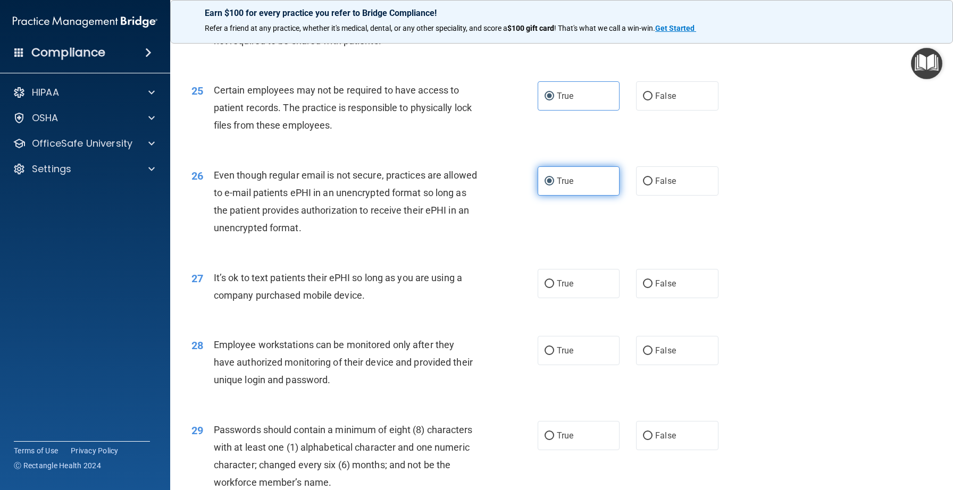
scroll to position [2115, 0]
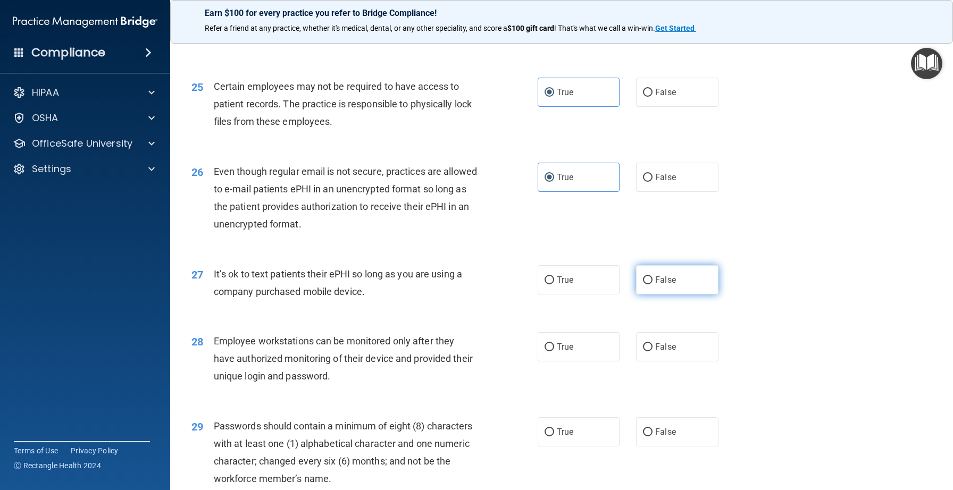
click at [671, 285] on span "False" at bounding box center [665, 280] width 21 height 10
click at [652, 284] on input "False" at bounding box center [648, 281] width 10 height 8
radio input "true"
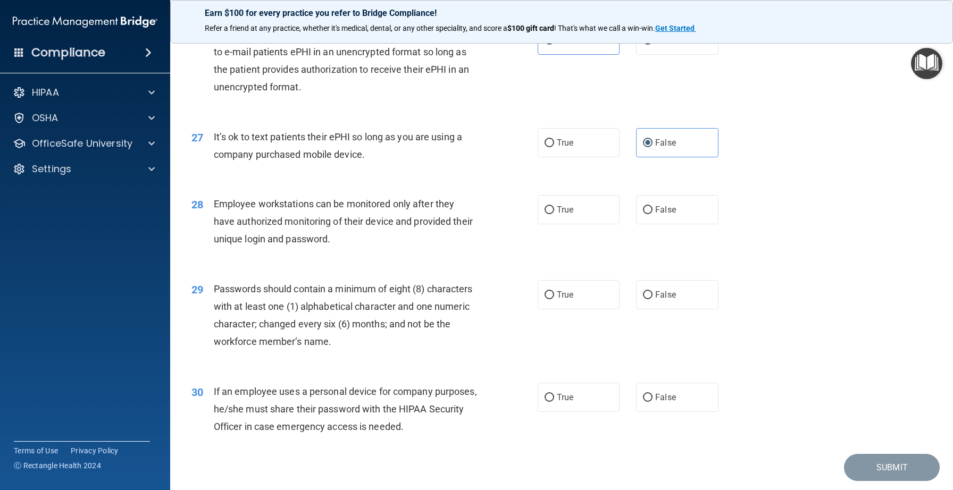
scroll to position [2255, 0]
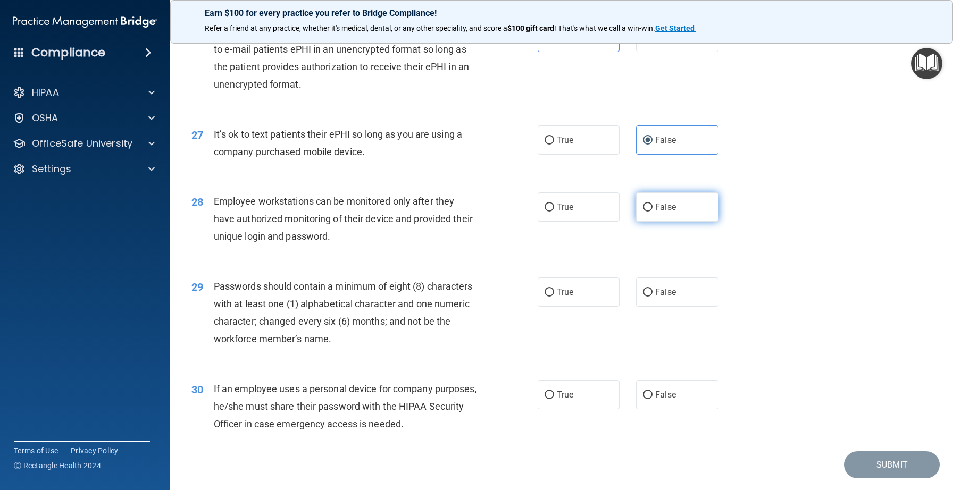
click at [650, 212] on input "False" at bounding box center [648, 208] width 10 height 8
radio input "true"
click at [550, 297] on input "True" at bounding box center [550, 293] width 10 height 8
radio input "true"
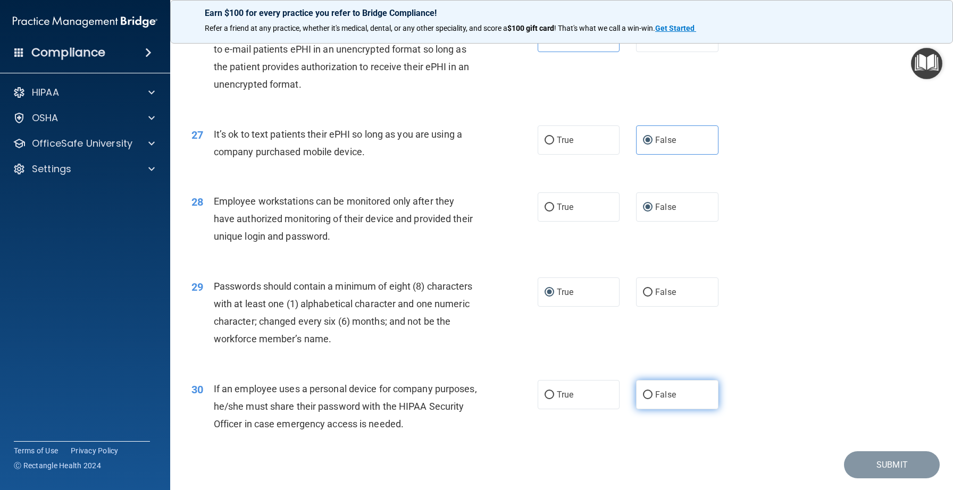
click at [651, 399] on input "False" at bounding box center [648, 395] width 10 height 8
radio input "true"
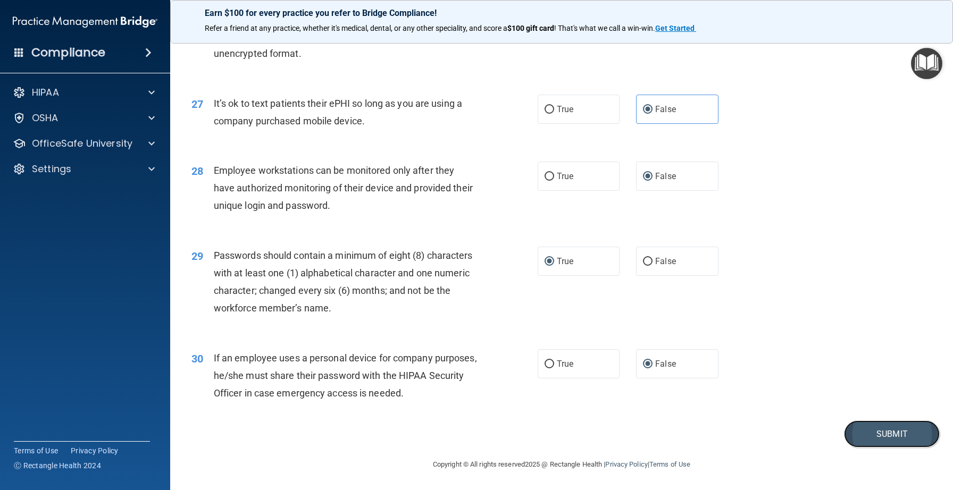
click at [885, 428] on button "Submit" at bounding box center [892, 434] width 96 height 27
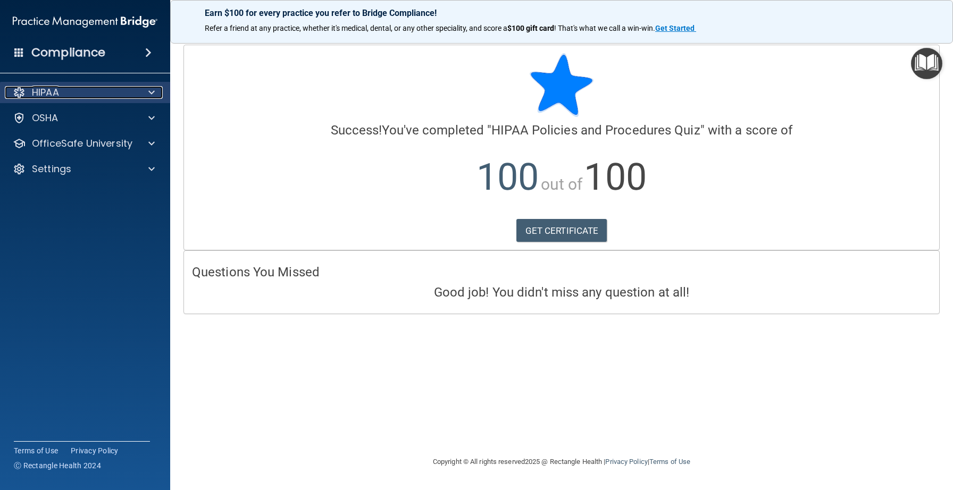
click at [148, 88] on span at bounding box center [151, 92] width 6 height 13
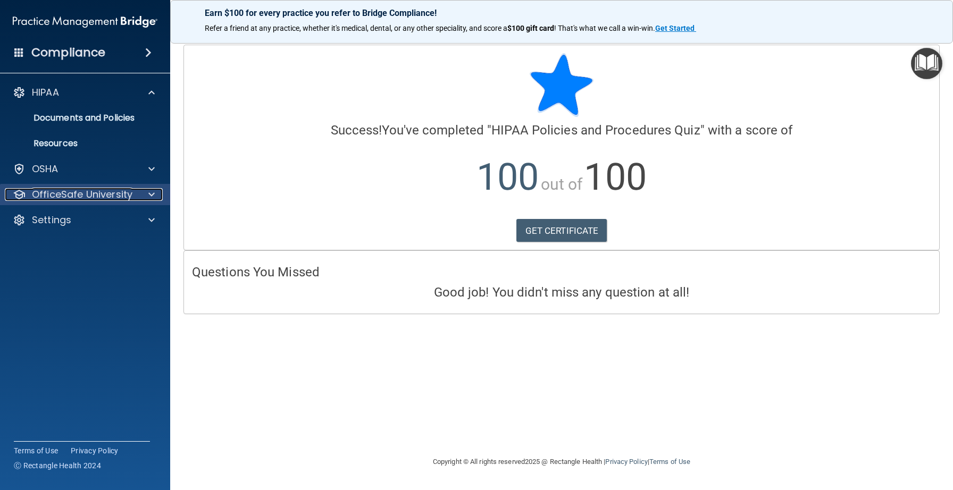
click at [124, 196] on p "OfficeSafe University" at bounding box center [82, 194] width 101 height 13
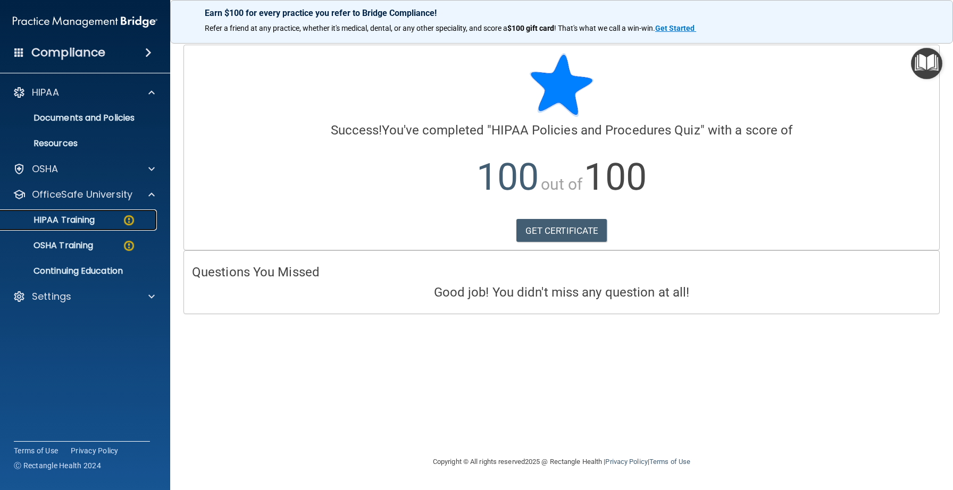
click at [128, 221] on img at bounding box center [128, 220] width 13 height 13
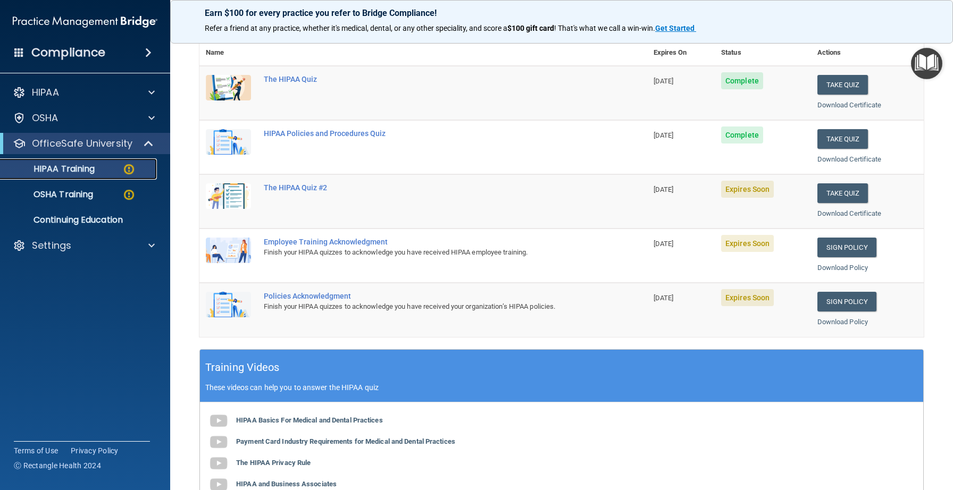
scroll to position [124, 0]
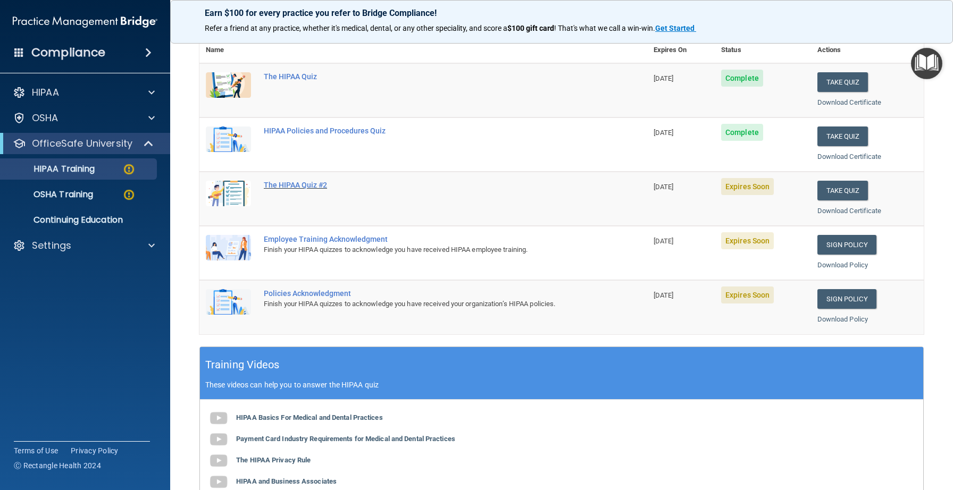
click at [298, 181] on div "The HIPAA Quiz #2" at bounding box center [429, 185] width 330 height 9
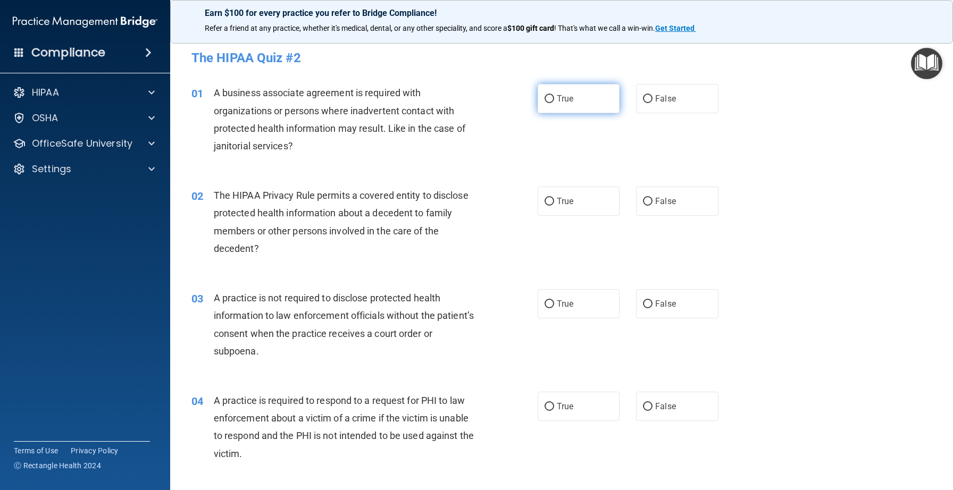
click at [549, 102] on input "True" at bounding box center [550, 99] width 10 height 8
radio input "true"
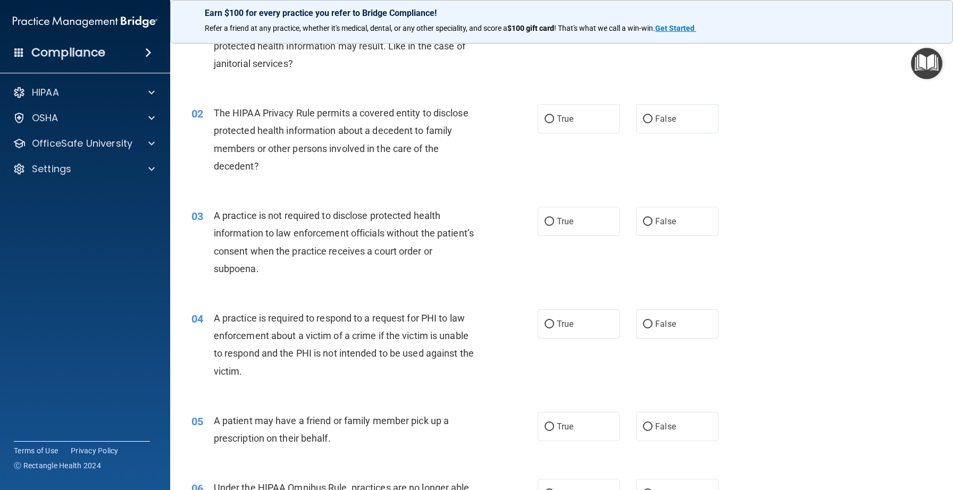
scroll to position [85, 0]
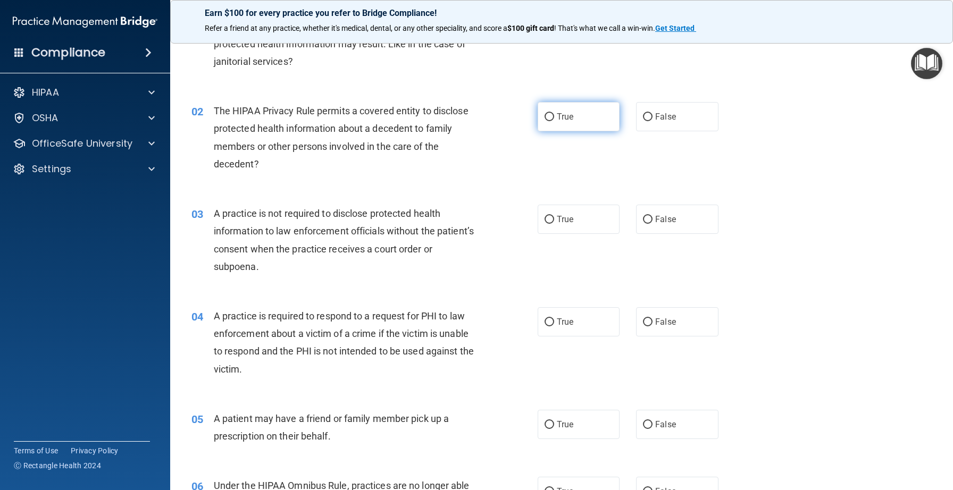
click at [563, 116] on span "True" at bounding box center [565, 117] width 16 height 10
click at [554, 116] on input "True" at bounding box center [550, 117] width 10 height 8
radio input "true"
click at [652, 219] on input "False" at bounding box center [648, 220] width 10 height 8
radio input "true"
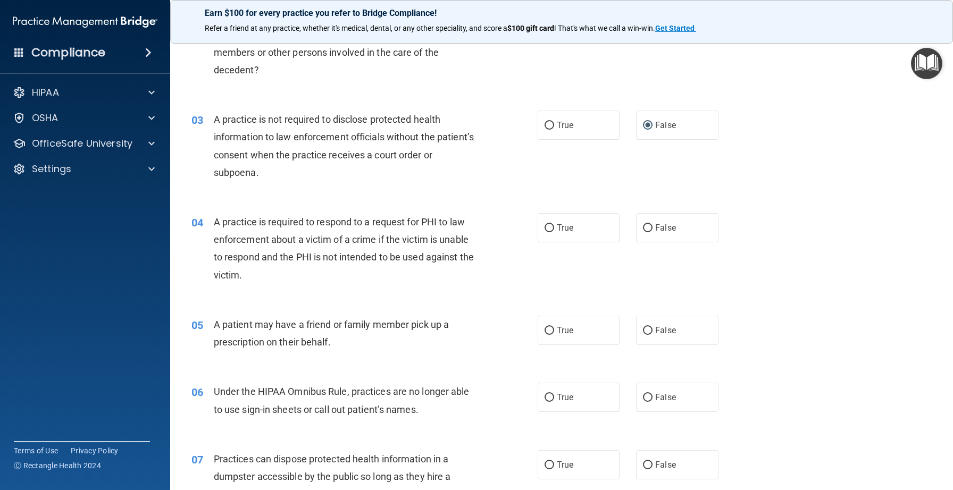
scroll to position [202, 0]
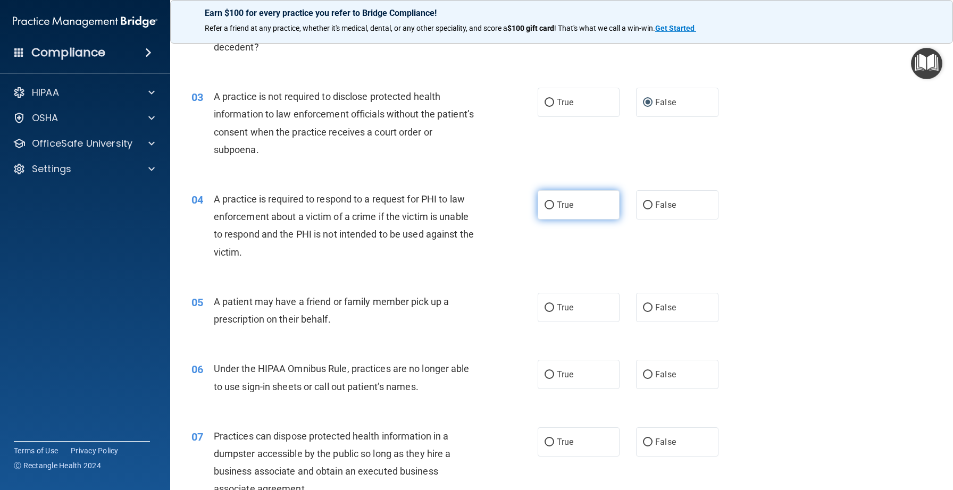
click at [572, 207] on span "True" at bounding box center [565, 205] width 16 height 10
click at [554, 207] on input "True" at bounding box center [550, 206] width 10 height 8
radio input "true"
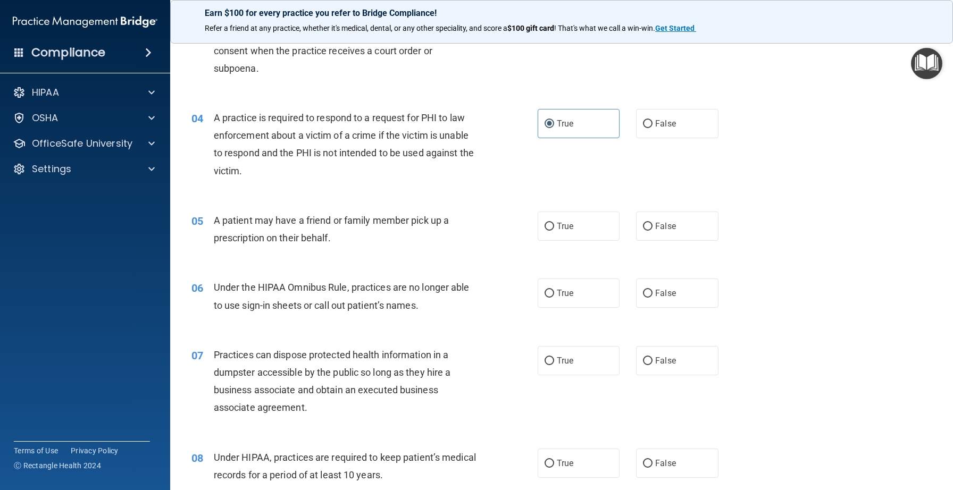
scroll to position [293, 0]
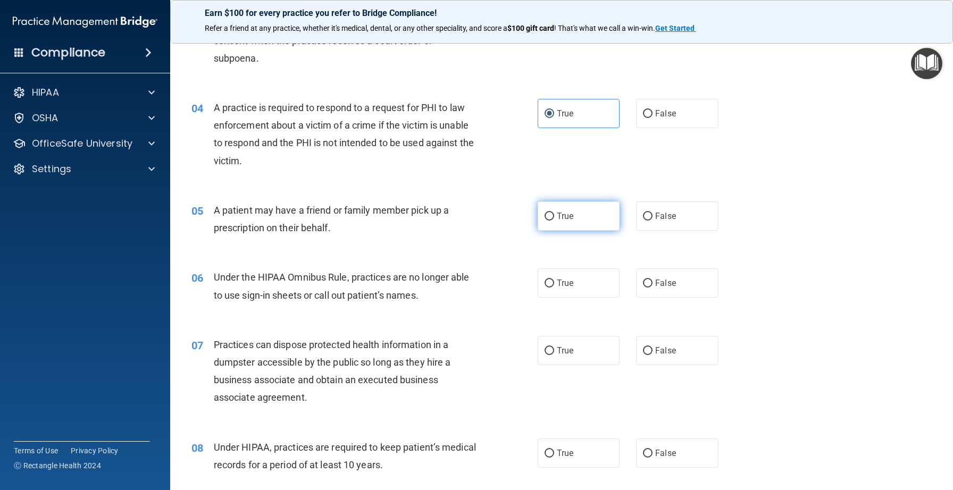
click at [557, 209] on label "True" at bounding box center [579, 216] width 82 height 29
click at [554, 213] on input "True" at bounding box center [550, 217] width 10 height 8
radio input "true"
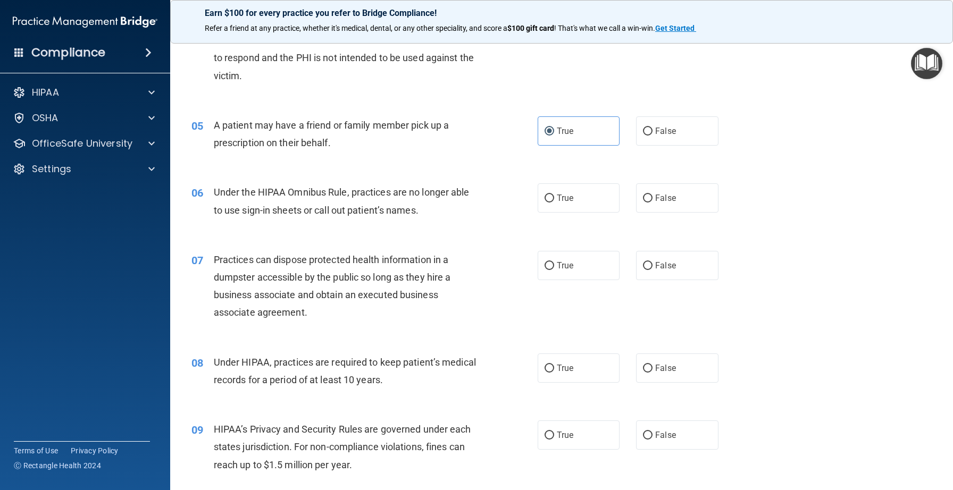
scroll to position [381, 0]
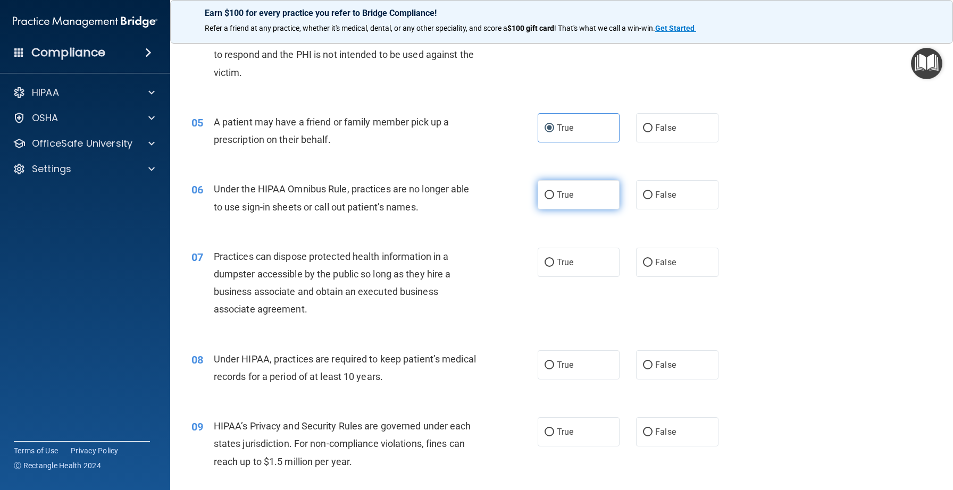
click at [556, 198] on label "True" at bounding box center [579, 194] width 82 height 29
click at [554, 198] on input "True" at bounding box center [550, 195] width 10 height 8
radio input "true"
click at [651, 263] on input "False" at bounding box center [648, 263] width 10 height 8
radio input "true"
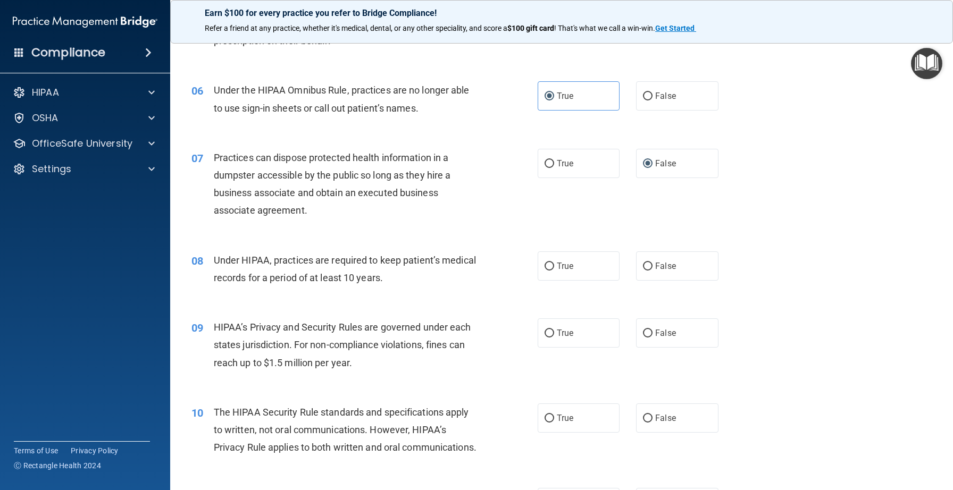
scroll to position [483, 0]
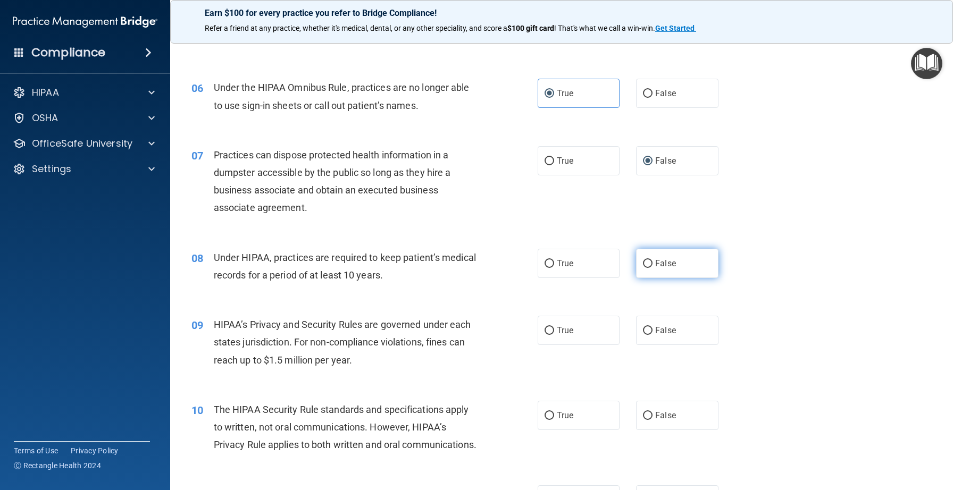
click at [658, 260] on span "False" at bounding box center [665, 263] width 21 height 10
click at [652, 260] on input "False" at bounding box center [648, 264] width 10 height 8
radio input "true"
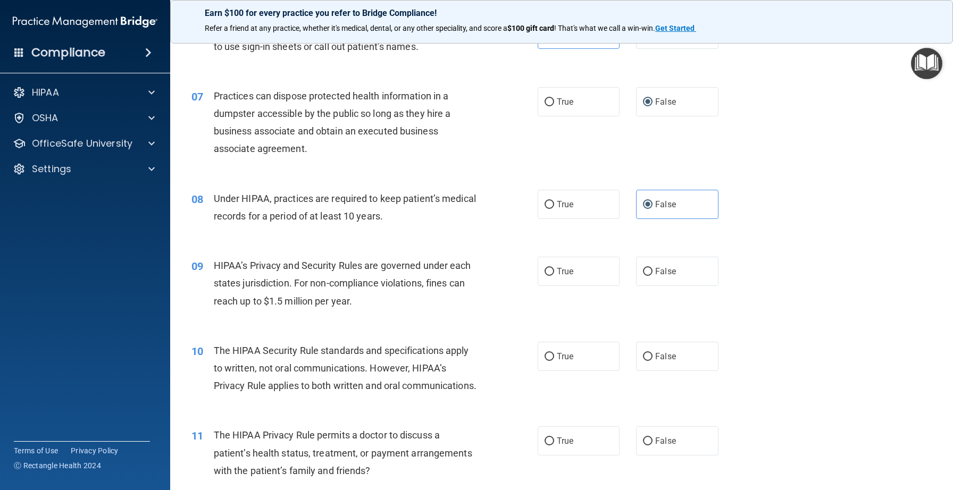
scroll to position [545, 0]
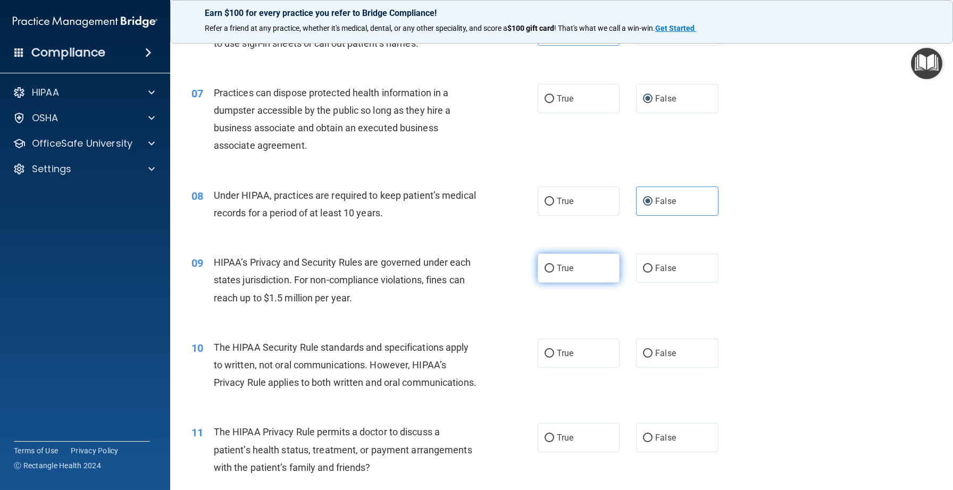
click at [554, 271] on input "True" at bounding box center [550, 269] width 10 height 8
radio input "true"
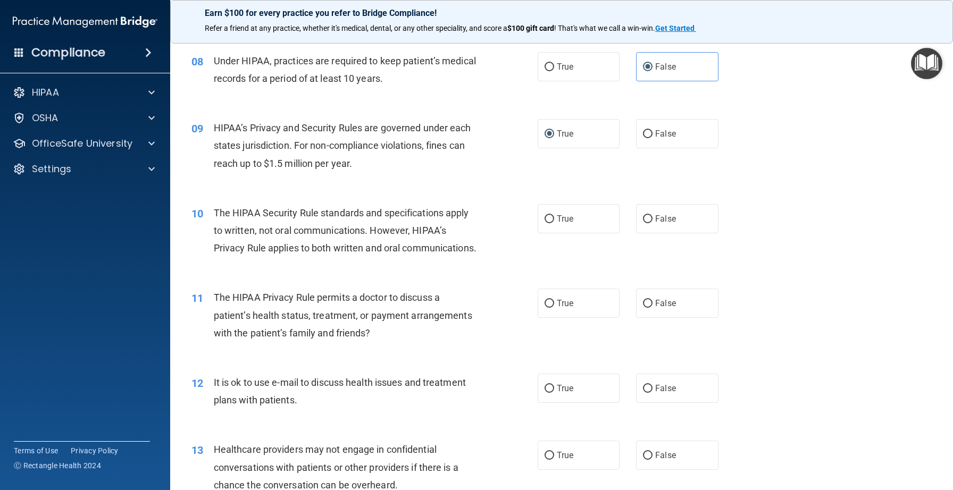
scroll to position [682, 0]
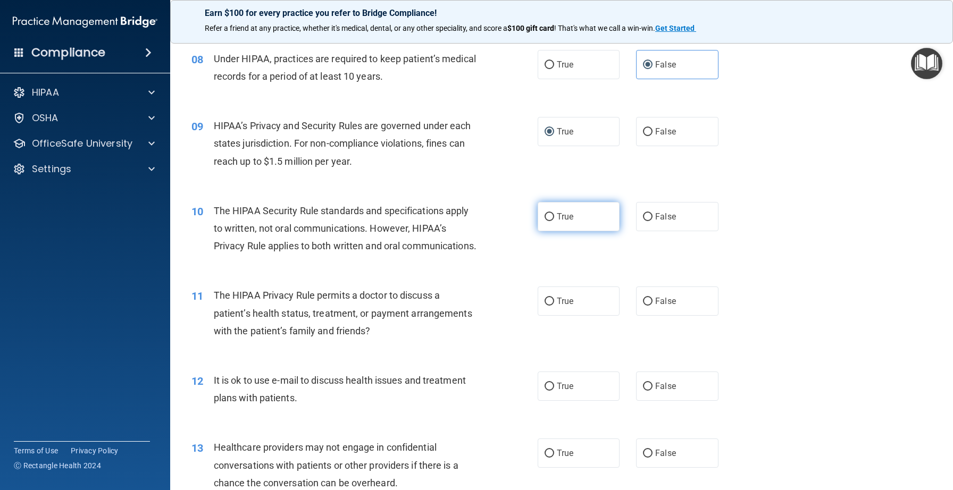
click at [554, 213] on label "True" at bounding box center [579, 216] width 82 height 29
click at [554, 213] on input "True" at bounding box center [550, 217] width 10 height 8
radio input "true"
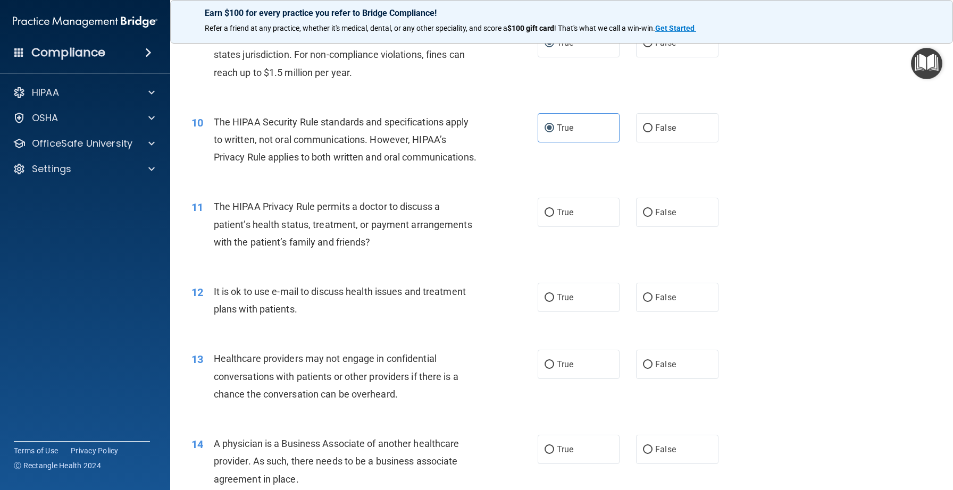
scroll to position [772, 0]
click at [566, 311] on label "True" at bounding box center [579, 295] width 82 height 29
click at [554, 300] on input "True" at bounding box center [550, 296] width 10 height 8
radio input "true"
click at [652, 220] on label "False" at bounding box center [677, 210] width 82 height 29
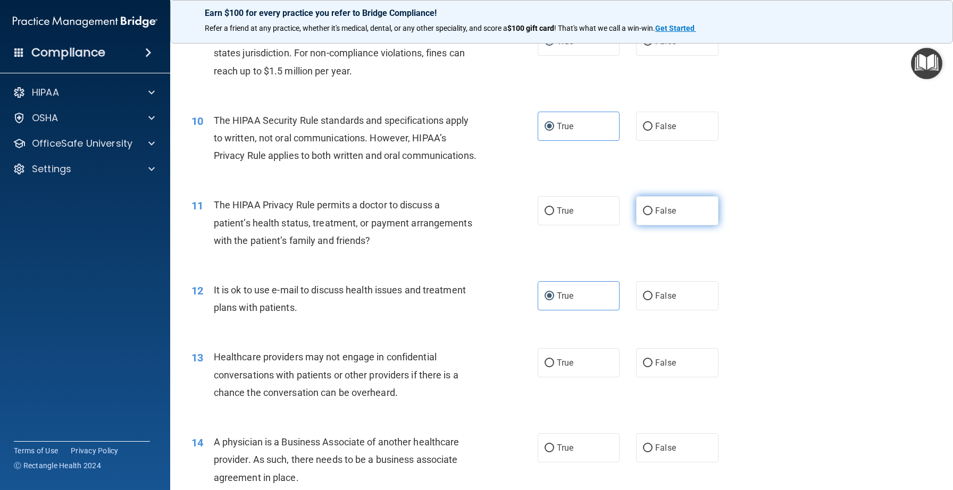
click at [652, 215] on input "False" at bounding box center [648, 211] width 10 height 8
radio input "true"
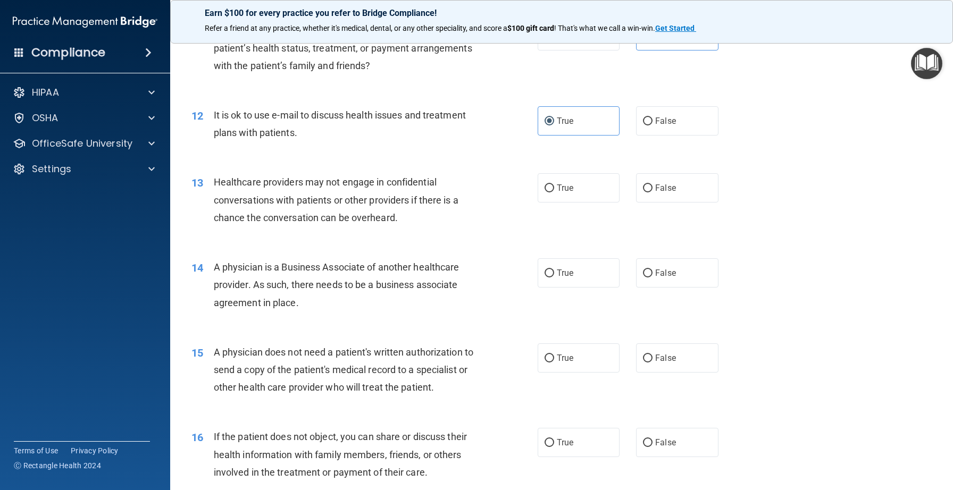
scroll to position [950, 0]
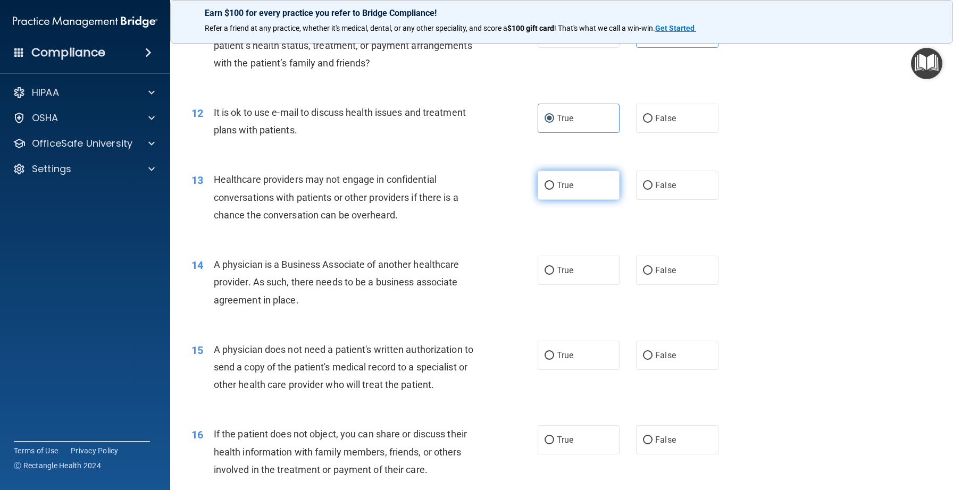
click at [575, 200] on label "True" at bounding box center [579, 185] width 82 height 29
click at [554, 190] on input "True" at bounding box center [550, 186] width 10 height 8
radio input "true"
click at [551, 281] on label "True" at bounding box center [579, 270] width 82 height 29
click at [551, 275] on input "True" at bounding box center [550, 271] width 10 height 8
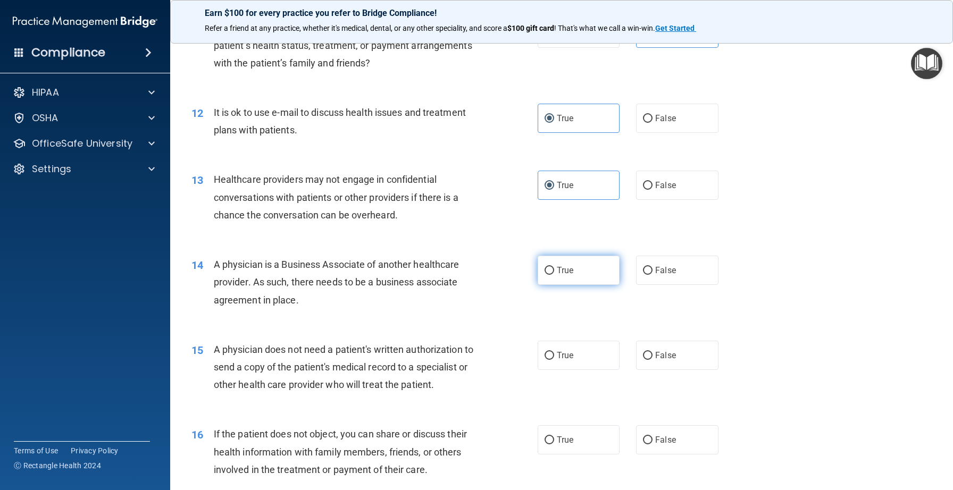
radio input "true"
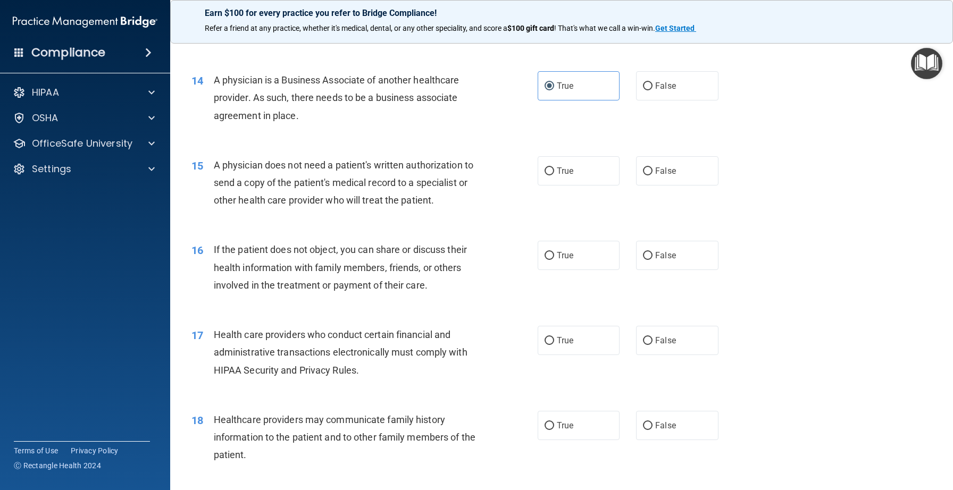
scroll to position [1139, 0]
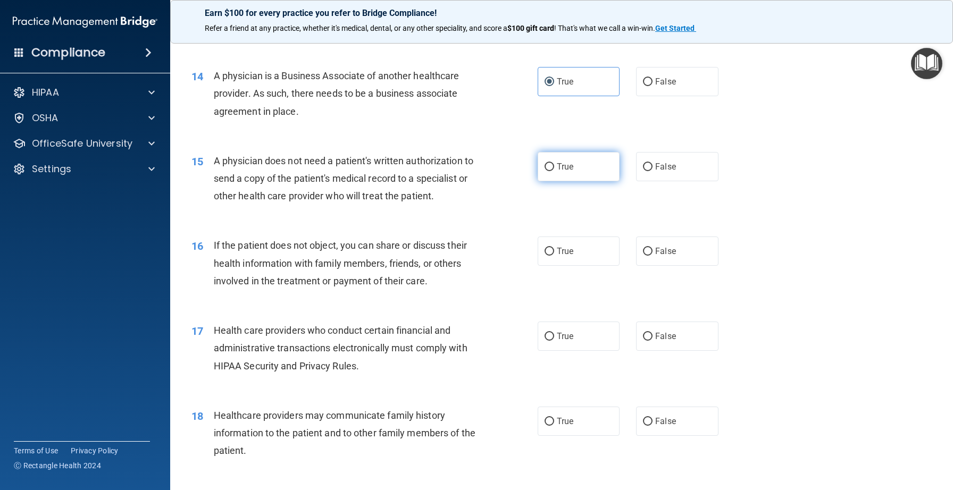
click at [559, 172] on span "True" at bounding box center [565, 167] width 16 height 10
click at [554, 171] on input "True" at bounding box center [550, 167] width 10 height 8
radio input "true"
click at [555, 266] on label "True" at bounding box center [579, 251] width 82 height 29
click at [554, 256] on input "True" at bounding box center [550, 252] width 10 height 8
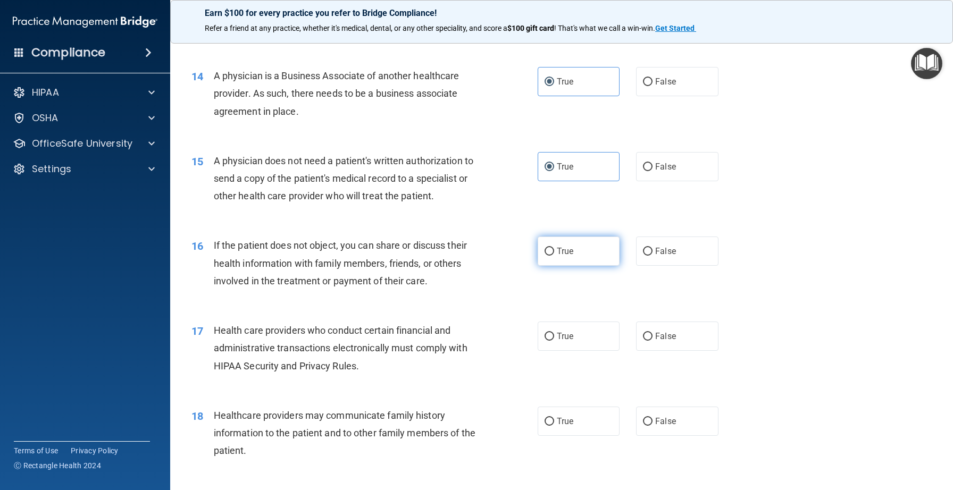
radio input "true"
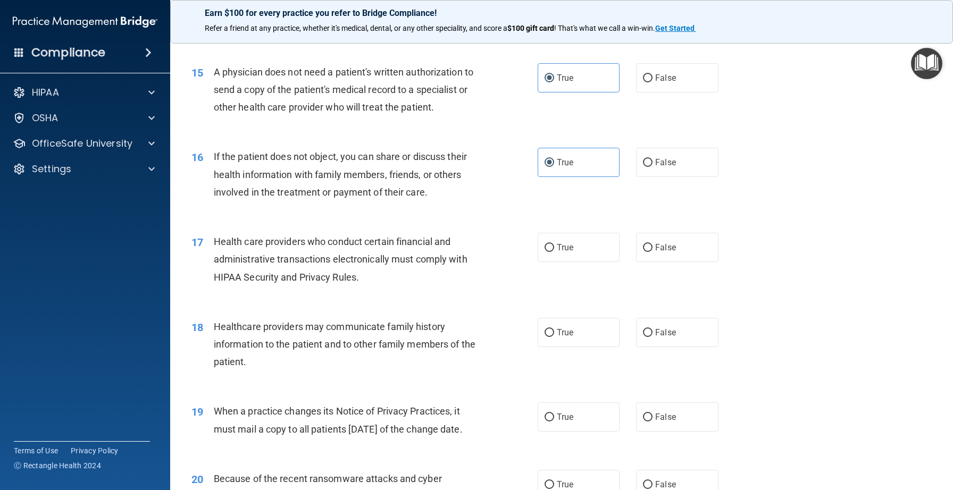
scroll to position [1240, 0]
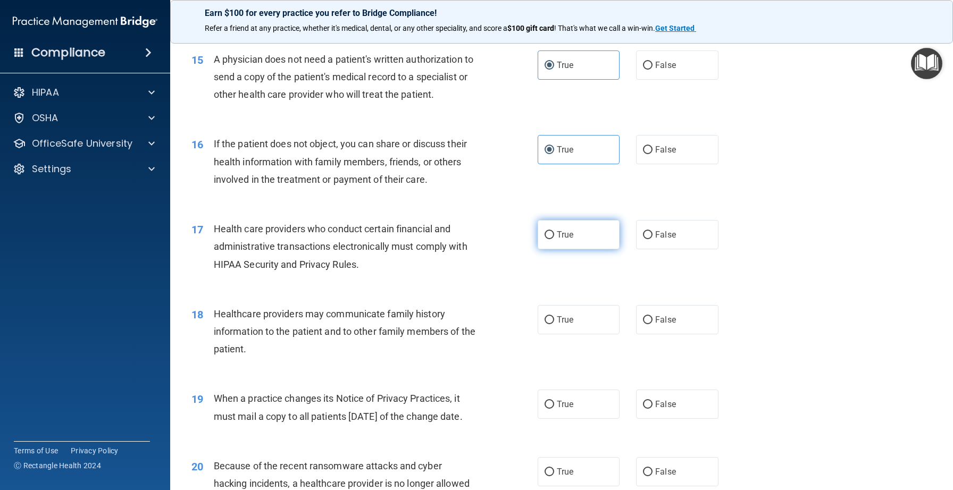
click at [560, 240] on span "True" at bounding box center [565, 235] width 16 height 10
click at [554, 239] on input "True" at bounding box center [550, 235] width 10 height 8
radio input "true"
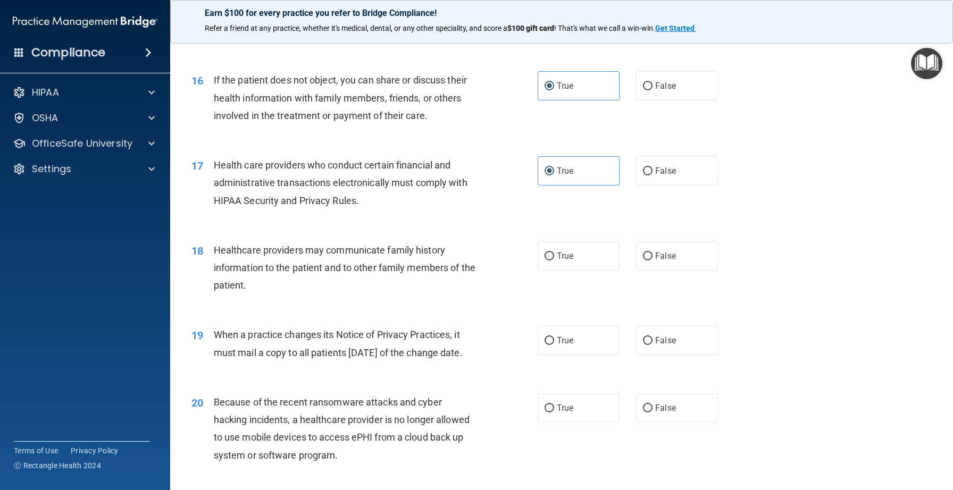
scroll to position [1320, 0]
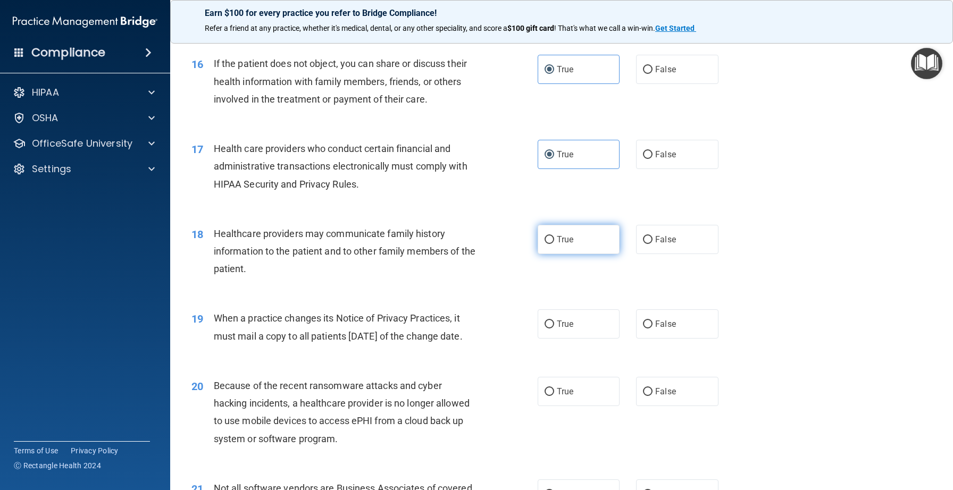
click at [550, 244] on input "True" at bounding box center [550, 240] width 10 height 8
radio input "true"
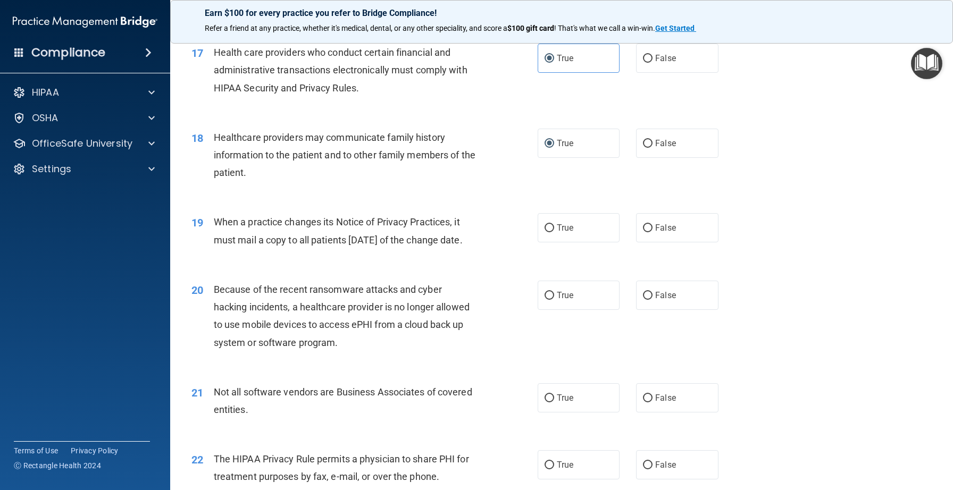
scroll to position [1421, 0]
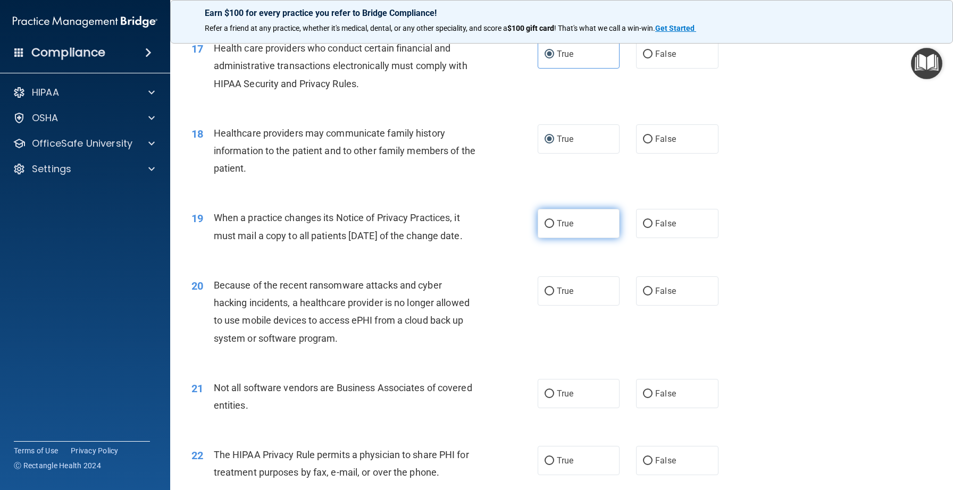
click at [550, 228] on input "True" at bounding box center [550, 224] width 10 height 8
radio input "true"
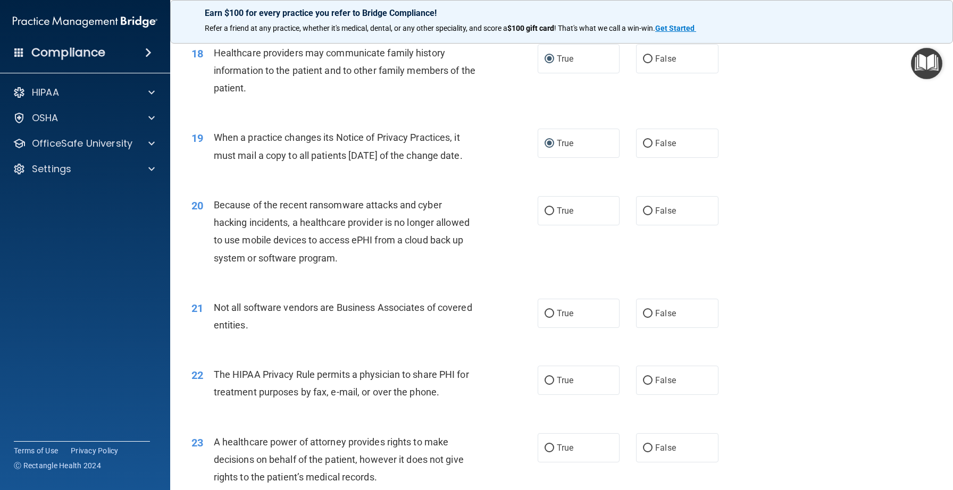
scroll to position [1504, 0]
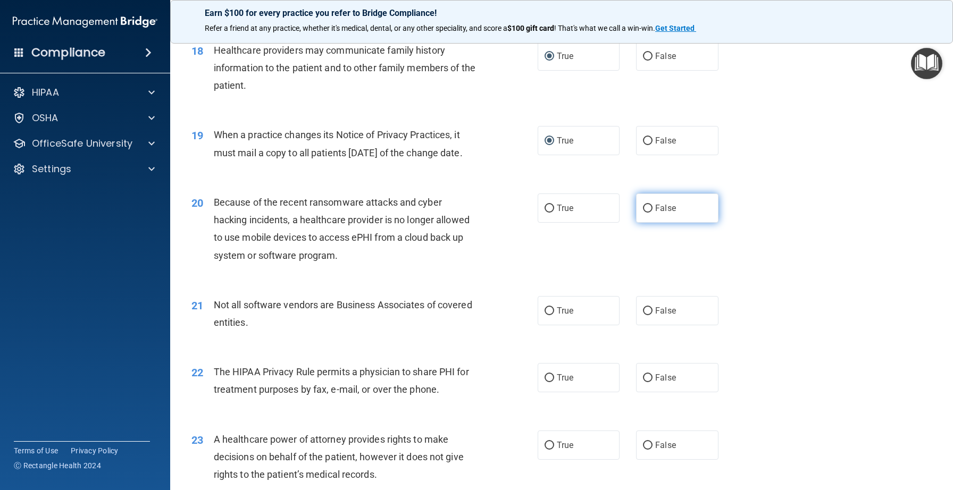
click at [661, 223] on label "False" at bounding box center [677, 208] width 82 height 29
click at [652, 213] on input "False" at bounding box center [648, 209] width 10 height 8
radio input "true"
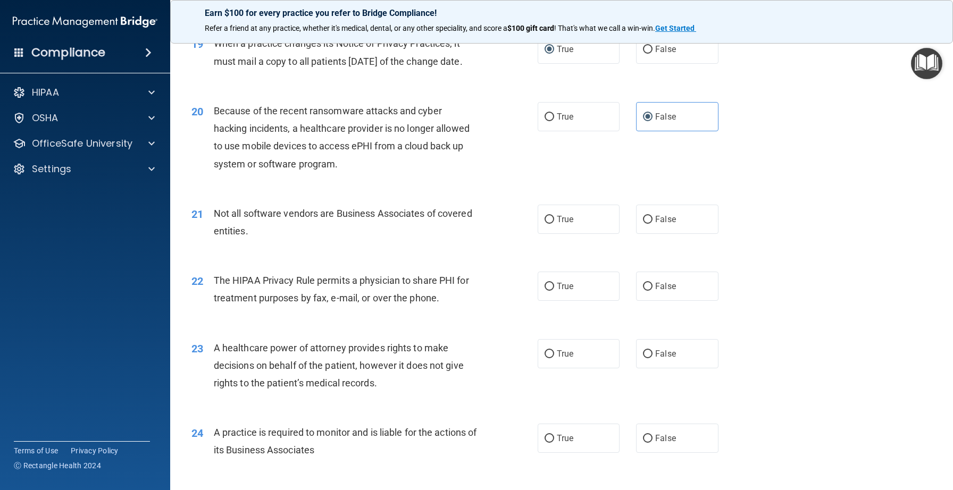
scroll to position [1607, 0]
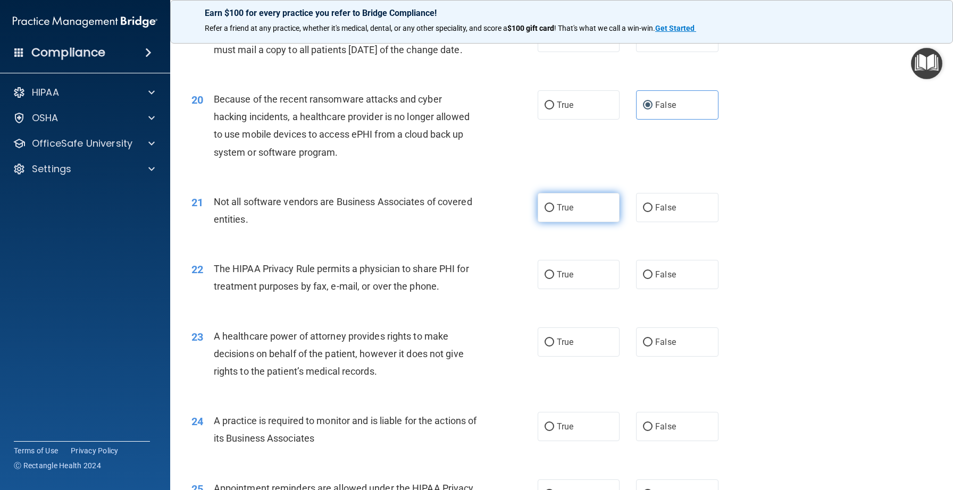
click at [580, 222] on label "True" at bounding box center [579, 207] width 82 height 29
click at [554, 212] on input "True" at bounding box center [550, 208] width 10 height 8
radio input "true"
click at [552, 279] on input "True" at bounding box center [550, 275] width 10 height 8
radio input "true"
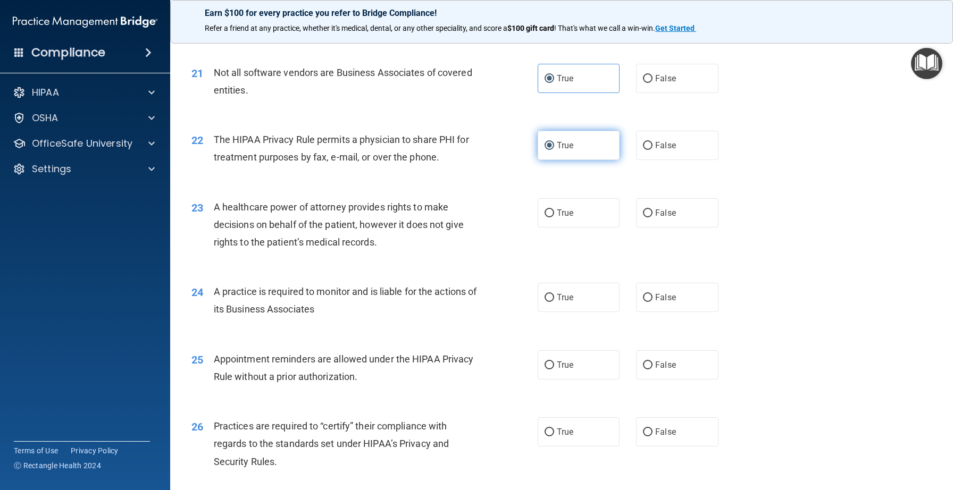
scroll to position [1738, 0]
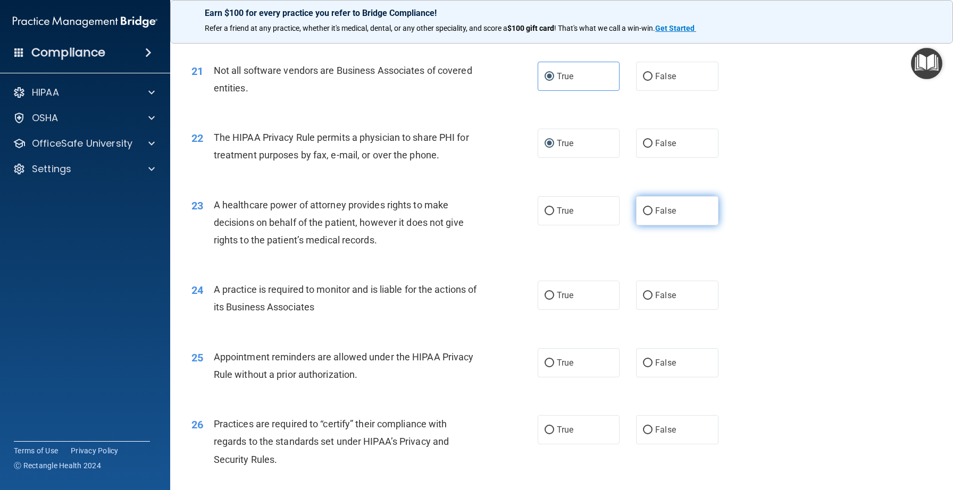
click at [646, 215] on input "False" at bounding box center [648, 211] width 10 height 8
radio input "true"
click at [557, 216] on span "True" at bounding box center [565, 211] width 16 height 10
click at [554, 215] on input "True" at bounding box center [550, 211] width 10 height 8
radio input "true"
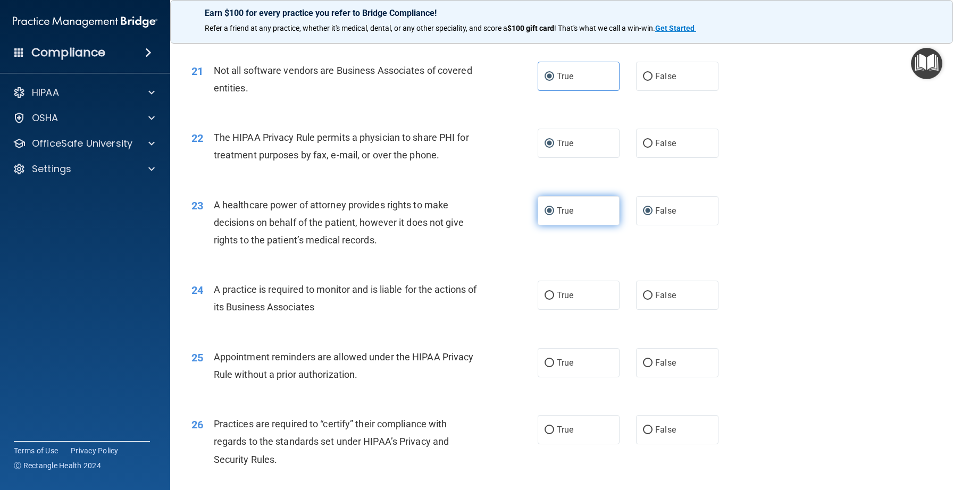
radio input "false"
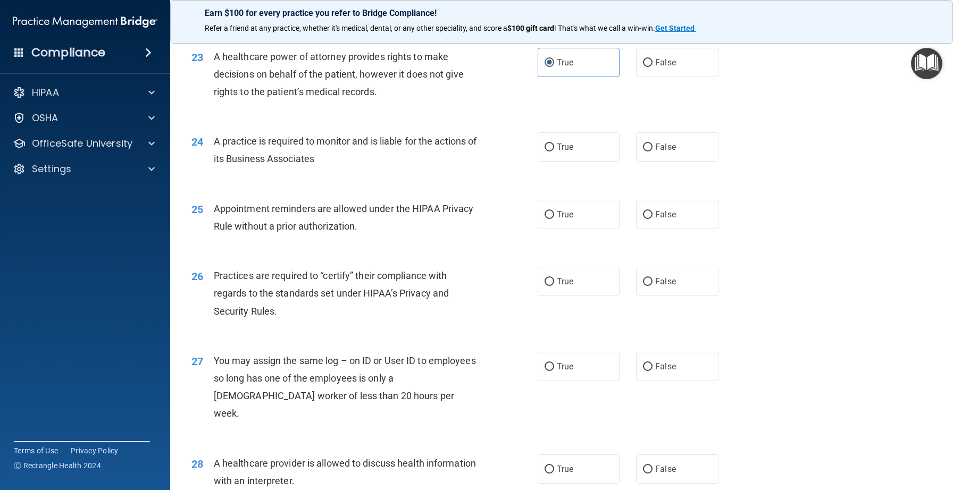
scroll to position [1889, 0]
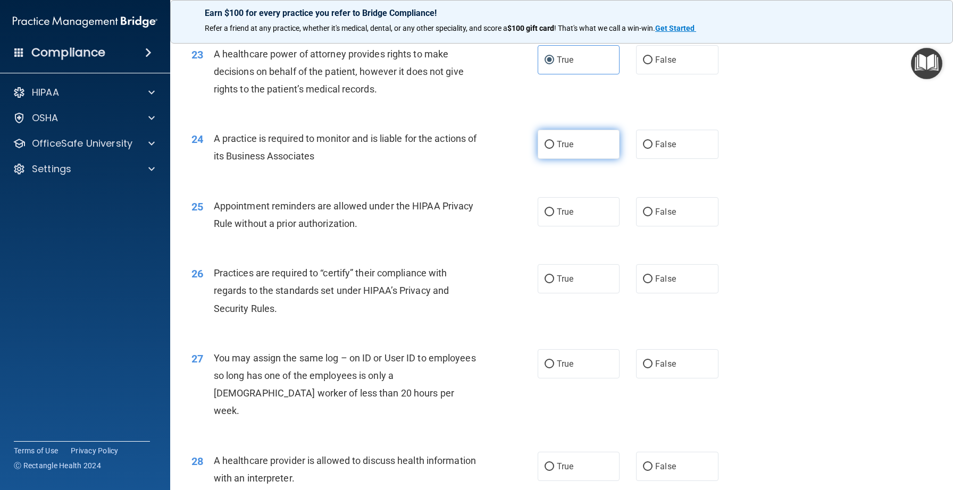
click at [574, 159] on label "True" at bounding box center [579, 144] width 82 height 29
click at [554, 149] on input "True" at bounding box center [550, 145] width 10 height 8
radio input "true"
click at [561, 217] on span "True" at bounding box center [565, 212] width 16 height 10
click at [554, 216] on input "True" at bounding box center [550, 212] width 10 height 8
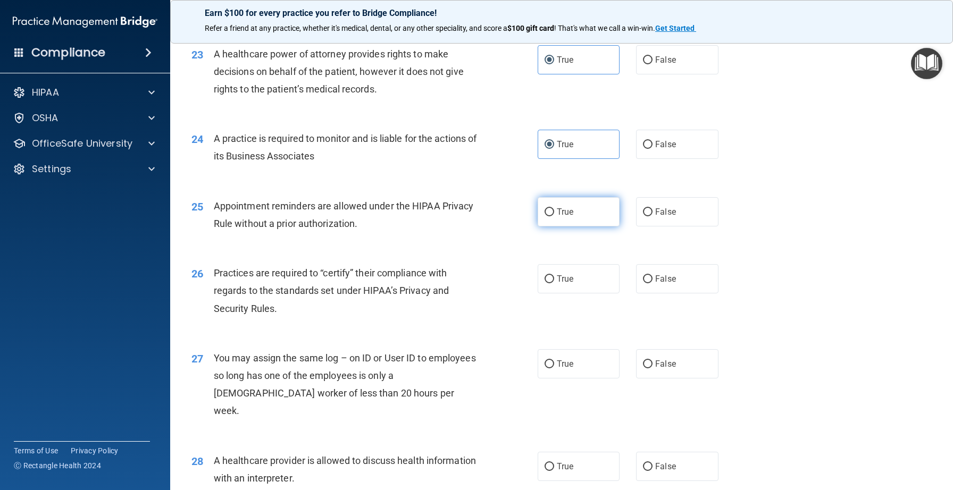
radio input "true"
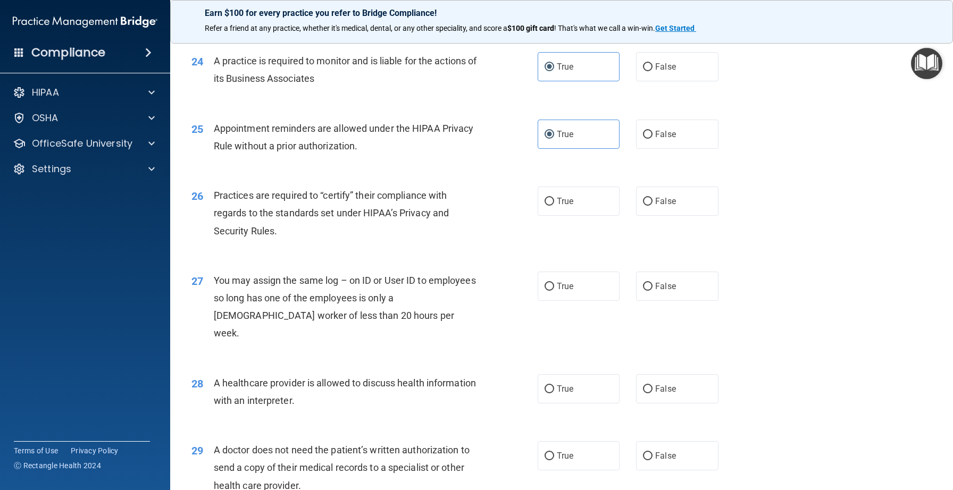
scroll to position [1978, 0]
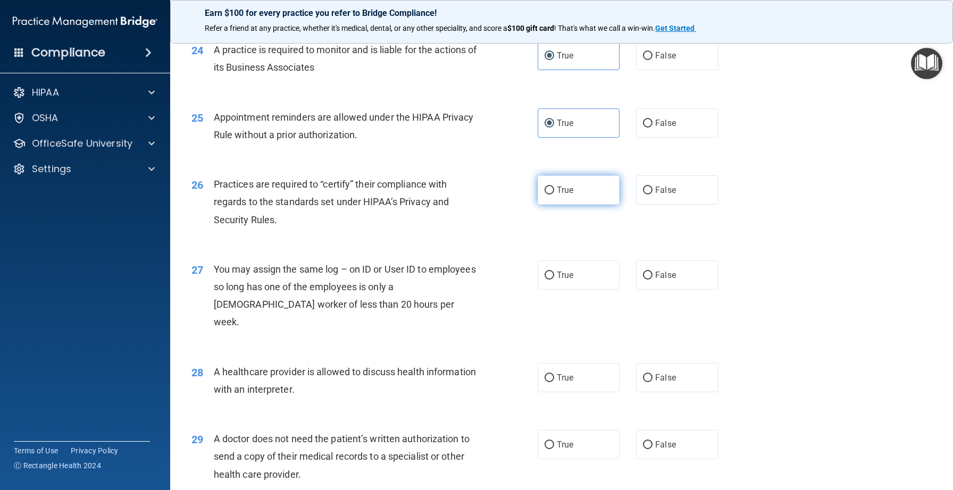
click at [562, 205] on label "True" at bounding box center [579, 189] width 82 height 29
click at [554, 195] on input "True" at bounding box center [550, 191] width 10 height 8
radio input "true"
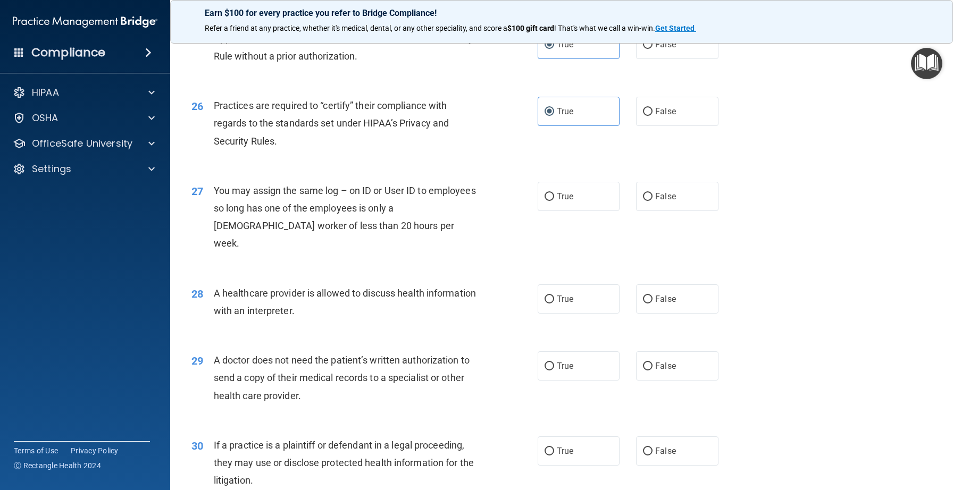
scroll to position [2070, 0]
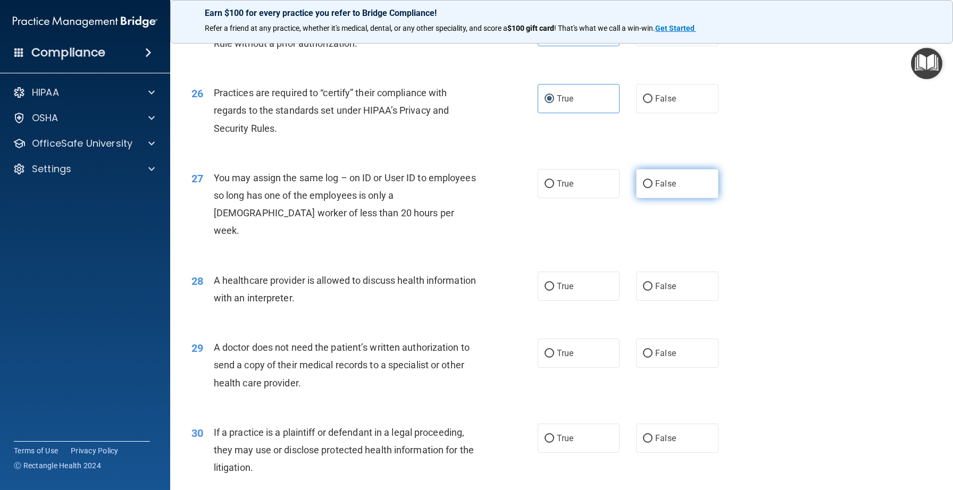
click at [651, 188] on input "False" at bounding box center [648, 184] width 10 height 8
radio input "true"
click at [551, 299] on label "True" at bounding box center [579, 286] width 82 height 29
click at [551, 291] on input "True" at bounding box center [550, 287] width 10 height 8
radio input "true"
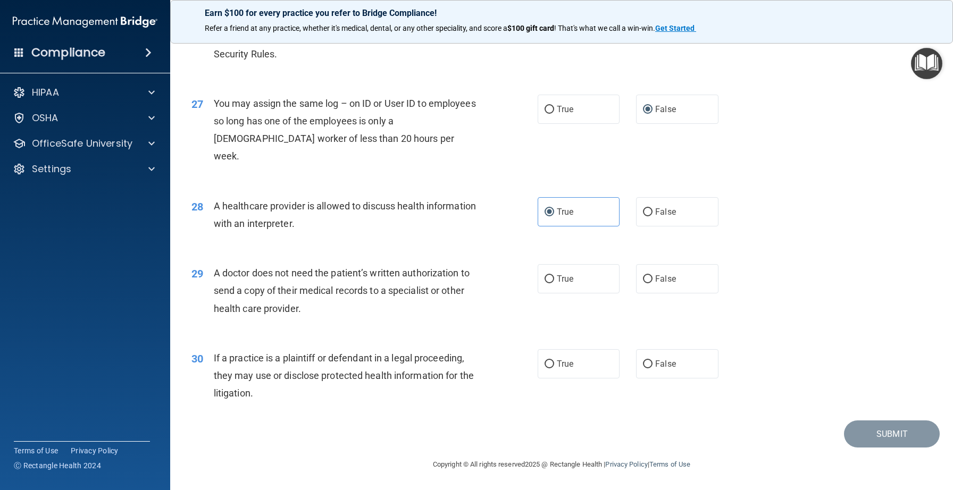
scroll to position [2162, 0]
click at [558, 282] on span "True" at bounding box center [565, 279] width 16 height 10
click at [554, 282] on input "True" at bounding box center [550, 279] width 10 height 8
radio input "true"
click at [548, 369] on label "True" at bounding box center [579, 363] width 82 height 29
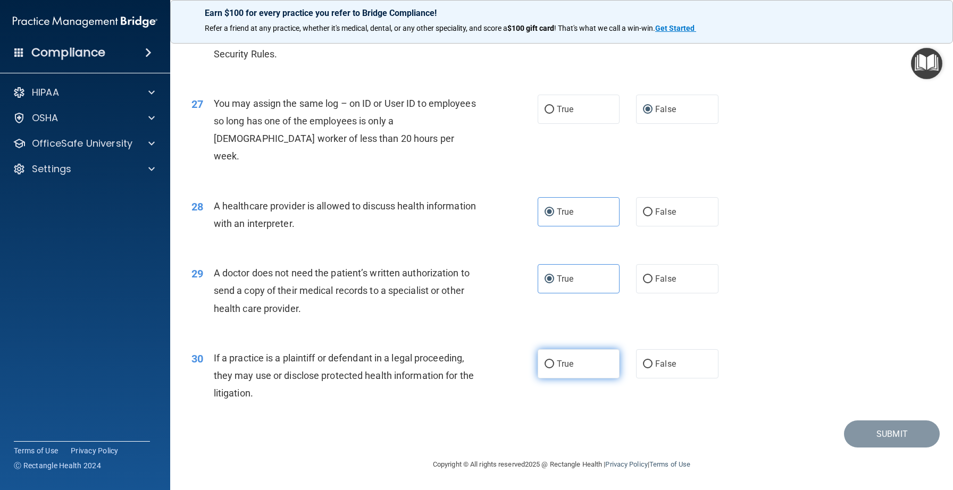
click at [548, 369] on input "True" at bounding box center [550, 365] width 10 height 8
radio input "true"
click at [868, 433] on button "Submit" at bounding box center [892, 434] width 96 height 27
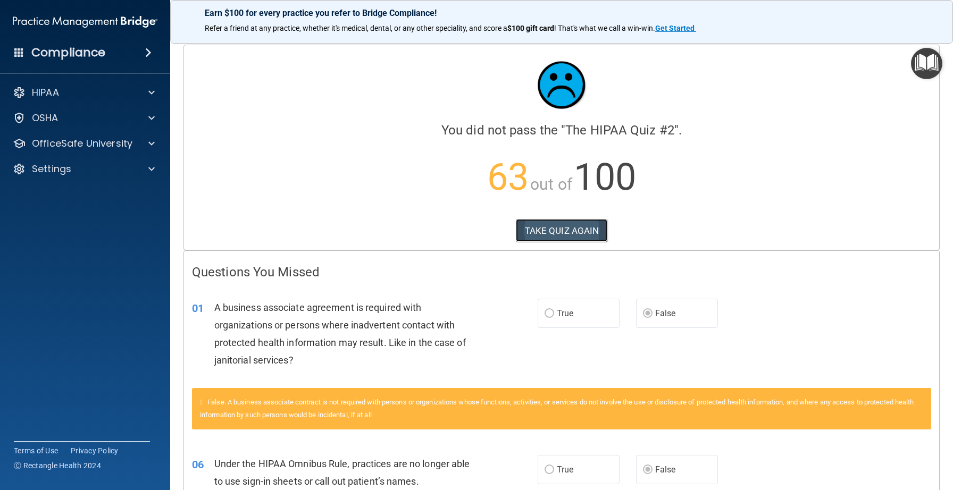
click at [591, 234] on button "TAKE QUIZ AGAIN" at bounding box center [562, 230] width 92 height 23
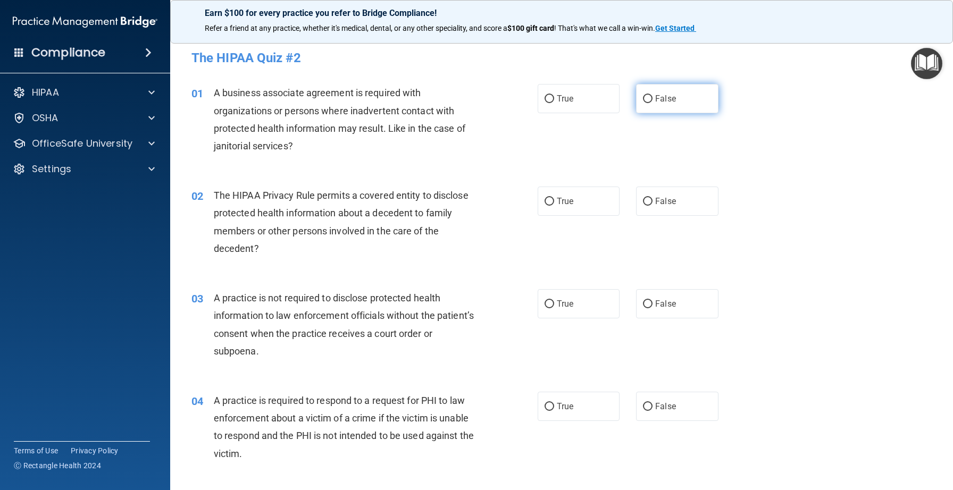
click at [648, 101] on input "False" at bounding box center [648, 99] width 10 height 8
radio input "true"
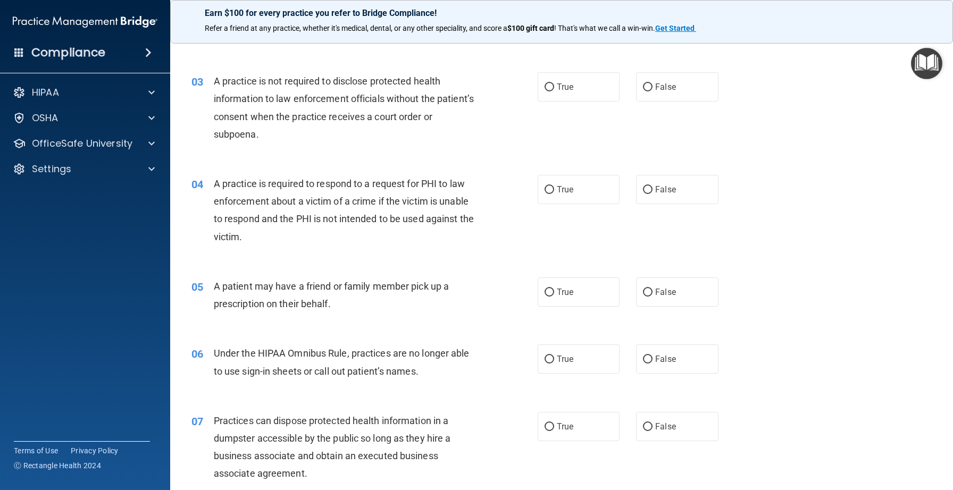
scroll to position [217, 0]
click at [646, 361] on input "False" at bounding box center [648, 359] width 10 height 8
radio input "true"
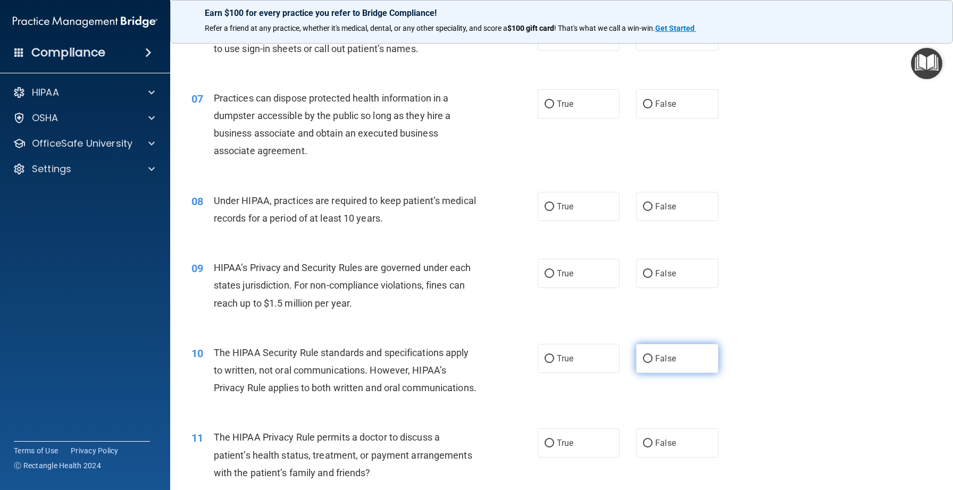
scroll to position [541, 0]
click at [652, 274] on input "False" at bounding box center [648, 273] width 10 height 8
radio input "true"
click at [570, 447] on span "True" at bounding box center [565, 442] width 16 height 10
click at [554, 447] on input "True" at bounding box center [550, 443] width 10 height 8
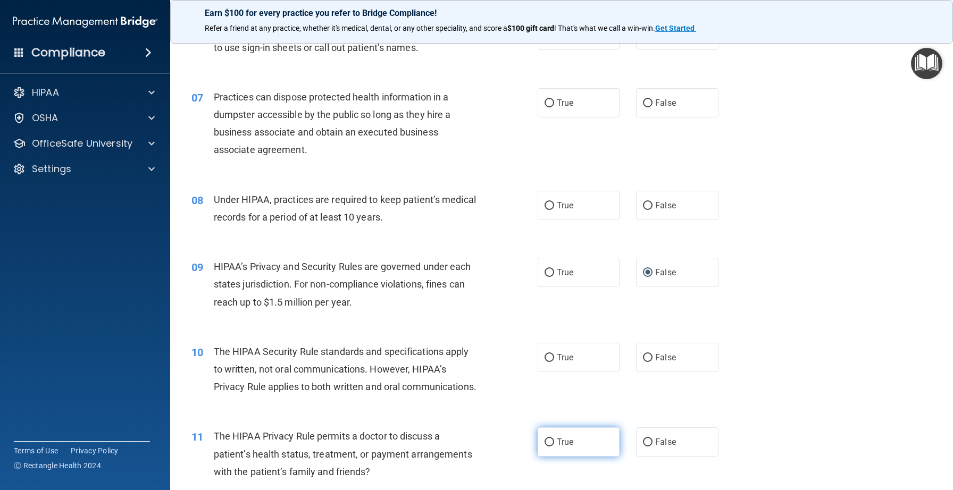
radio input "true"
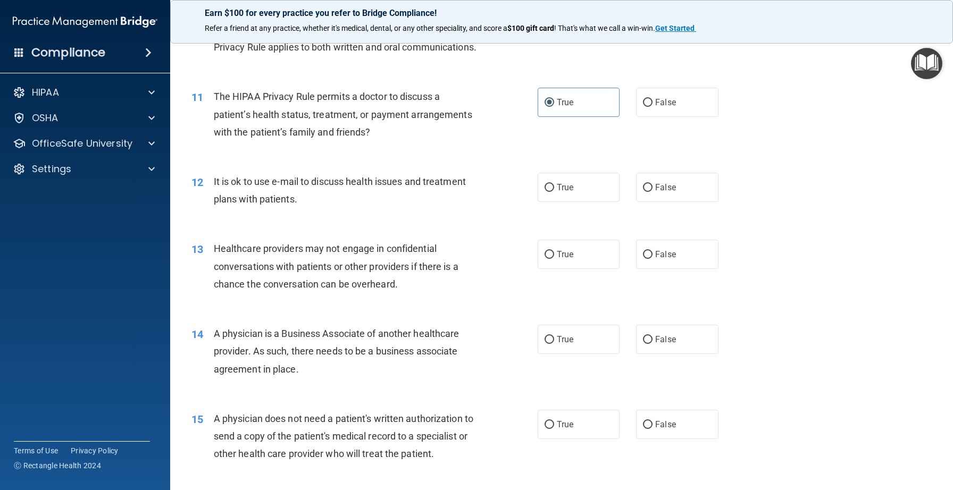
scroll to position [885, 0]
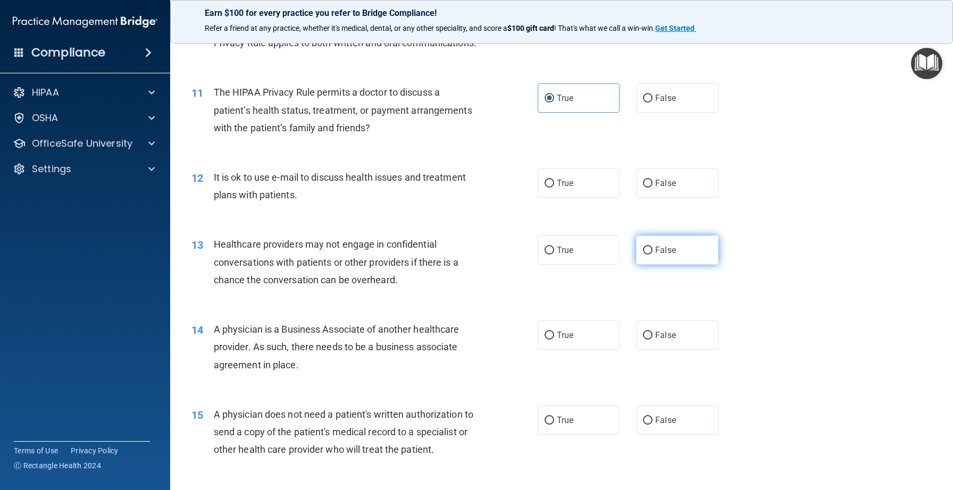
click at [666, 255] on span "False" at bounding box center [665, 250] width 21 height 10
click at [652, 255] on input "False" at bounding box center [648, 251] width 10 height 8
radio input "true"
click at [647, 340] on input "False" at bounding box center [648, 336] width 10 height 8
radio input "true"
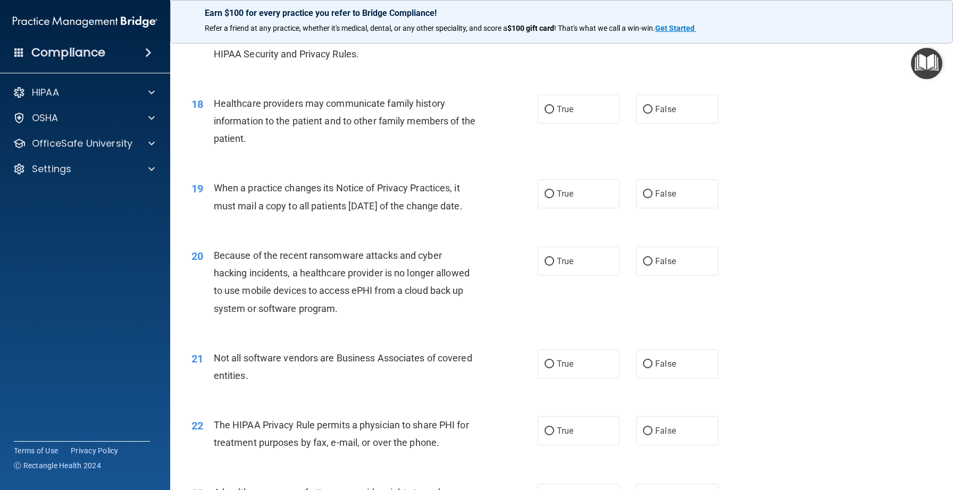
scroll to position [1458, 0]
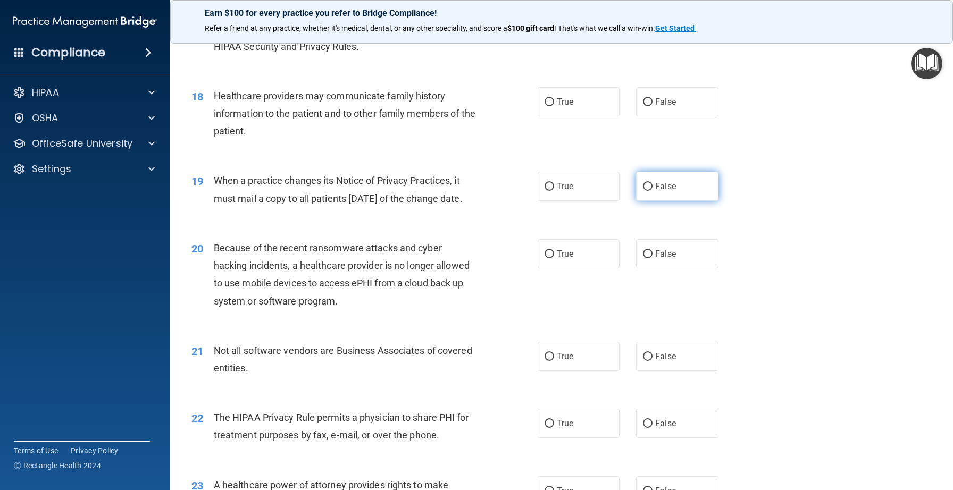
click at [661, 191] on span "False" at bounding box center [665, 186] width 21 height 10
click at [652, 191] on input "False" at bounding box center [648, 187] width 10 height 8
radio input "true"
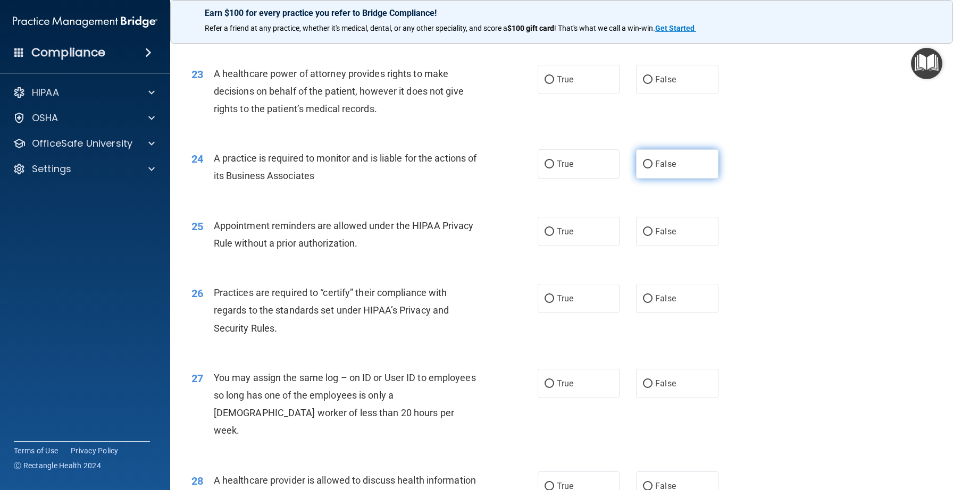
scroll to position [1870, 0]
click at [655, 84] on span "False" at bounding box center [665, 79] width 21 height 10
click at [652, 83] on input "False" at bounding box center [648, 80] width 10 height 8
radio input "true"
click at [655, 178] on label "False" at bounding box center [677, 163] width 82 height 29
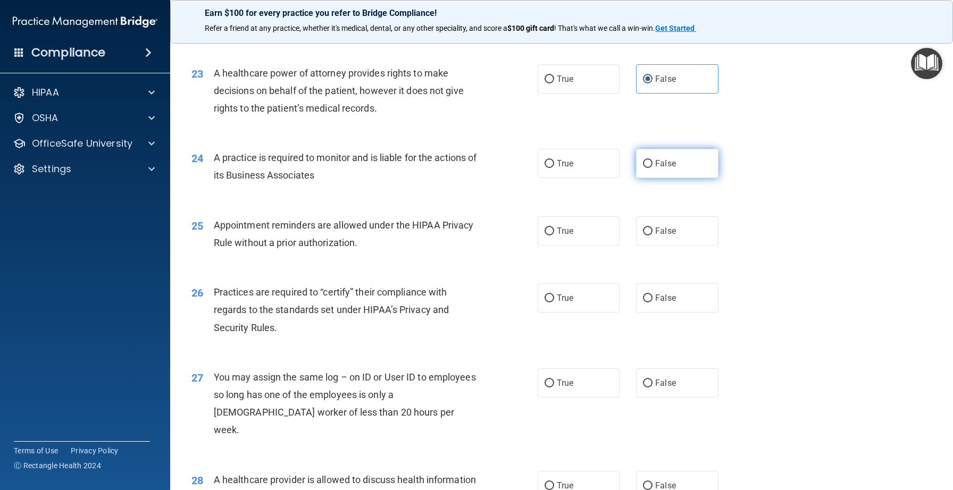
click at [652, 168] on input "False" at bounding box center [648, 164] width 10 height 8
radio input "true"
click at [648, 303] on input "False" at bounding box center [648, 299] width 10 height 8
radio input "true"
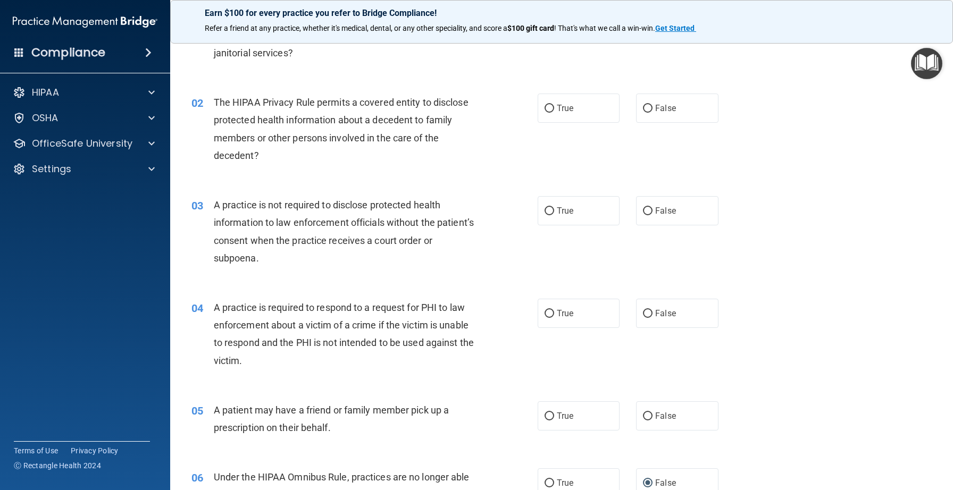
scroll to position [0, 0]
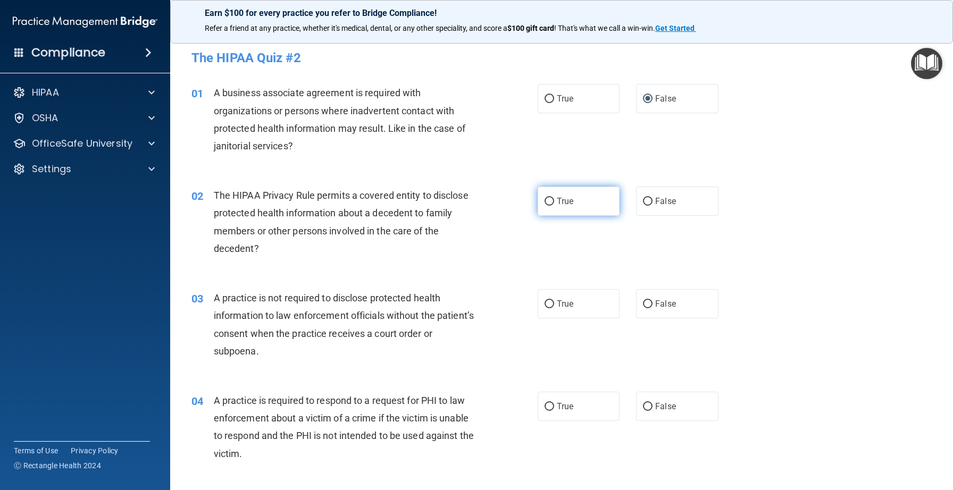
click at [572, 205] on span "True" at bounding box center [565, 201] width 16 height 10
click at [554, 205] on input "True" at bounding box center [550, 202] width 10 height 8
radio input "true"
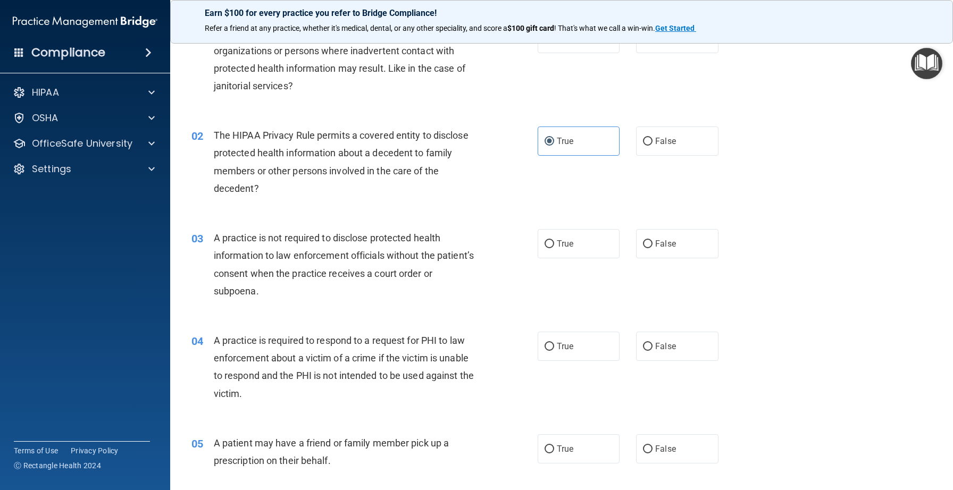
scroll to position [82, 0]
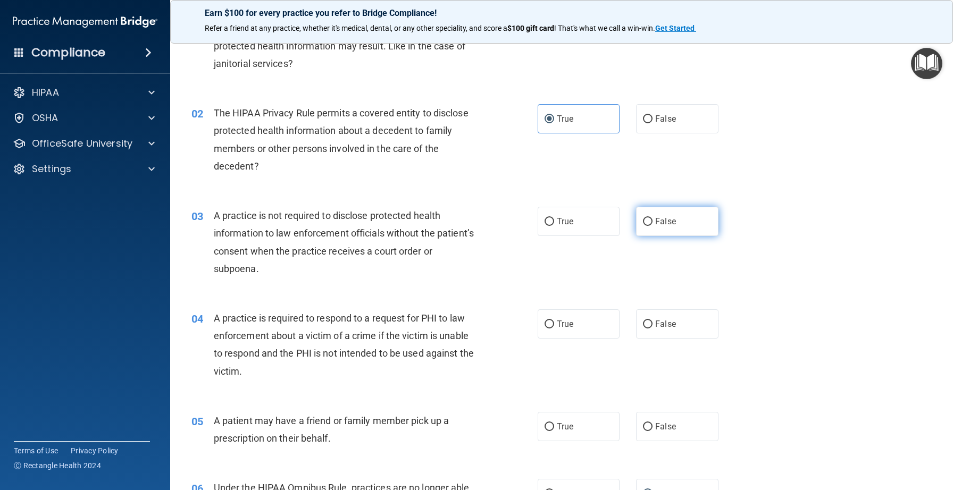
click at [657, 218] on span "False" at bounding box center [665, 221] width 21 height 10
click at [652, 218] on input "False" at bounding box center [648, 222] width 10 height 8
radio input "true"
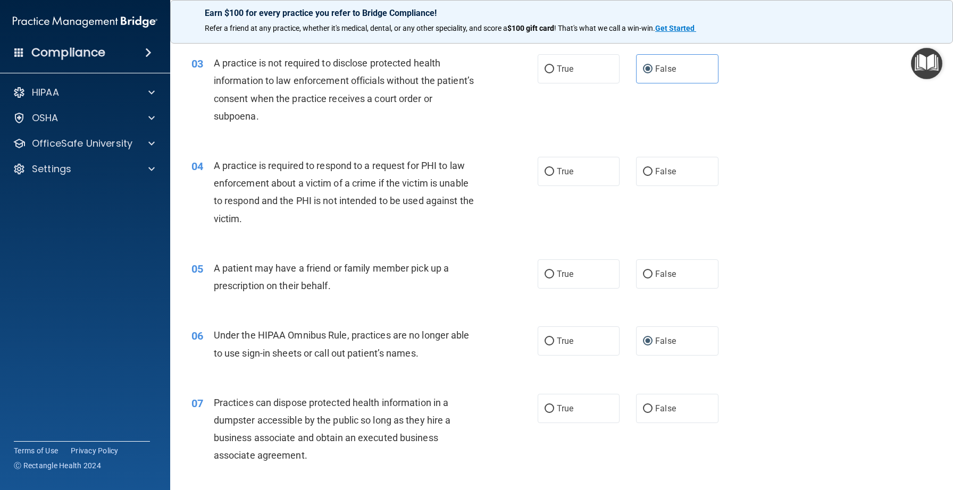
scroll to position [236, 0]
click at [651, 171] on input "False" at bounding box center [648, 172] width 10 height 8
radio input "true"
click at [561, 277] on span "True" at bounding box center [565, 274] width 16 height 10
click at [554, 277] on input "True" at bounding box center [550, 274] width 10 height 8
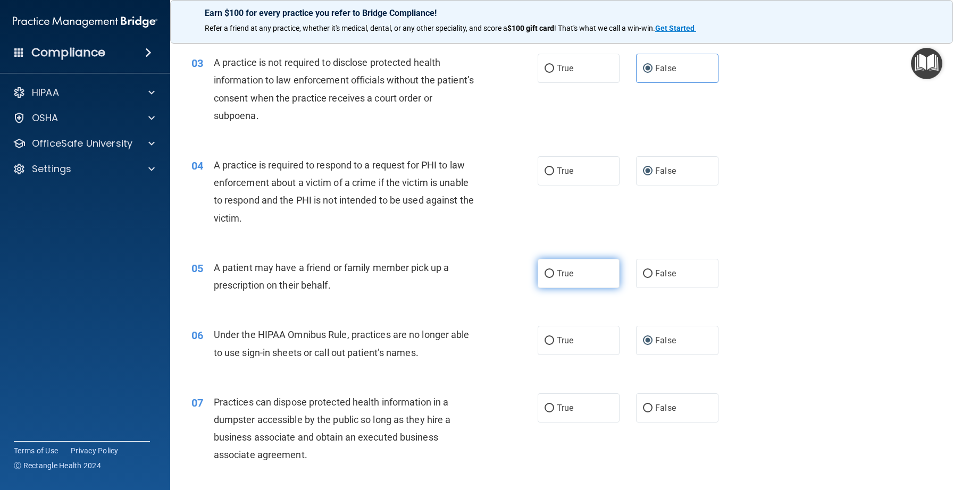
radio input "true"
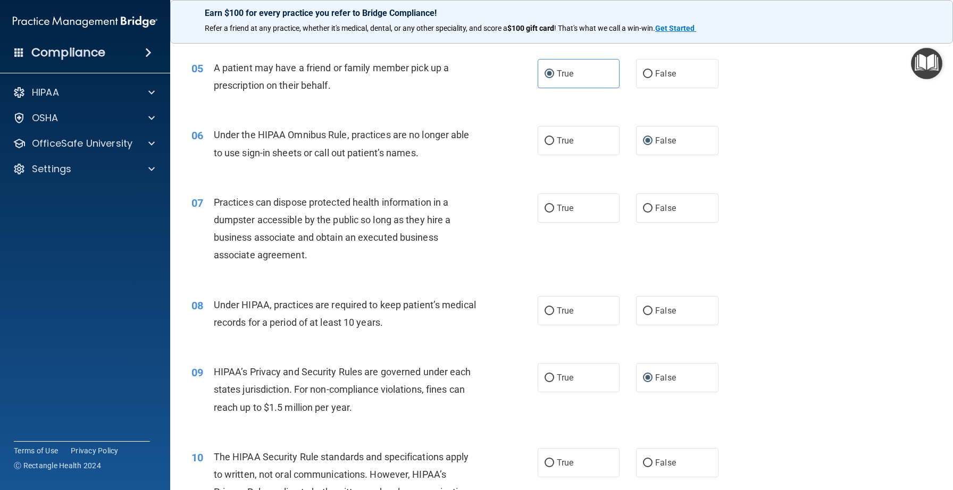
scroll to position [436, 0]
click at [654, 209] on label "False" at bounding box center [677, 207] width 82 height 29
click at [652, 209] on input "False" at bounding box center [648, 208] width 10 height 8
radio input "true"
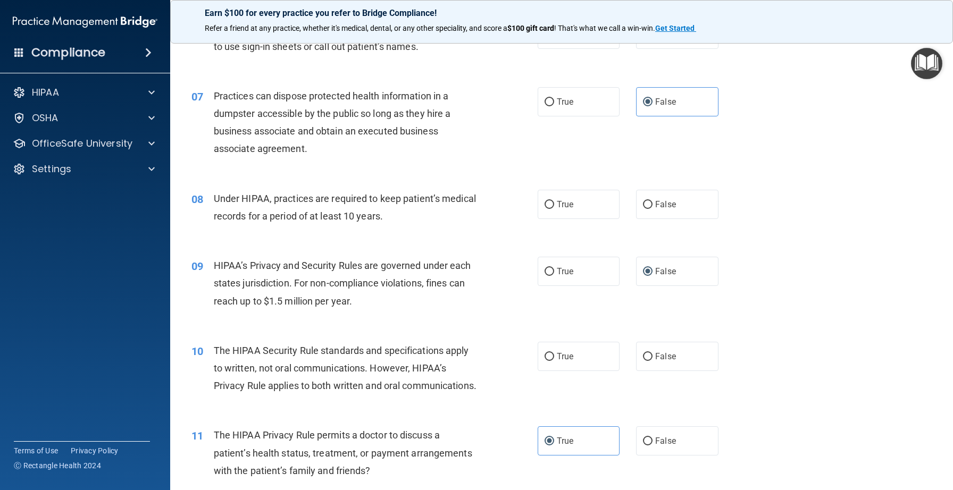
scroll to position [543, 0]
click at [653, 205] on label "False" at bounding box center [677, 203] width 82 height 29
click at [652, 205] on input "False" at bounding box center [648, 204] width 10 height 8
radio input "true"
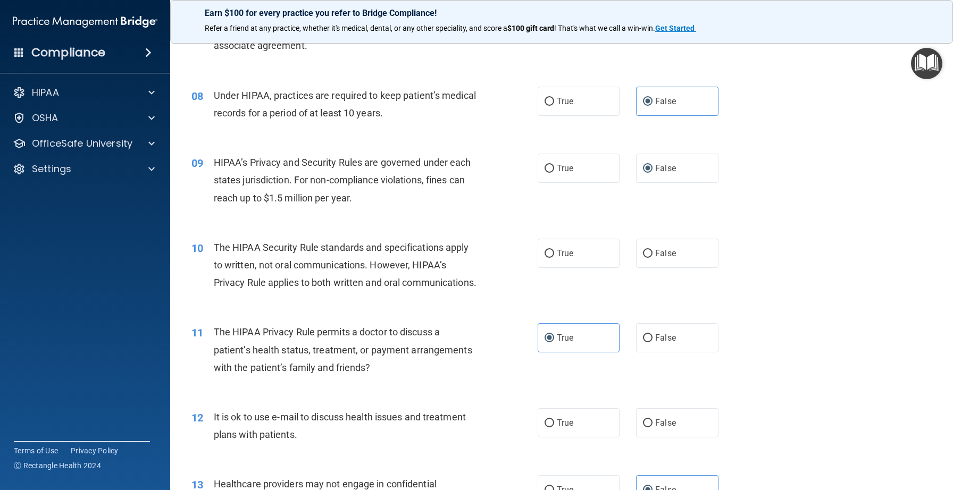
scroll to position [662, 0]
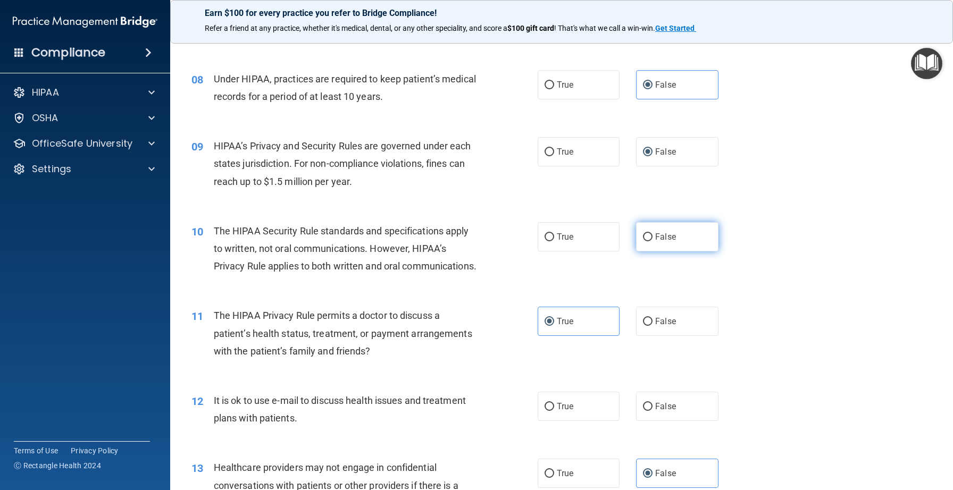
click at [650, 234] on input "False" at bounding box center [648, 237] width 10 height 8
radio input "true"
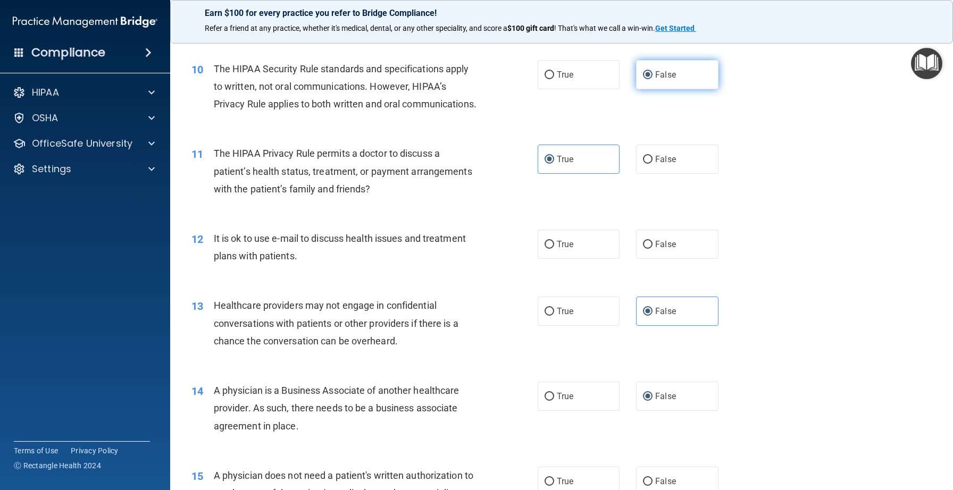
scroll to position [825, 0]
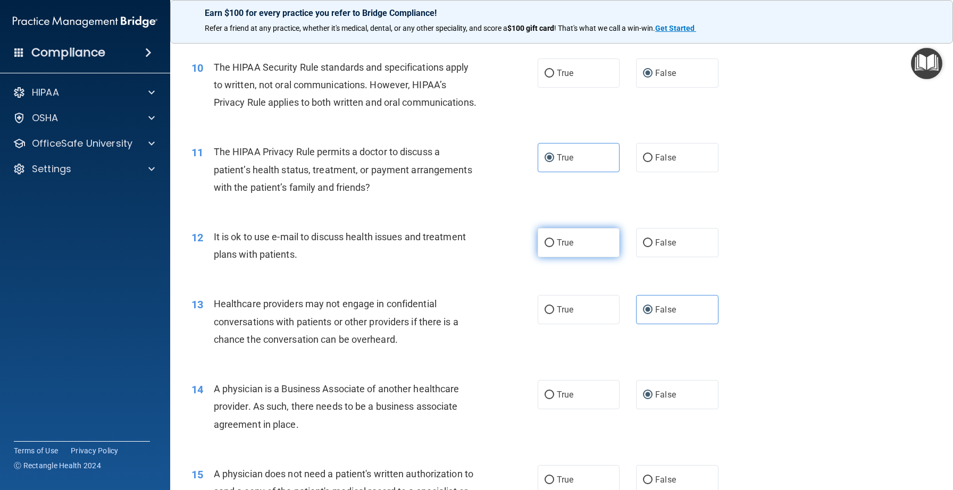
click at [554, 257] on label "True" at bounding box center [579, 242] width 82 height 29
click at [554, 247] on input "True" at bounding box center [550, 243] width 10 height 8
radio input "true"
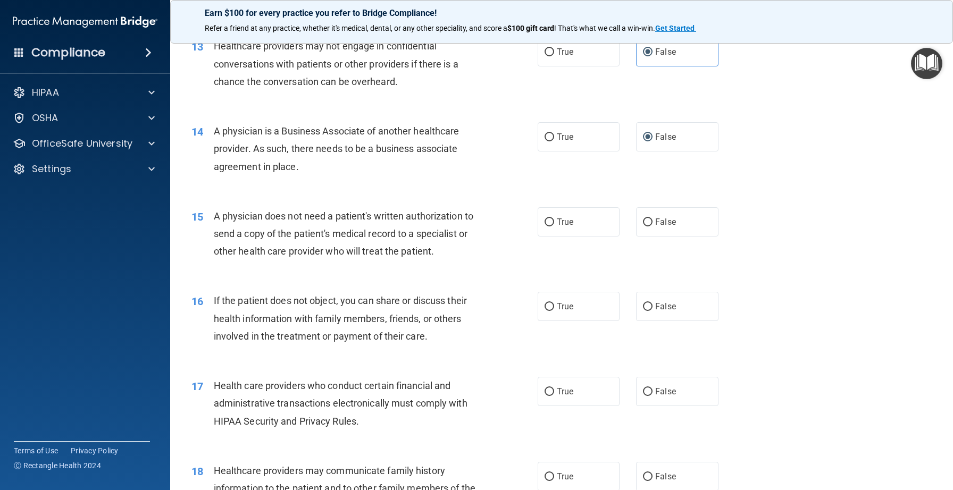
scroll to position [1084, 0]
click at [558, 227] on span "True" at bounding box center [565, 221] width 16 height 10
click at [554, 226] on input "True" at bounding box center [550, 222] width 10 height 8
radio input "true"
click at [550, 321] on label "True" at bounding box center [579, 305] width 82 height 29
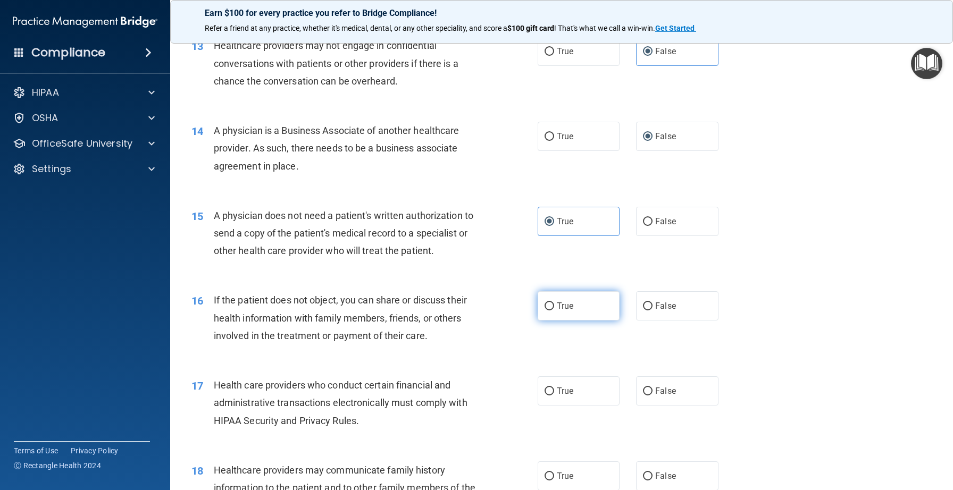
click at [550, 311] on input "True" at bounding box center [550, 307] width 10 height 8
radio input "true"
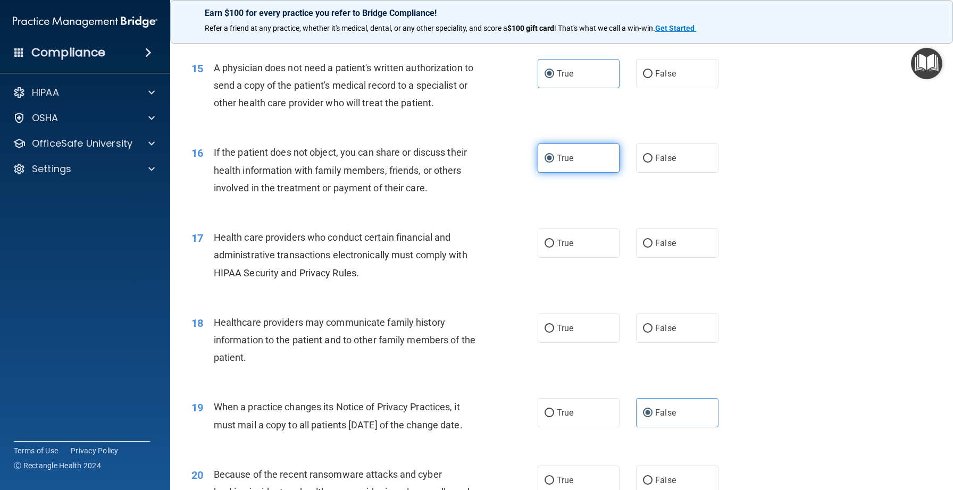
scroll to position [1233, 0]
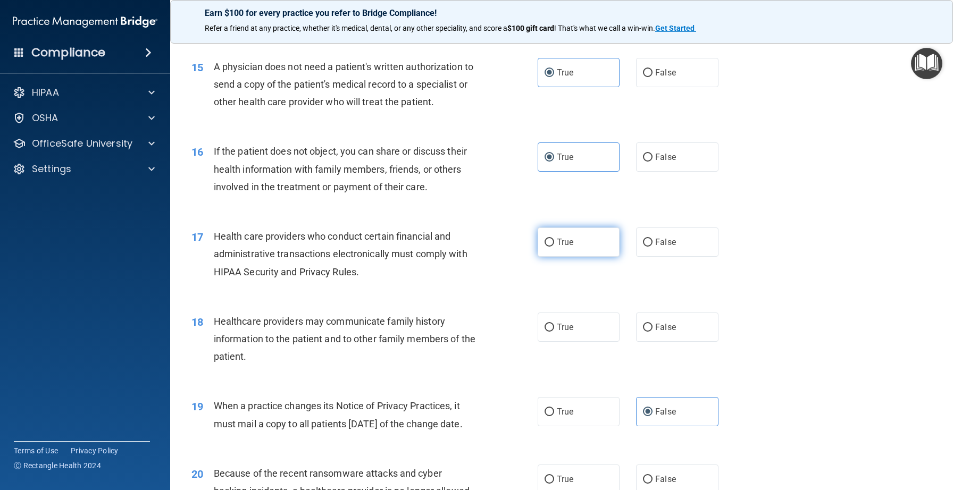
click at [556, 256] on label "True" at bounding box center [579, 242] width 82 height 29
click at [554, 247] on input "True" at bounding box center [550, 243] width 10 height 8
radio input "true"
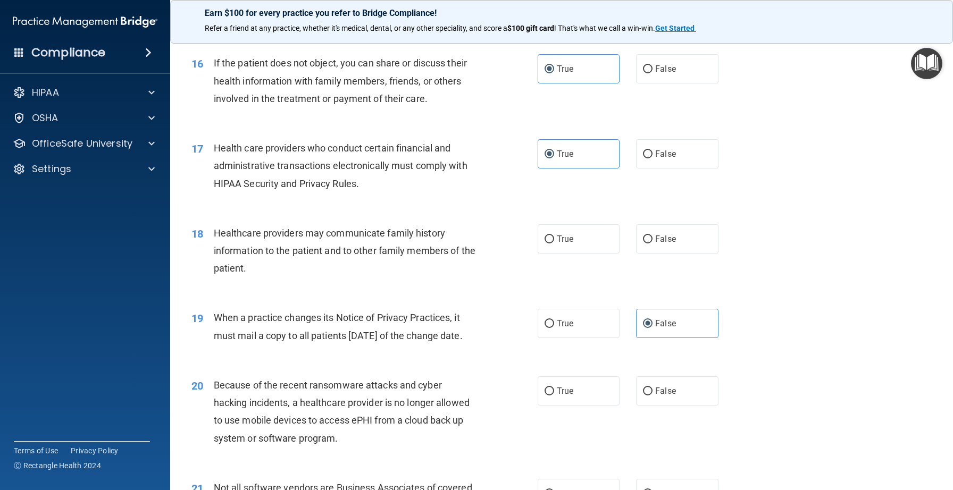
scroll to position [1329, 0]
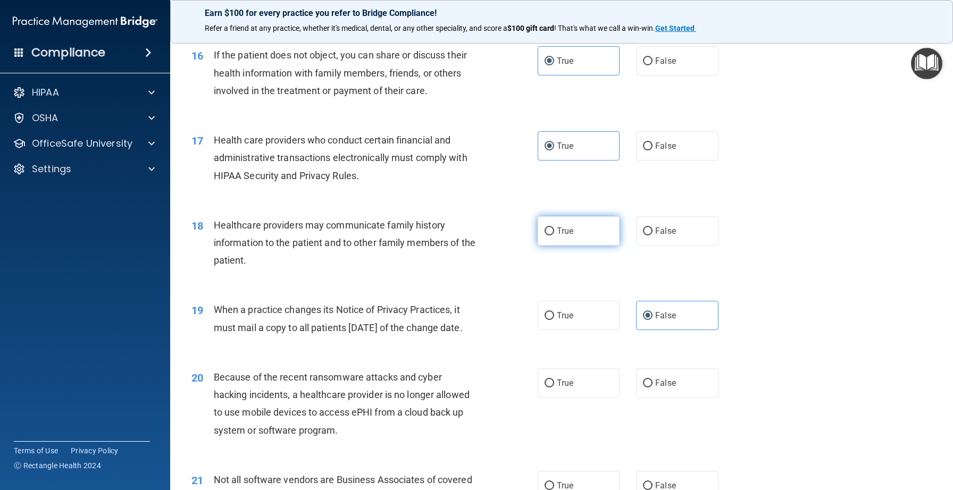
click at [545, 236] on input "True" at bounding box center [550, 232] width 10 height 8
radio input "true"
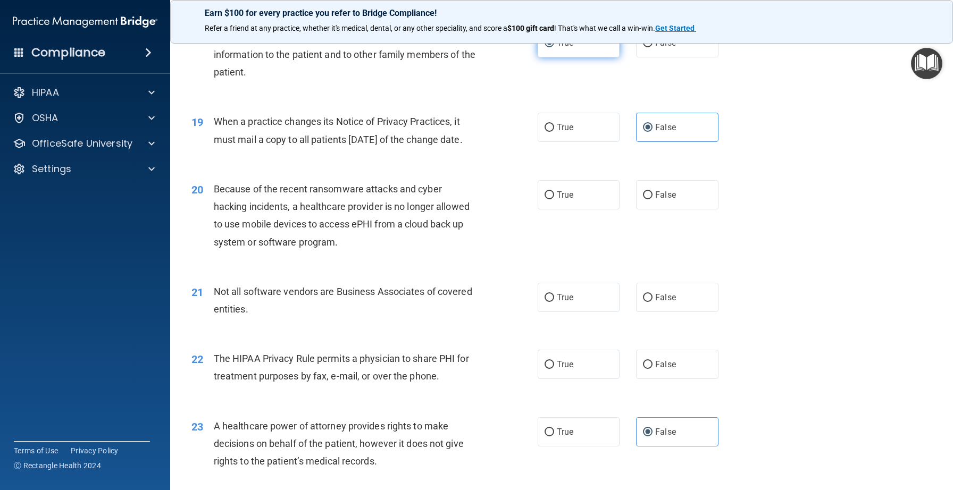
scroll to position [1519, 0]
click at [646, 198] on input "False" at bounding box center [648, 194] width 10 height 8
radio input "true"
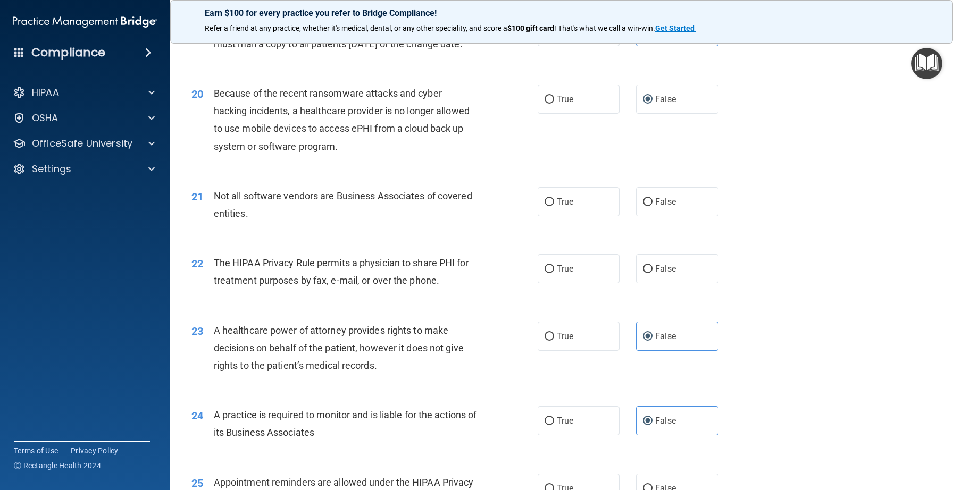
scroll to position [1628, 0]
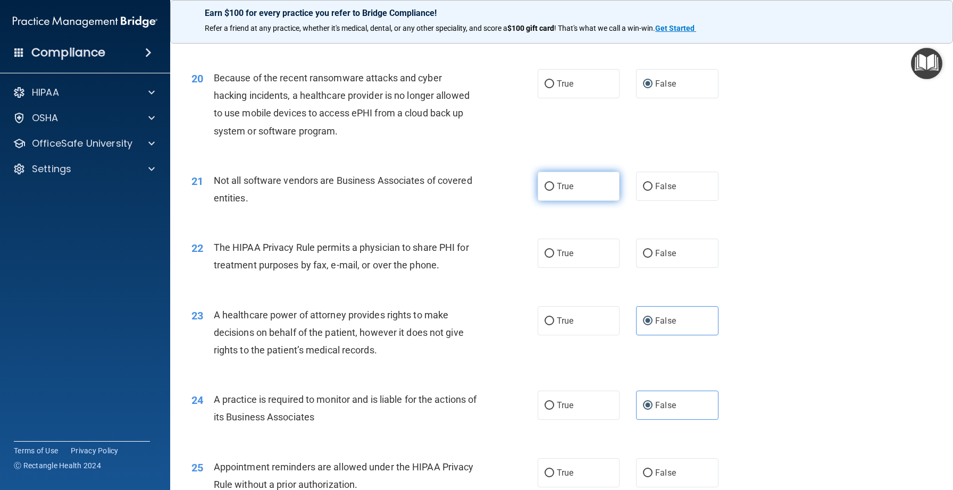
click at [575, 201] on label "True" at bounding box center [579, 186] width 82 height 29
click at [554, 191] on input "True" at bounding box center [550, 187] width 10 height 8
radio input "true"
click at [548, 258] on input "True" at bounding box center [550, 254] width 10 height 8
radio input "true"
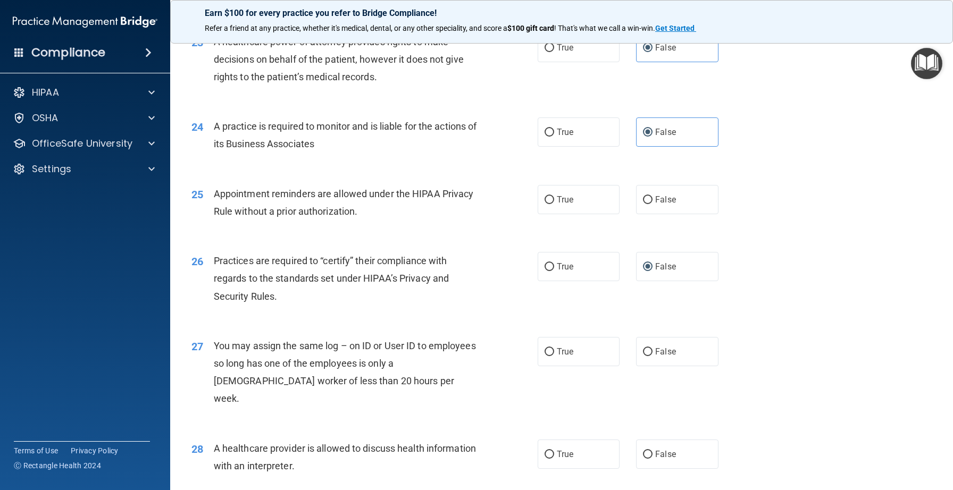
scroll to position [1907, 0]
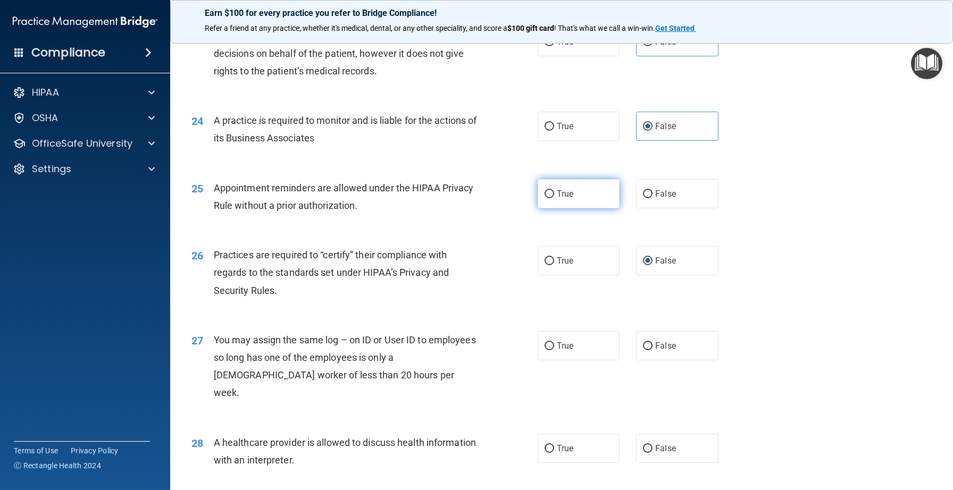
click at [558, 199] on span "True" at bounding box center [565, 194] width 16 height 10
click at [554, 198] on input "True" at bounding box center [550, 194] width 10 height 8
radio input "true"
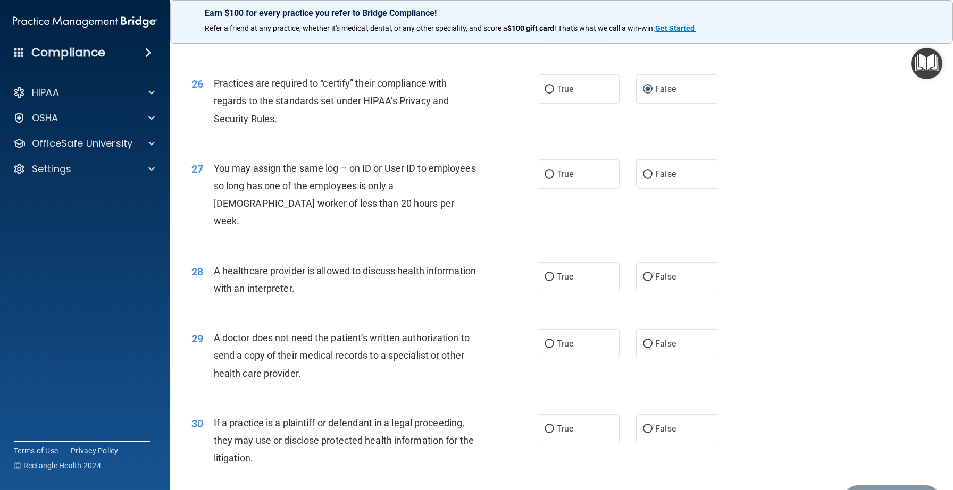
scroll to position [2088, 0]
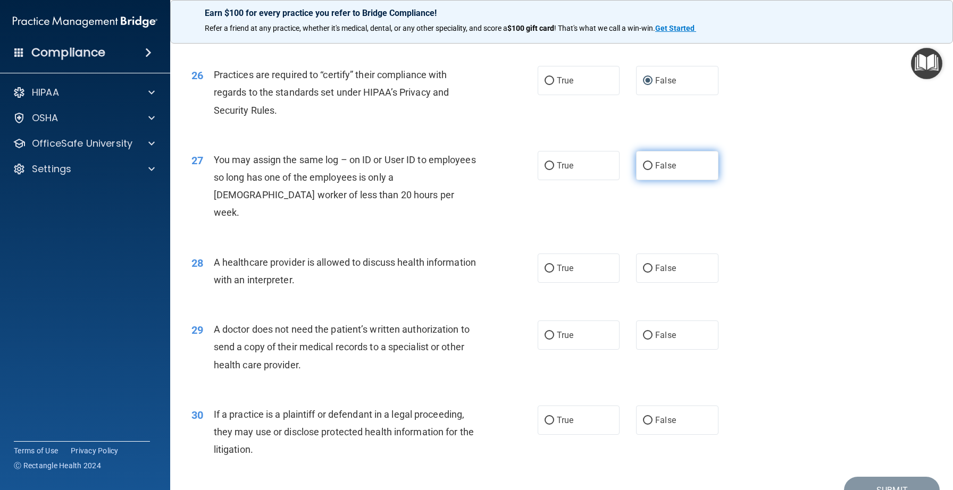
click at [648, 170] on input "False" at bounding box center [648, 166] width 10 height 8
radio input "true"
click at [552, 273] on input "True" at bounding box center [550, 269] width 10 height 8
radio input "true"
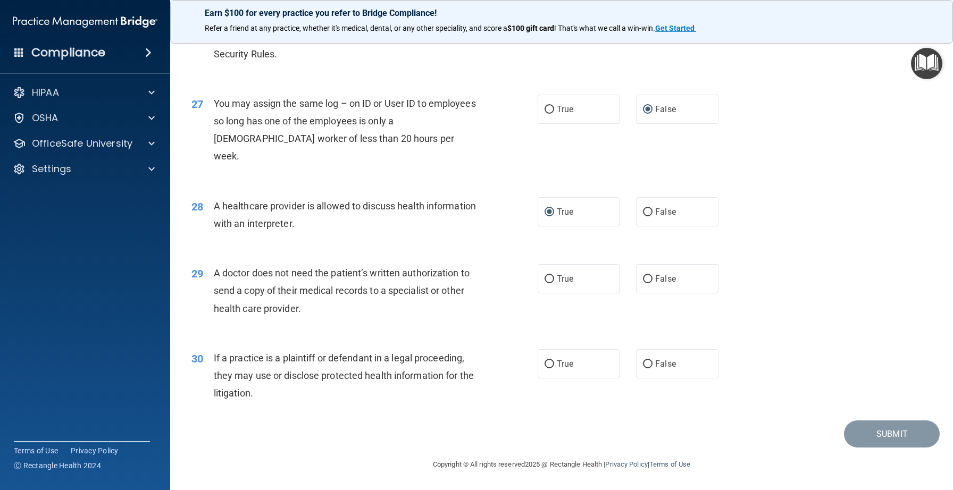
scroll to position [2162, 0]
click at [567, 278] on span "True" at bounding box center [565, 279] width 16 height 10
click at [554, 278] on input "True" at bounding box center [550, 279] width 10 height 8
radio input "true"
click at [550, 361] on input "True" at bounding box center [550, 365] width 10 height 8
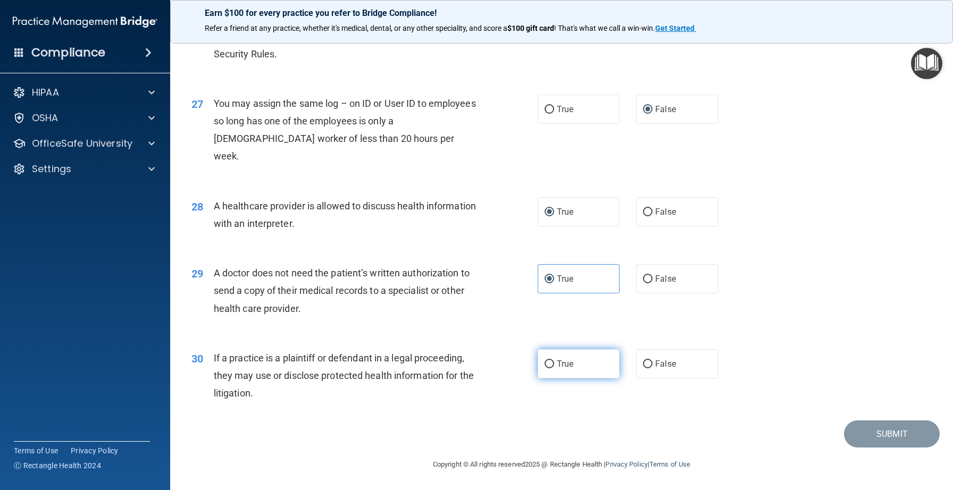
radio input "true"
click at [869, 435] on button "Submit" at bounding box center [892, 434] width 96 height 27
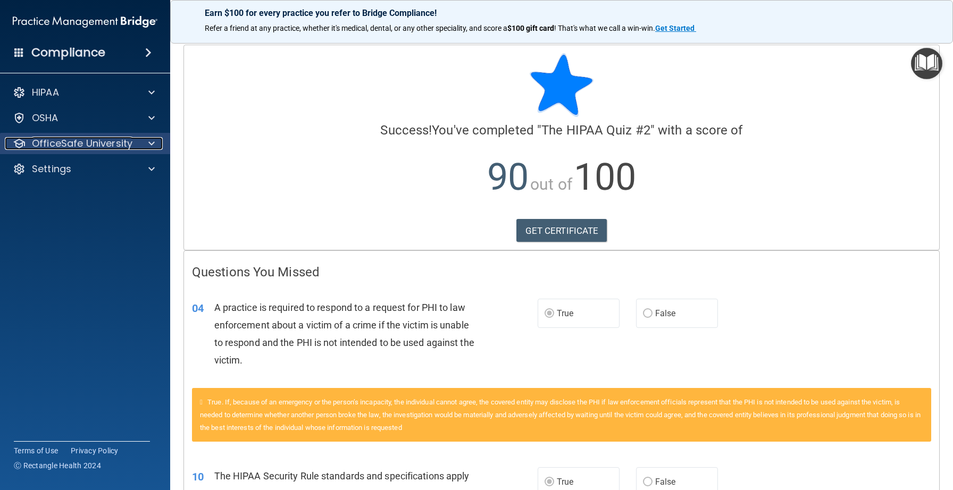
click at [156, 143] on div at bounding box center [150, 143] width 27 height 13
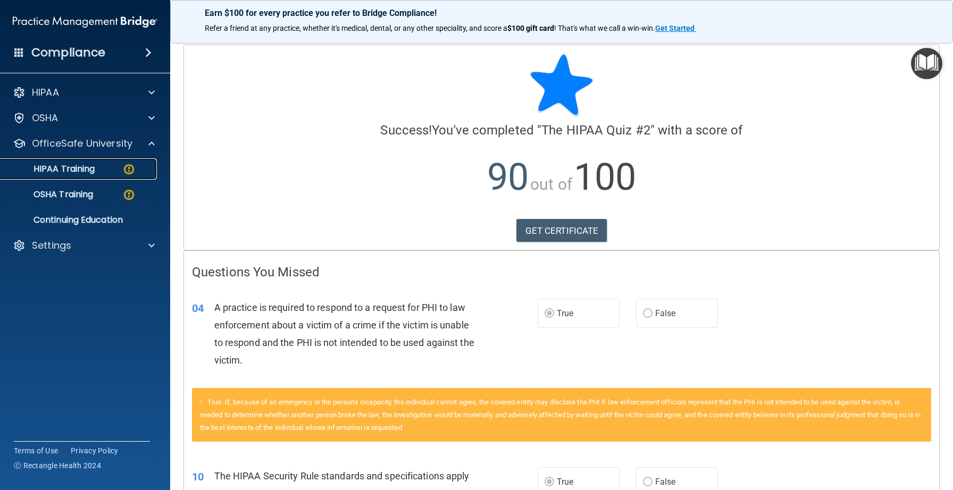
click at [125, 164] on img at bounding box center [128, 169] width 13 height 13
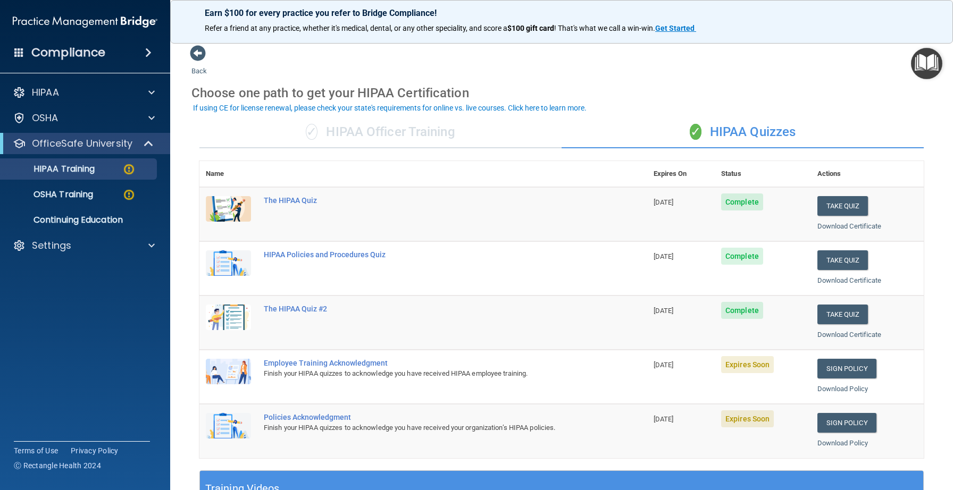
click at [234, 371] on img at bounding box center [228, 372] width 45 height 26
click at [316, 372] on div "Finish your HIPAA quizzes to acknowledge you have received HIPAA employee train…" at bounding box center [429, 373] width 330 height 13
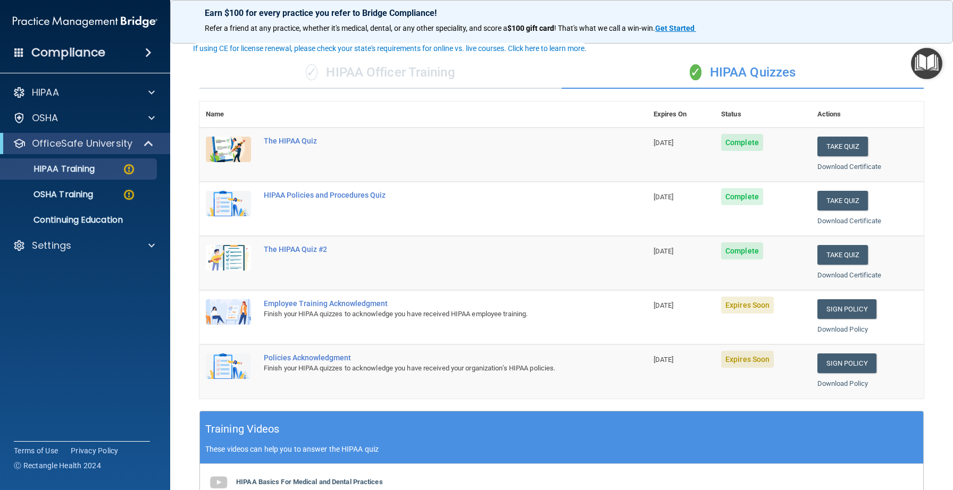
scroll to position [60, 0]
click at [839, 304] on link "Sign Policy" at bounding box center [846, 309] width 59 height 20
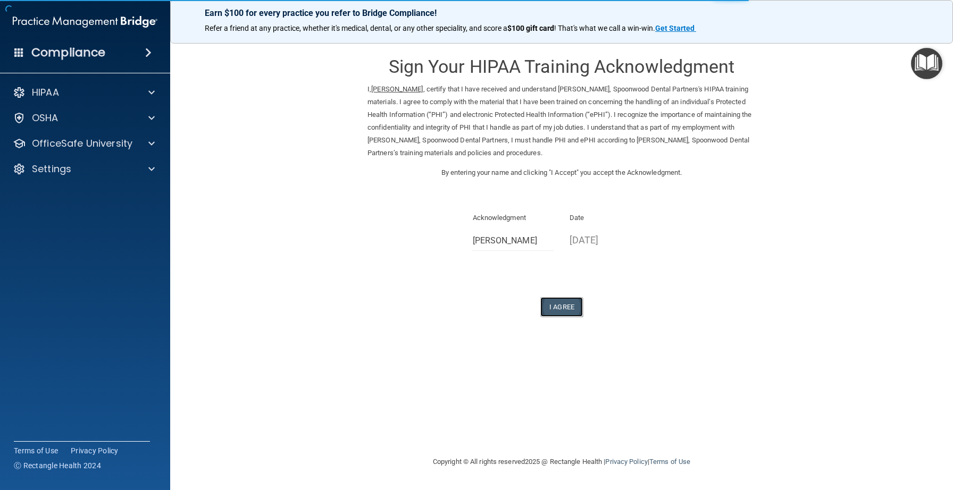
click at [557, 305] on button "I Agree" at bounding box center [561, 307] width 43 height 20
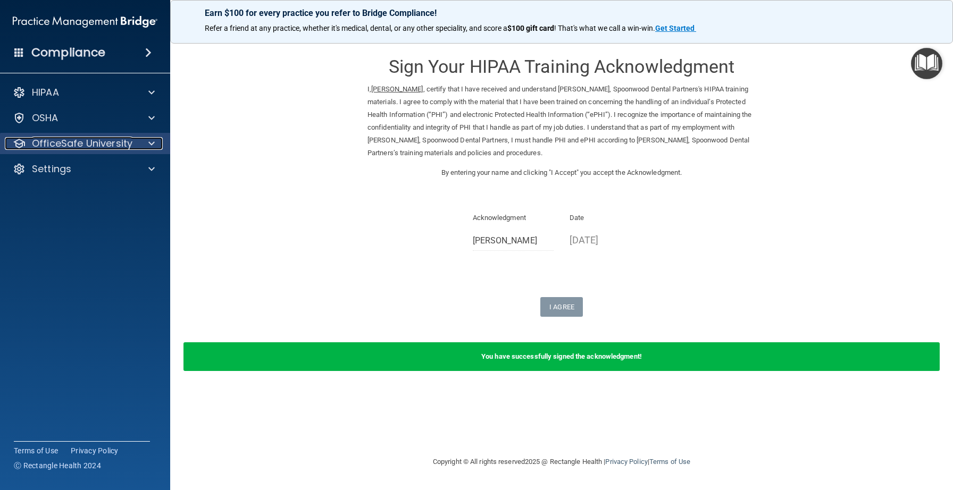
click at [154, 143] on span at bounding box center [151, 143] width 6 height 13
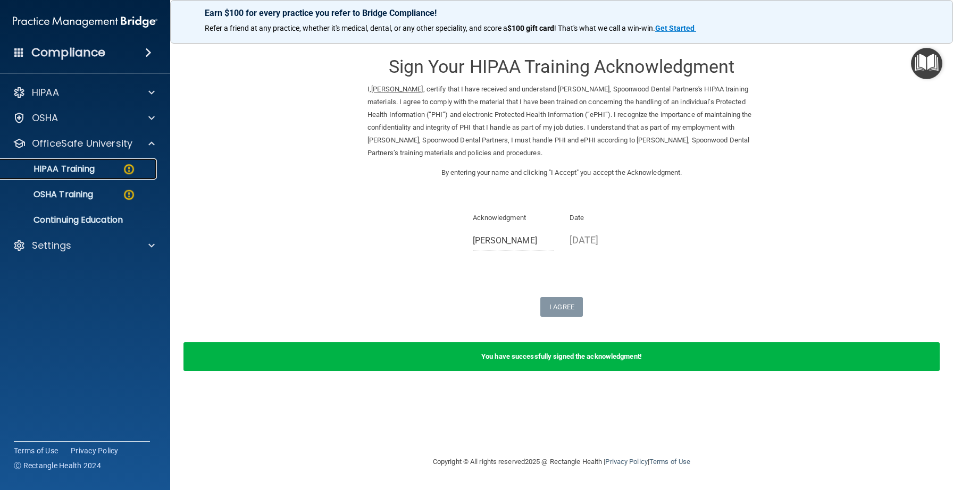
click at [135, 168] on img at bounding box center [128, 169] width 13 height 13
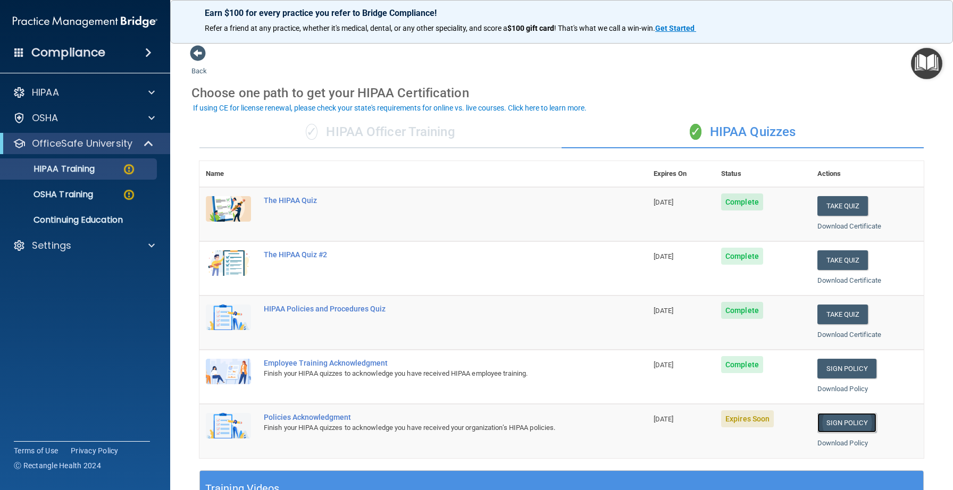
click at [847, 421] on link "Sign Policy" at bounding box center [846, 423] width 59 height 20
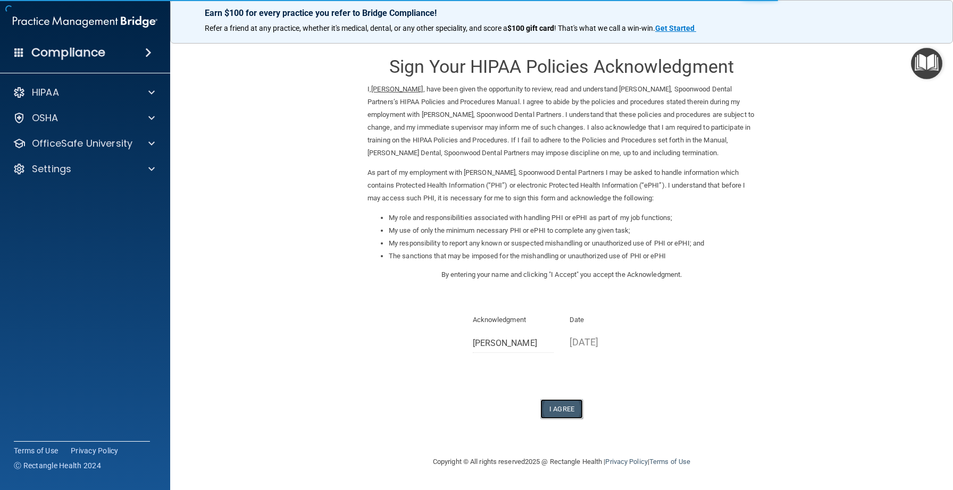
click at [569, 409] on button "I Agree" at bounding box center [561, 409] width 43 height 20
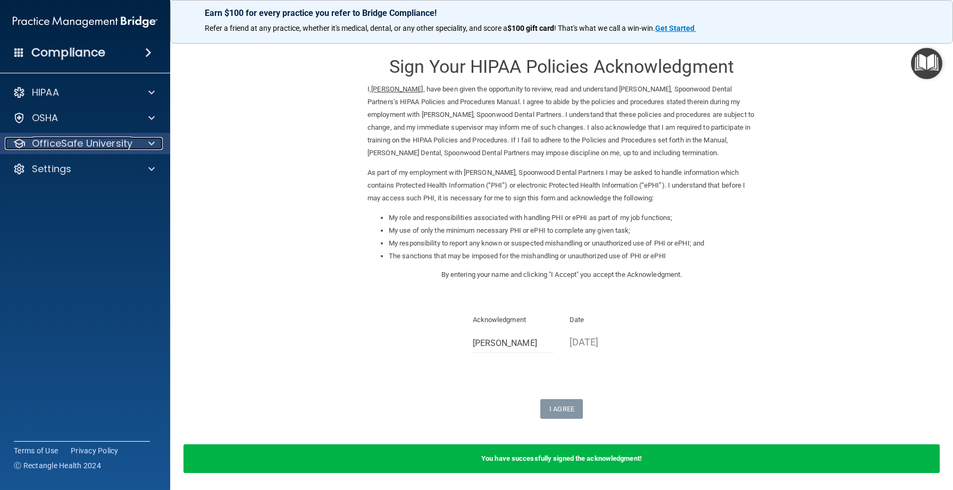
click at [155, 144] on div at bounding box center [150, 143] width 27 height 13
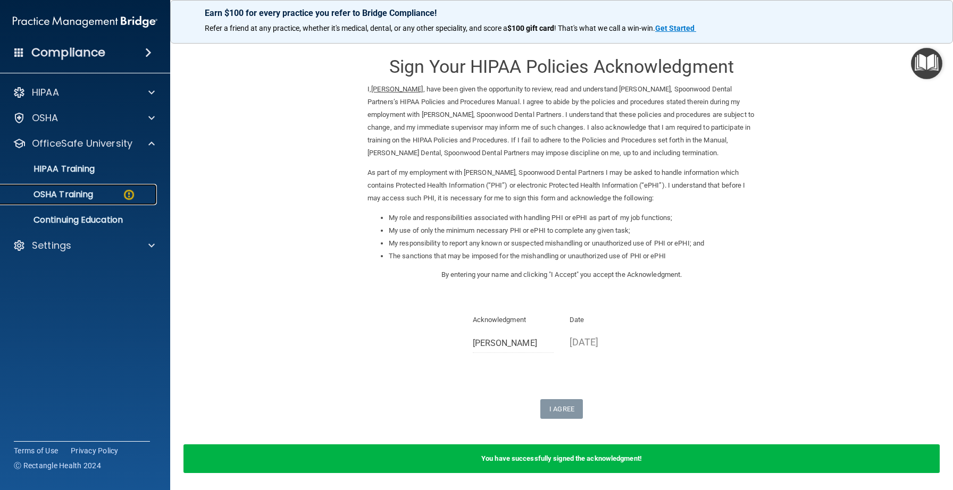
click at [97, 194] on div "OSHA Training" at bounding box center [79, 194] width 145 height 11
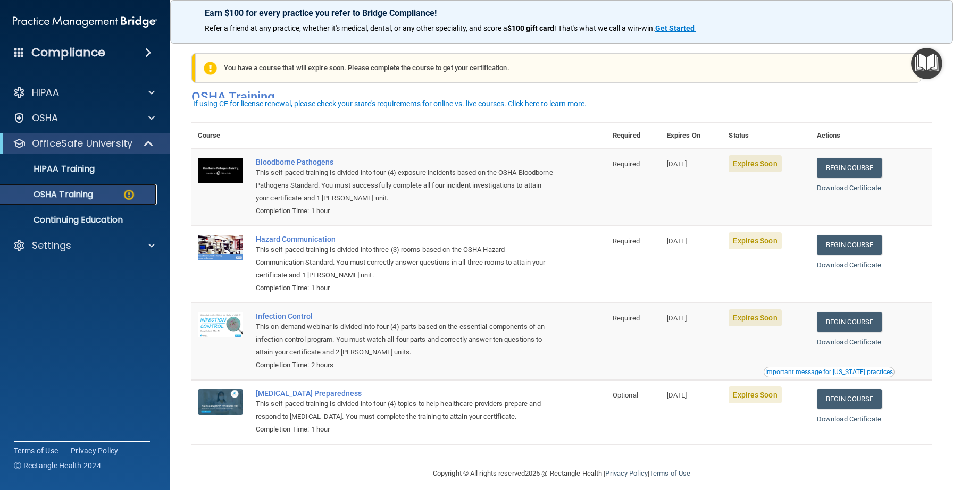
scroll to position [10, 0]
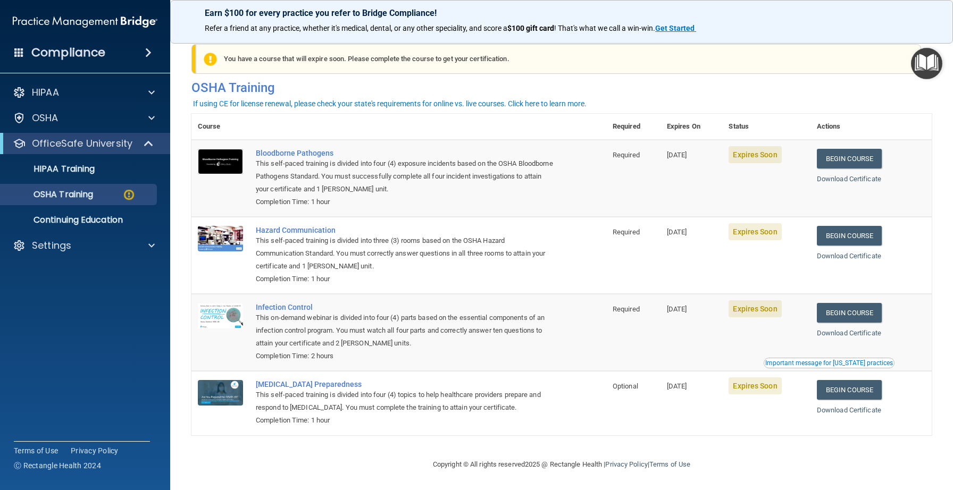
click at [223, 156] on img at bounding box center [220, 162] width 45 height 26
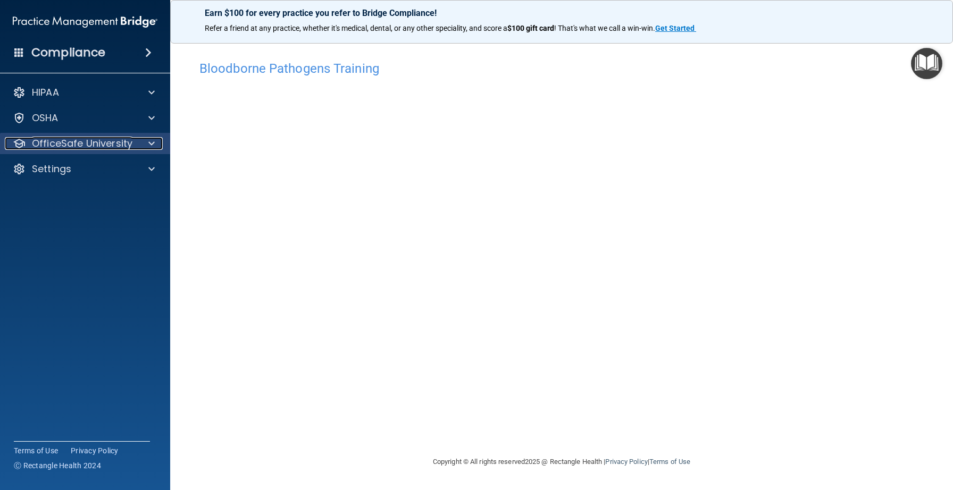
click at [93, 143] on p "OfficeSafe University" at bounding box center [82, 143] width 101 height 13
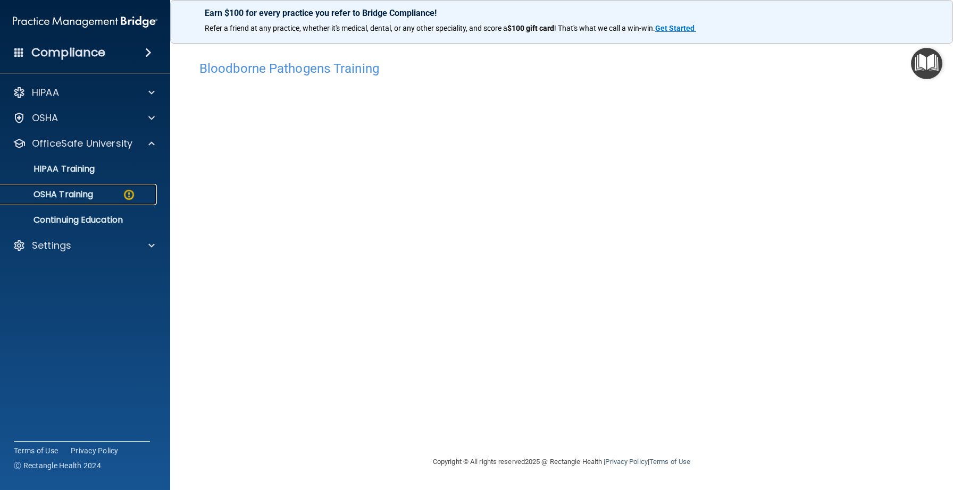
click at [93, 195] on p "OSHA Training" at bounding box center [50, 194] width 86 height 11
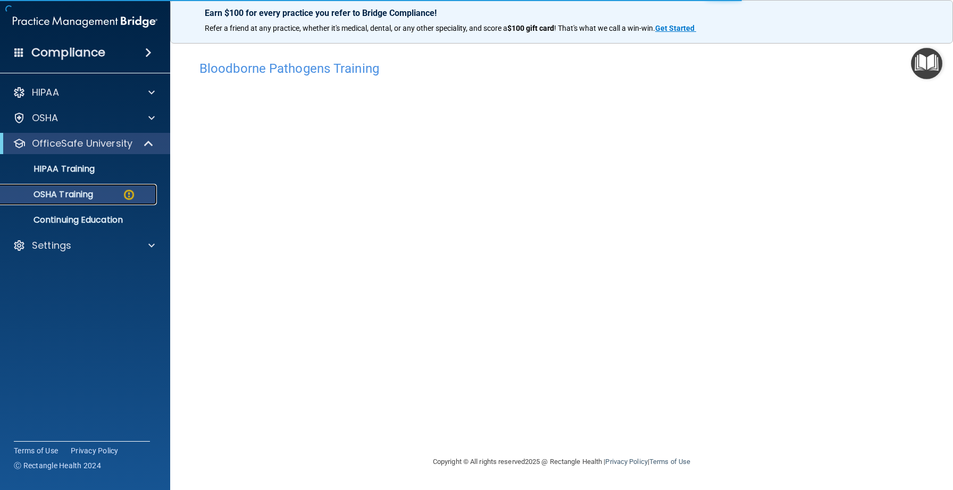
click at [128, 193] on img at bounding box center [128, 194] width 13 height 13
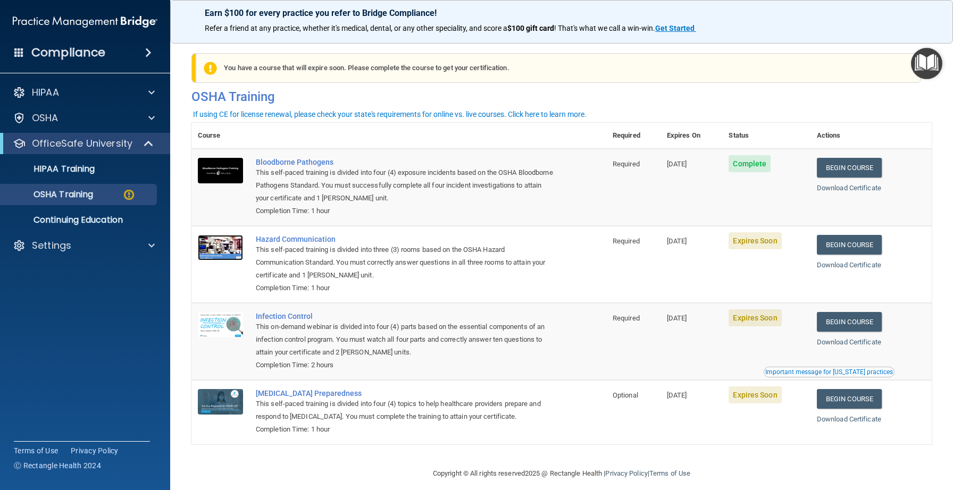
click at [221, 250] on img at bounding box center [220, 248] width 45 height 26
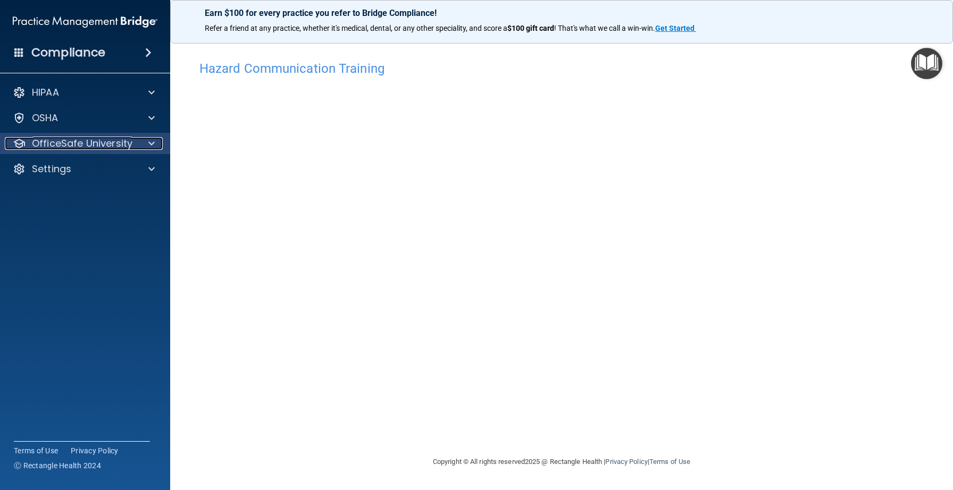
click at [82, 141] on p "OfficeSafe University" at bounding box center [82, 143] width 101 height 13
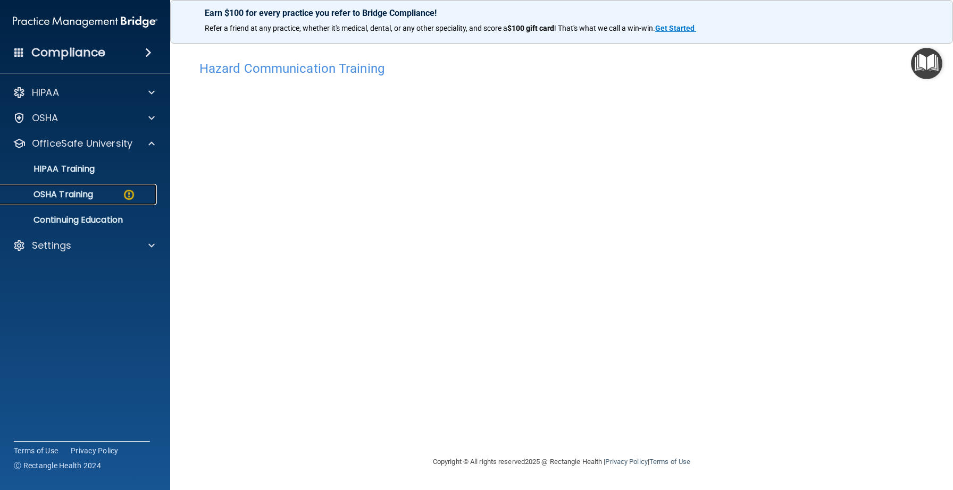
click at [74, 195] on p "OSHA Training" at bounding box center [50, 194] width 86 height 11
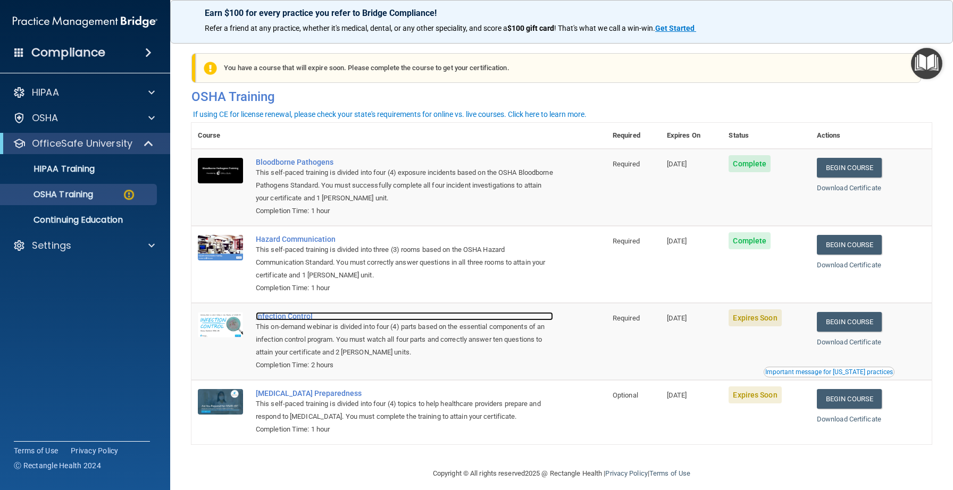
click at [287, 314] on div "Infection Control" at bounding box center [404, 316] width 297 height 9
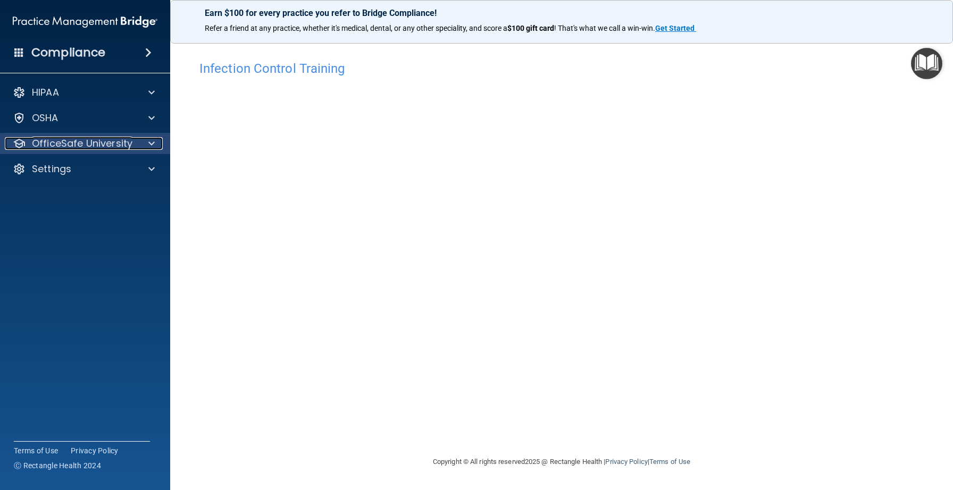
click at [149, 145] on span at bounding box center [151, 143] width 6 height 13
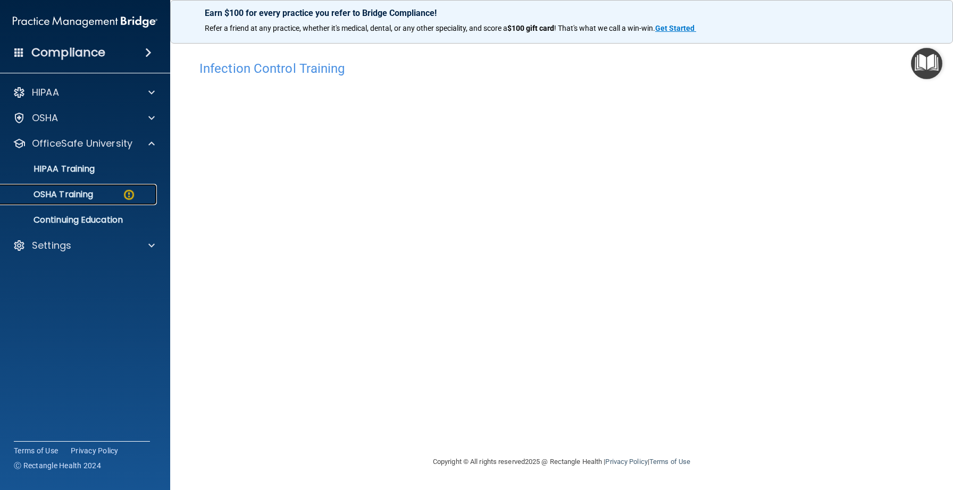
click at [85, 197] on p "OSHA Training" at bounding box center [50, 194] width 86 height 11
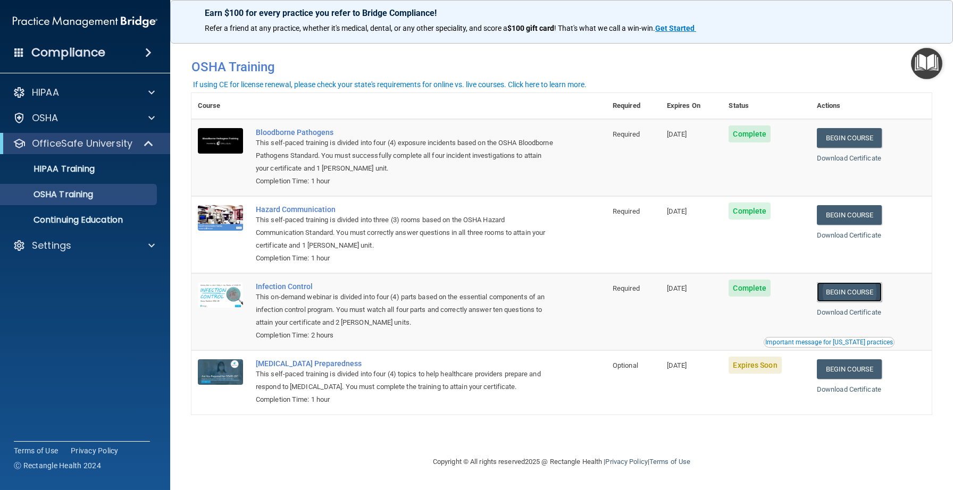
click at [848, 292] on link "Begin Course" at bounding box center [849, 292] width 65 height 20
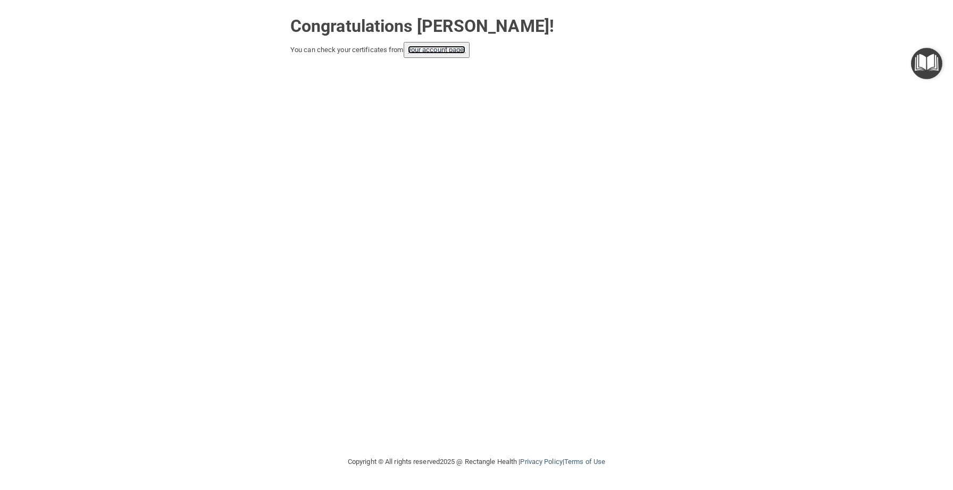
click at [436, 46] on link "your account page!" at bounding box center [437, 50] width 58 height 8
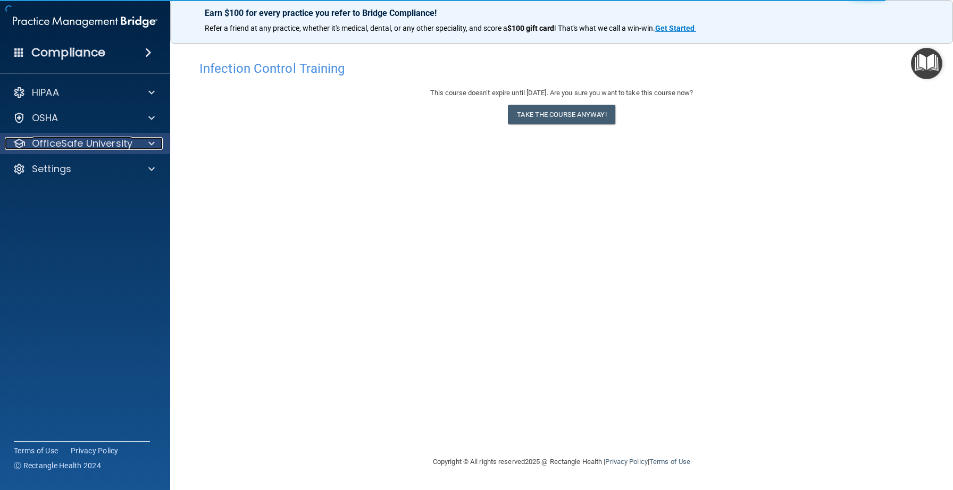
click at [151, 143] on span at bounding box center [151, 143] width 6 height 13
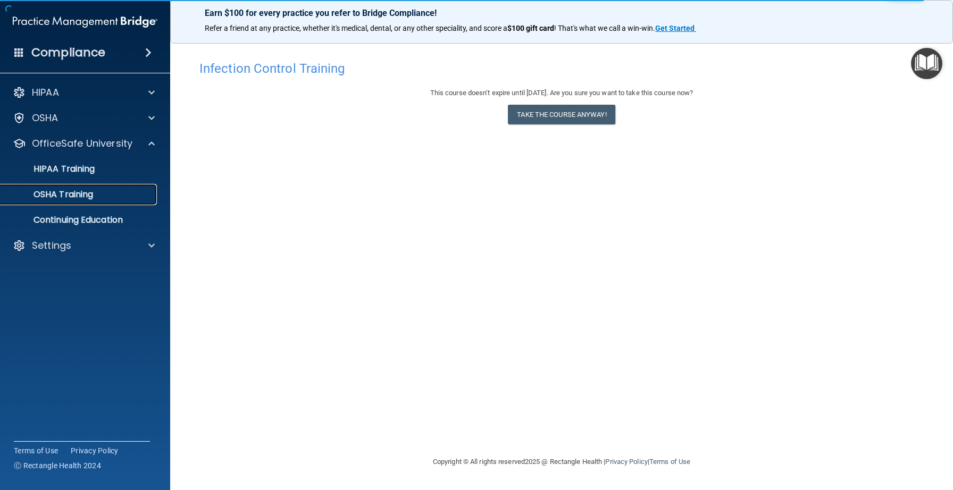
click at [85, 194] on p "OSHA Training" at bounding box center [50, 194] width 86 height 11
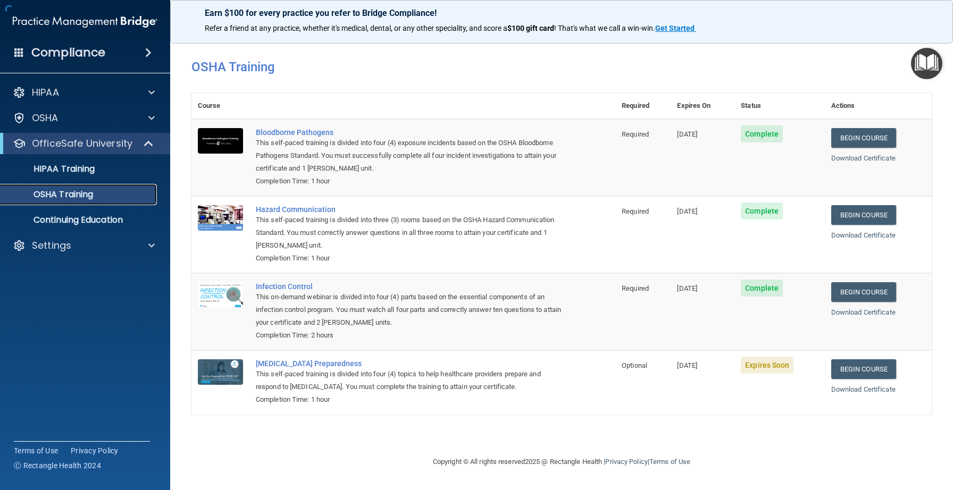
click at [62, 194] on p "OSHA Training" at bounding box center [50, 194] width 86 height 11
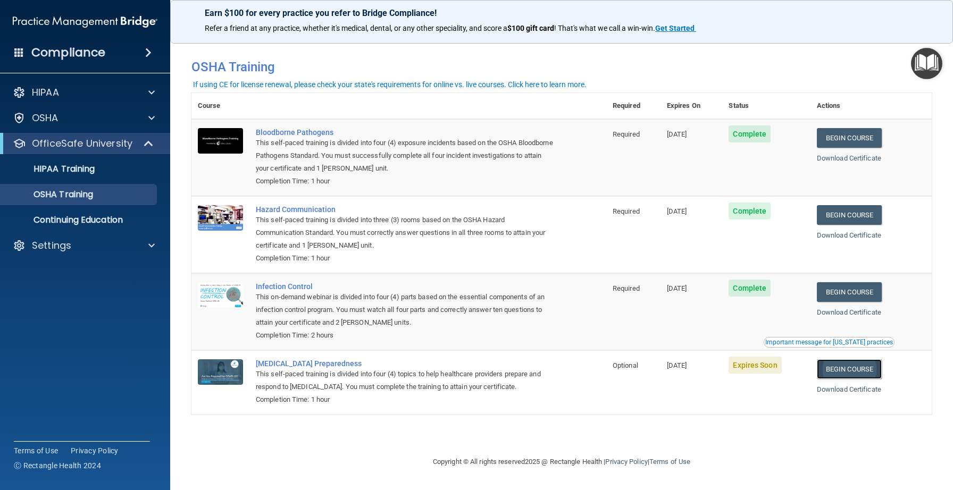
click at [864, 367] on link "Begin Course" at bounding box center [849, 369] width 65 height 20
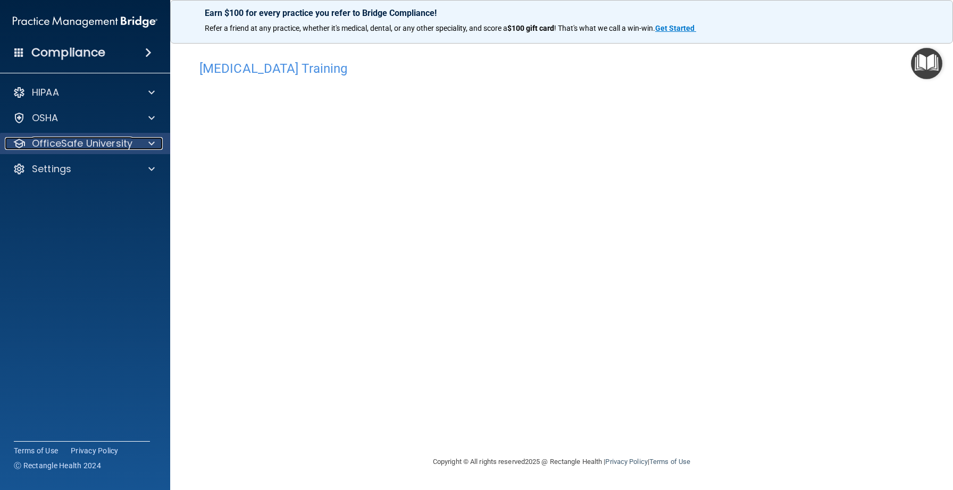
click at [128, 141] on p "OfficeSafe University" at bounding box center [82, 143] width 101 height 13
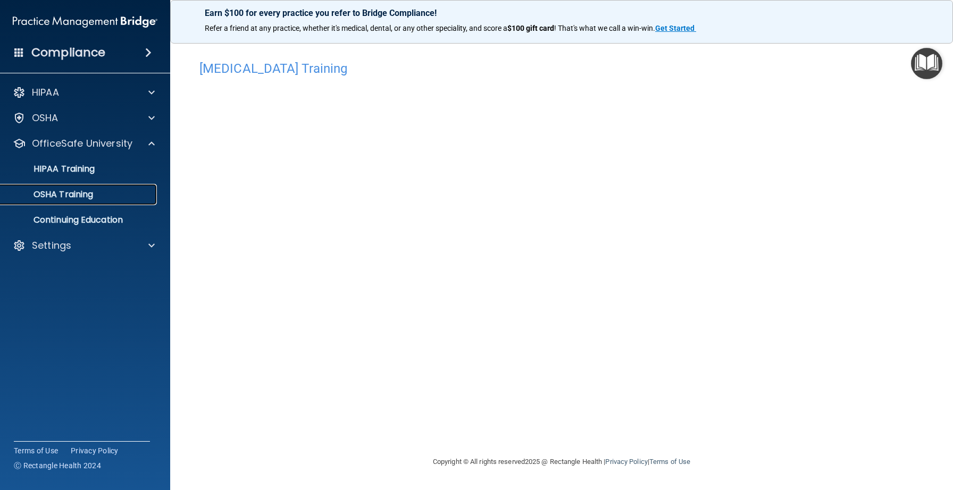
click at [80, 196] on p "OSHA Training" at bounding box center [50, 194] width 86 height 11
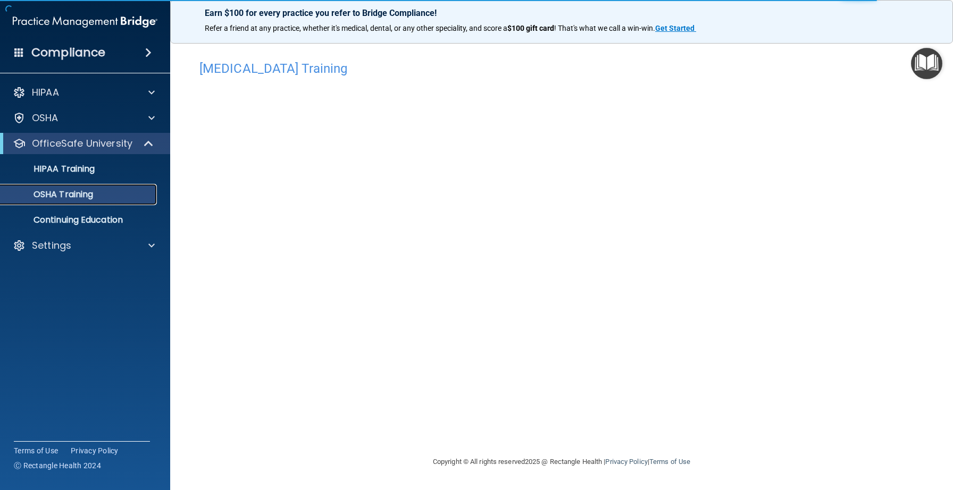
click at [80, 196] on p "OSHA Training" at bounding box center [50, 194] width 86 height 11
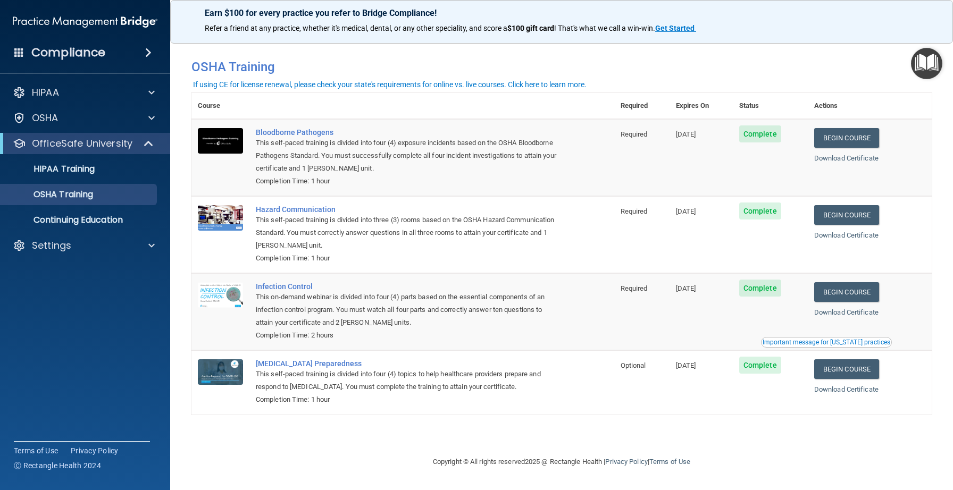
click at [824, 344] on div "Important message for [US_STATE] practices" at bounding box center [827, 342] width 128 height 6
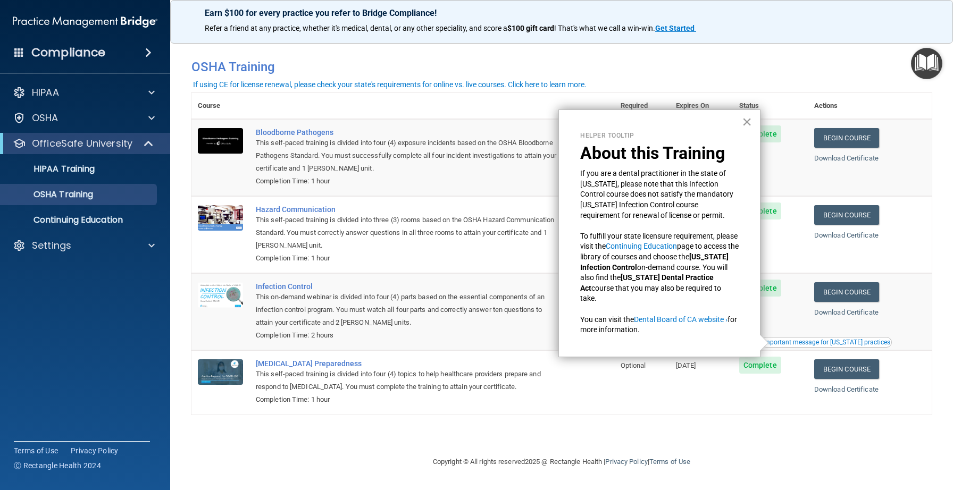
click at [743, 121] on button "×" at bounding box center [747, 121] width 10 height 17
